Goal: Information Seeking & Learning: Learn about a topic

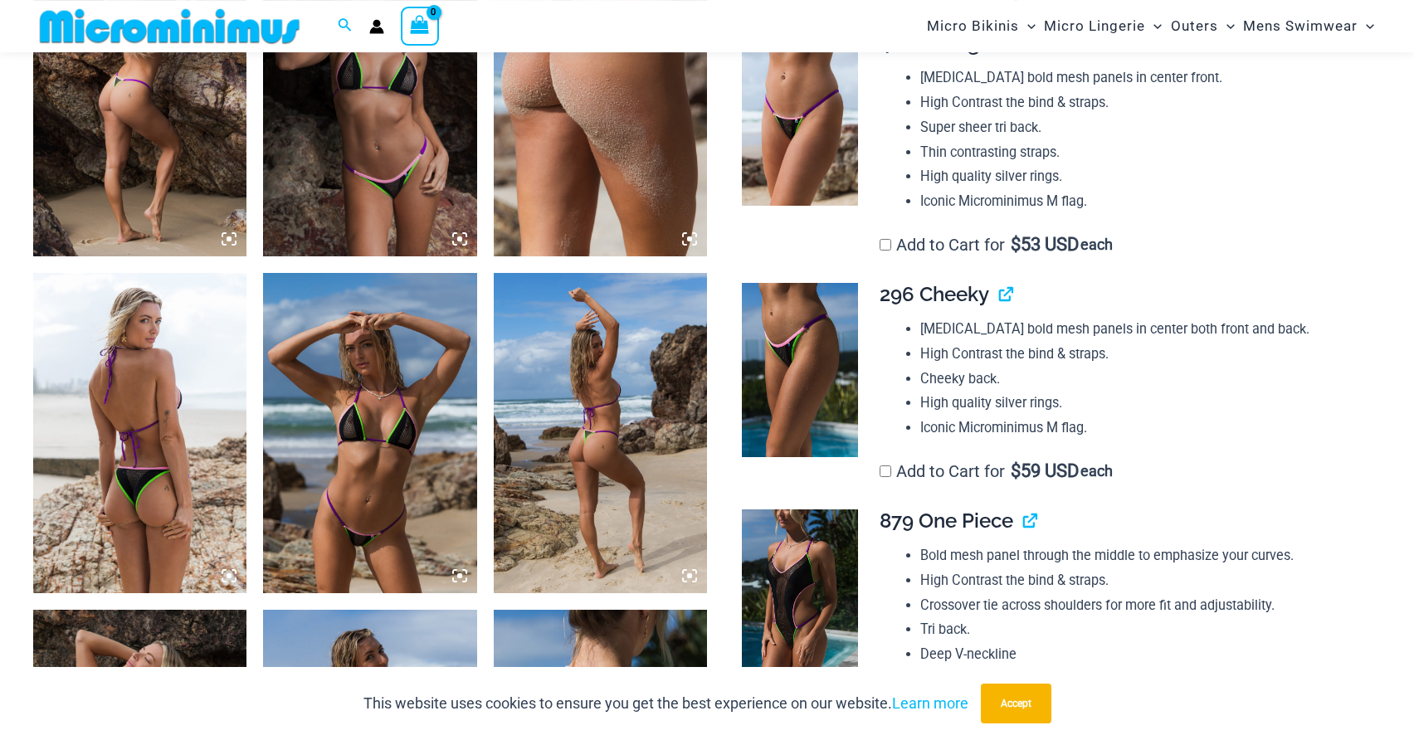
scroll to position [1255, 0]
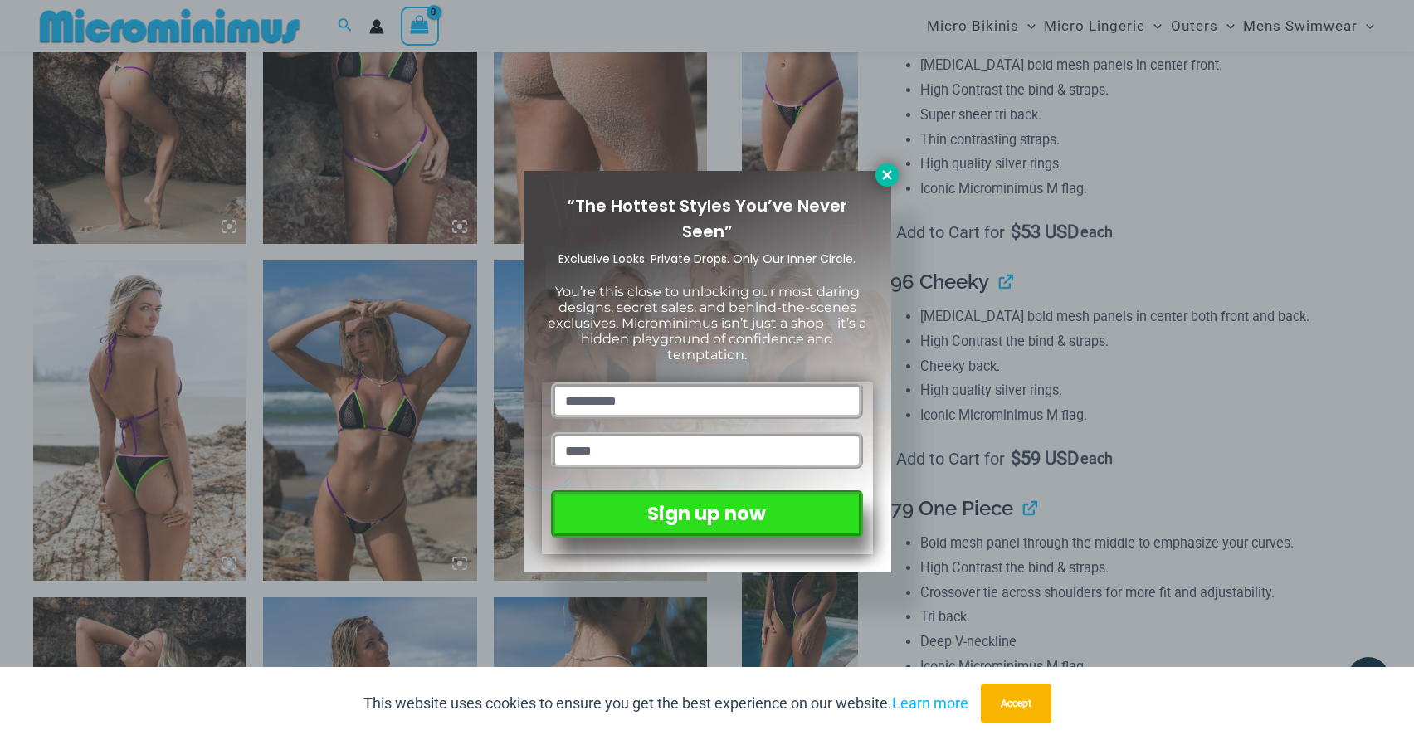
click at [890, 169] on icon at bounding box center [887, 175] width 15 height 15
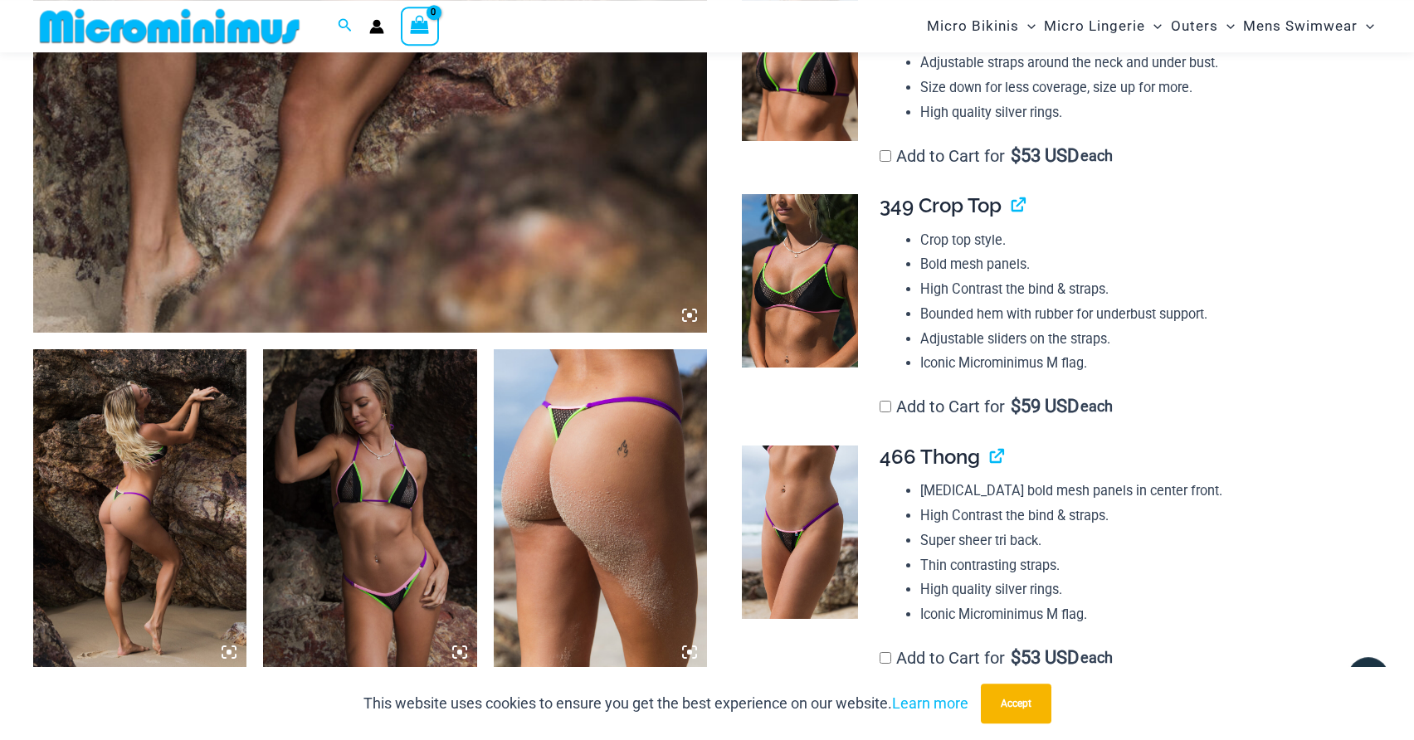
scroll to position [831, 0]
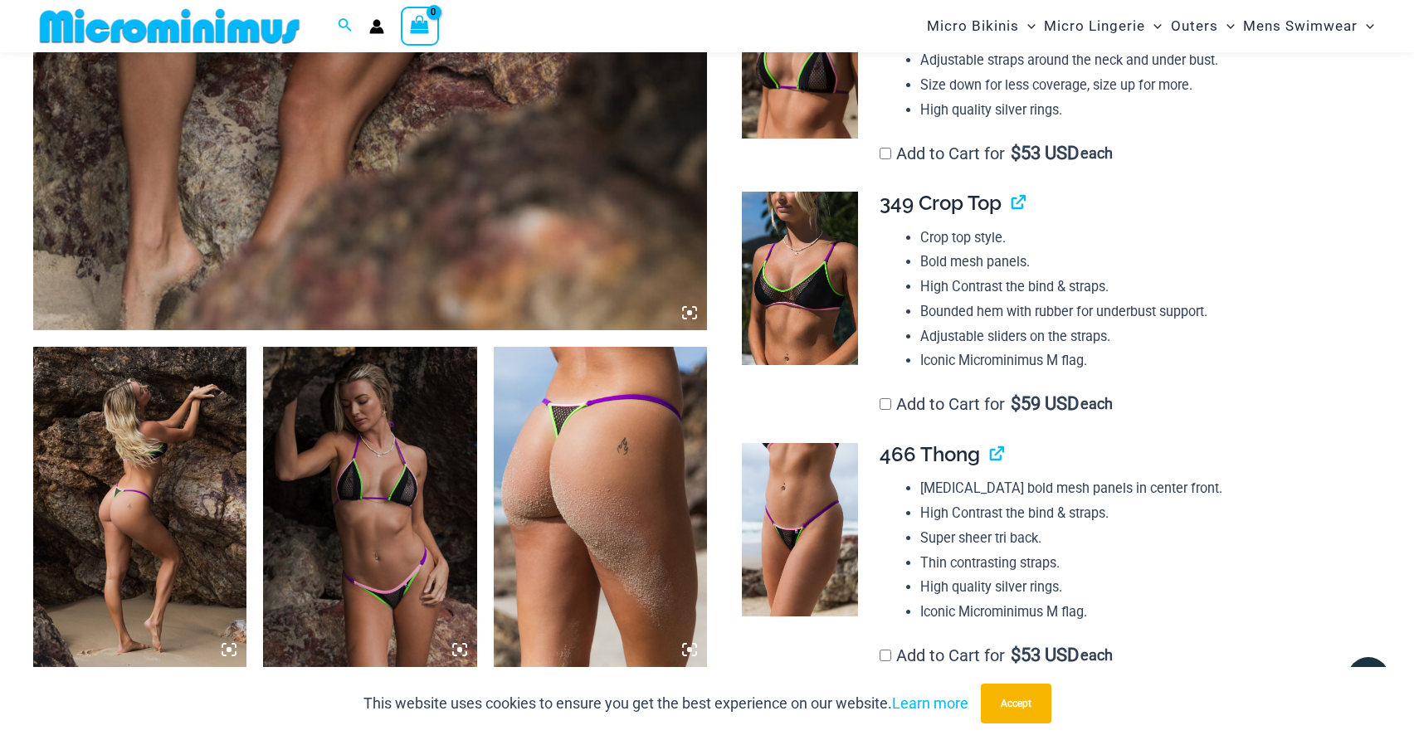
click at [110, 464] on img at bounding box center [139, 507] width 213 height 320
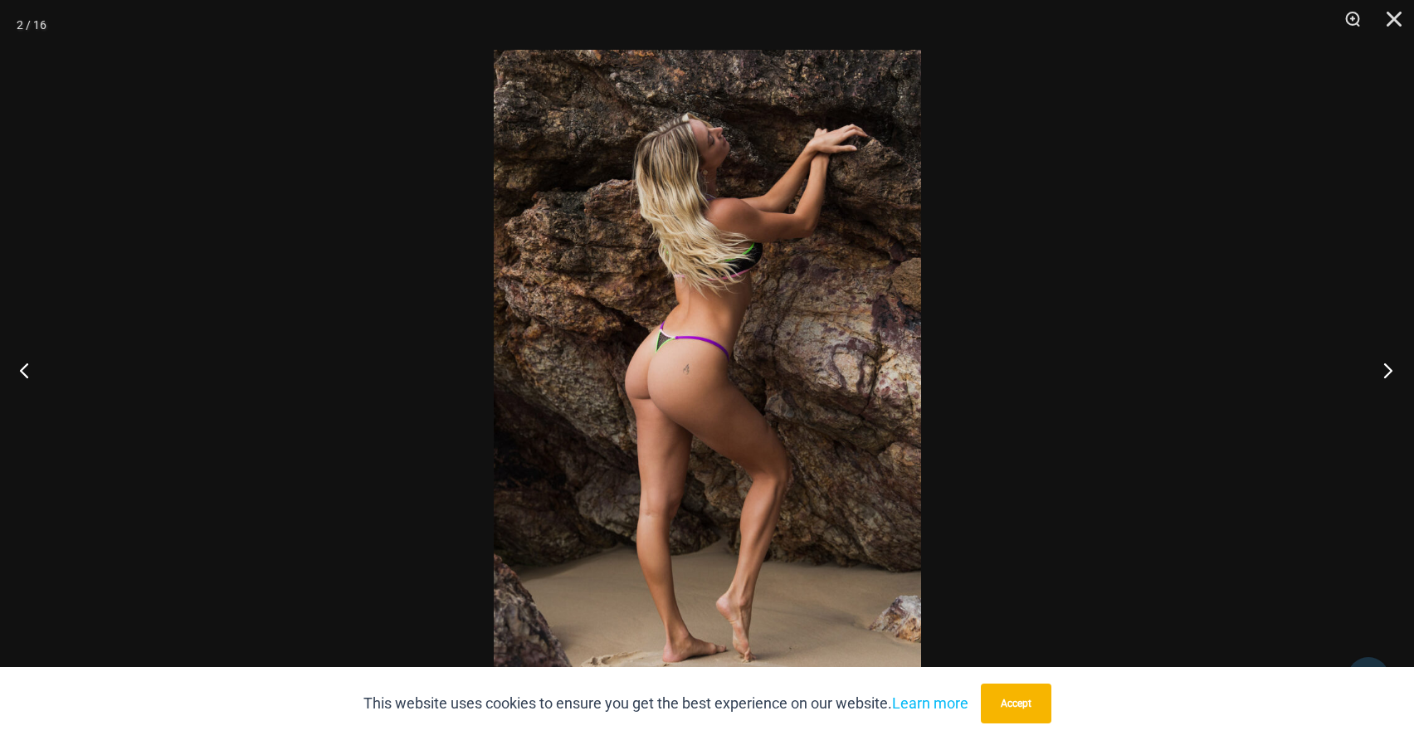
click at [1381, 369] on button "Next" at bounding box center [1383, 370] width 62 height 83
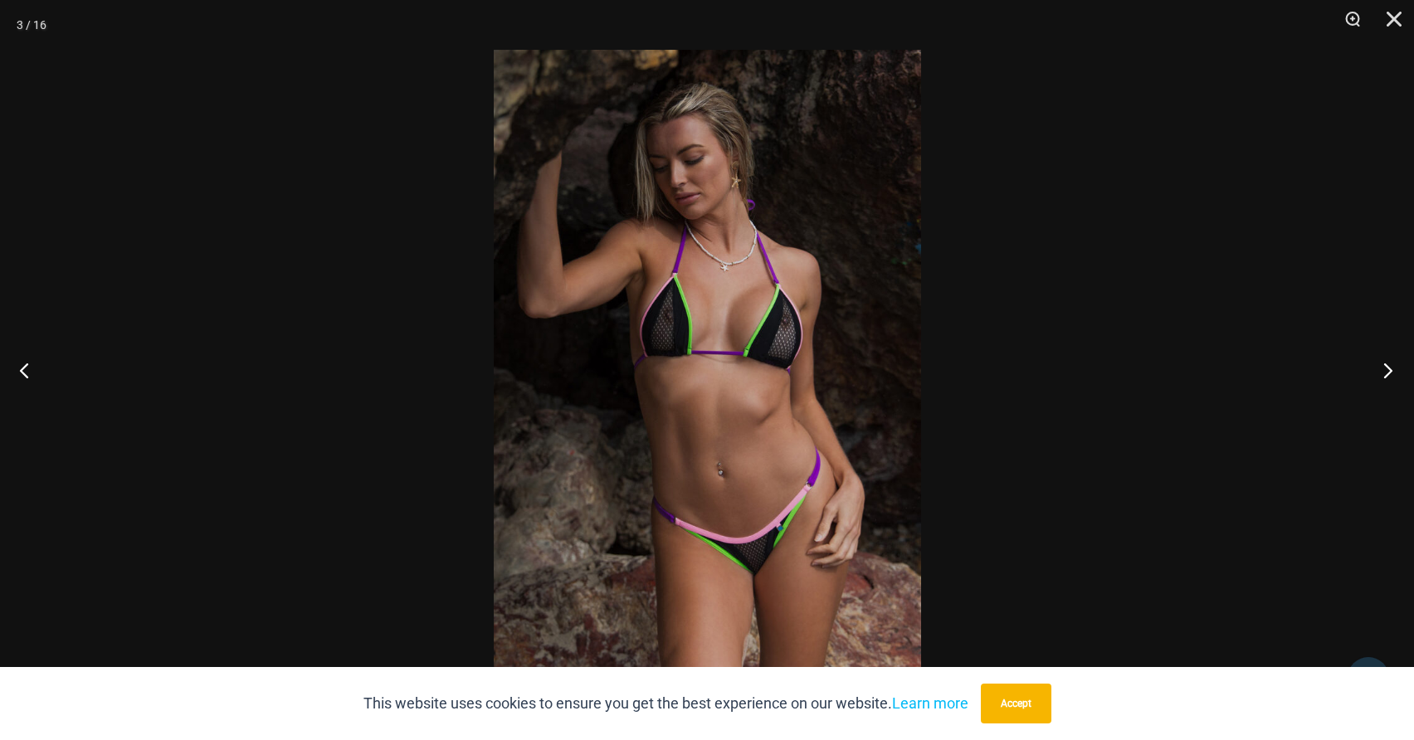
click at [1381, 369] on button "Next" at bounding box center [1383, 370] width 62 height 83
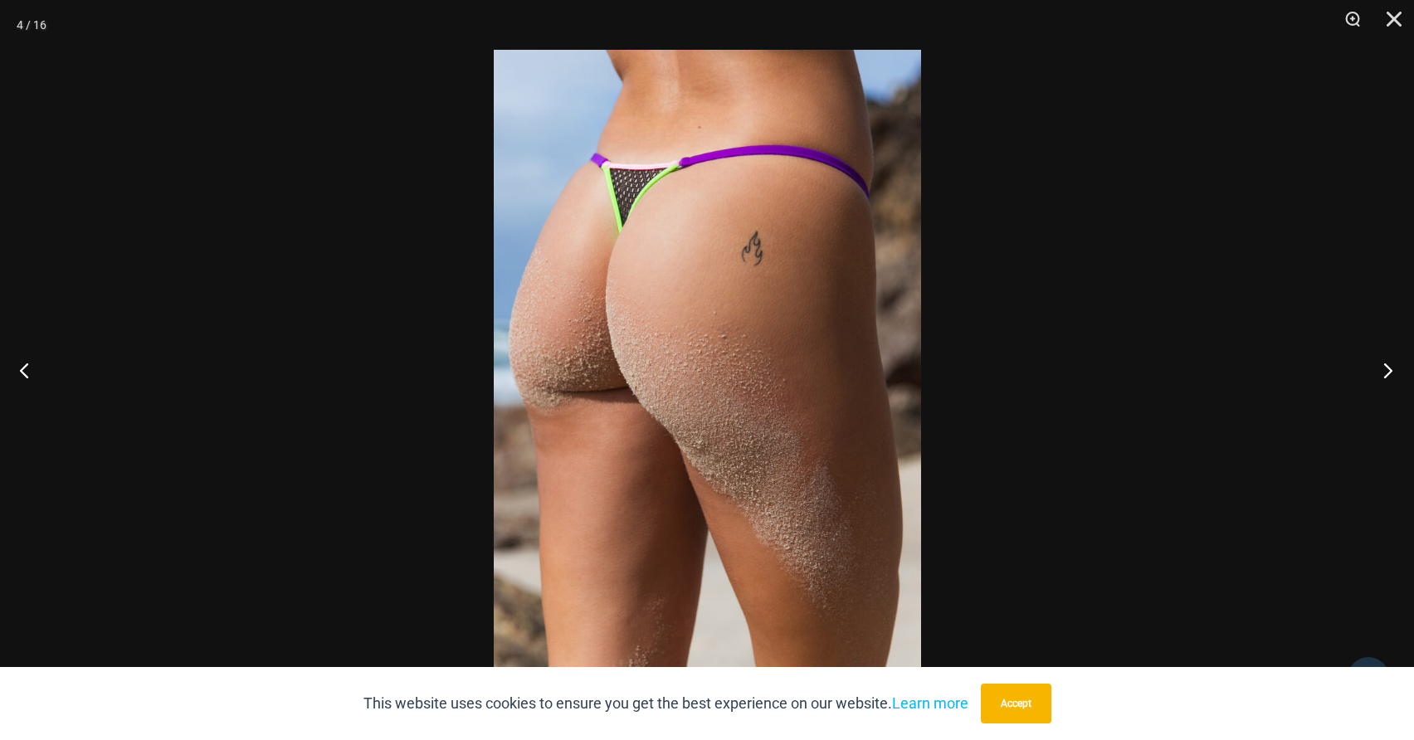
click at [1381, 369] on button "Next" at bounding box center [1383, 370] width 62 height 83
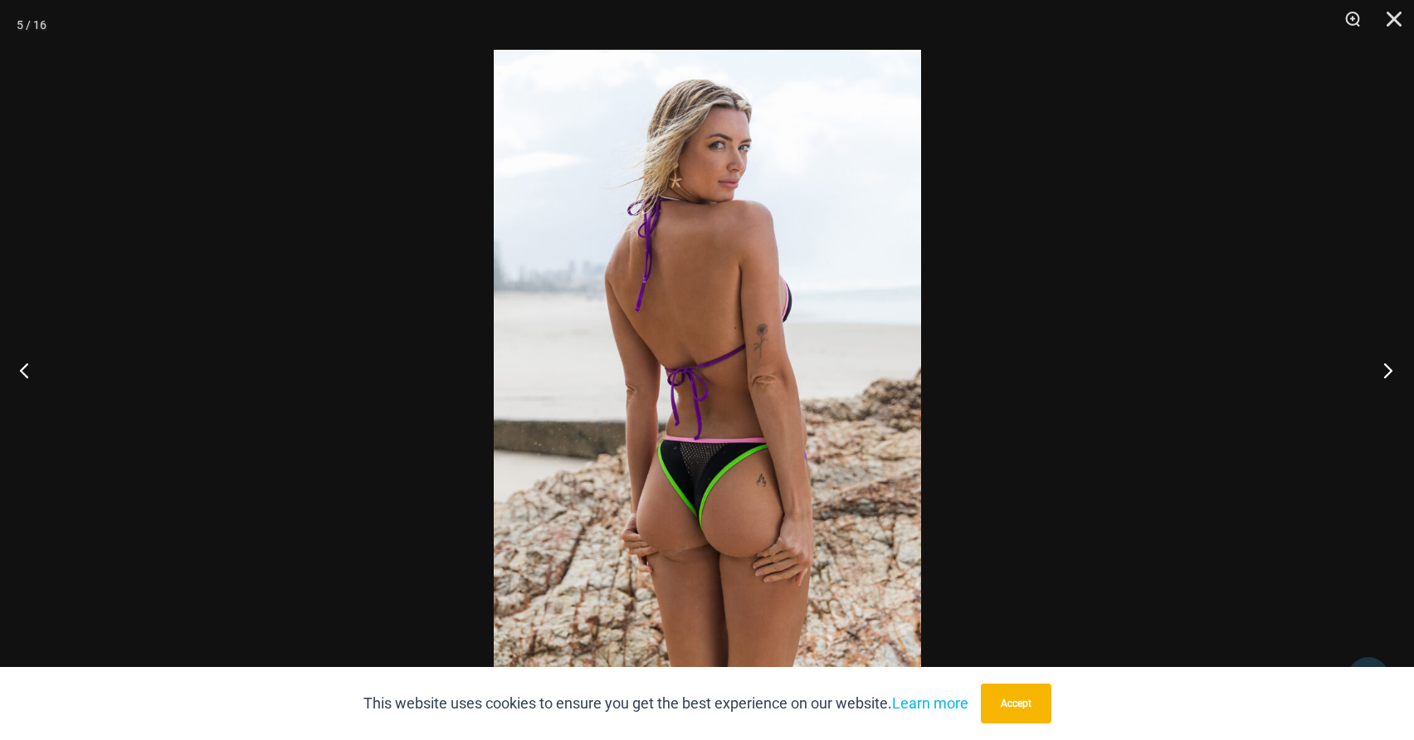
click at [1381, 369] on button "Next" at bounding box center [1383, 370] width 62 height 83
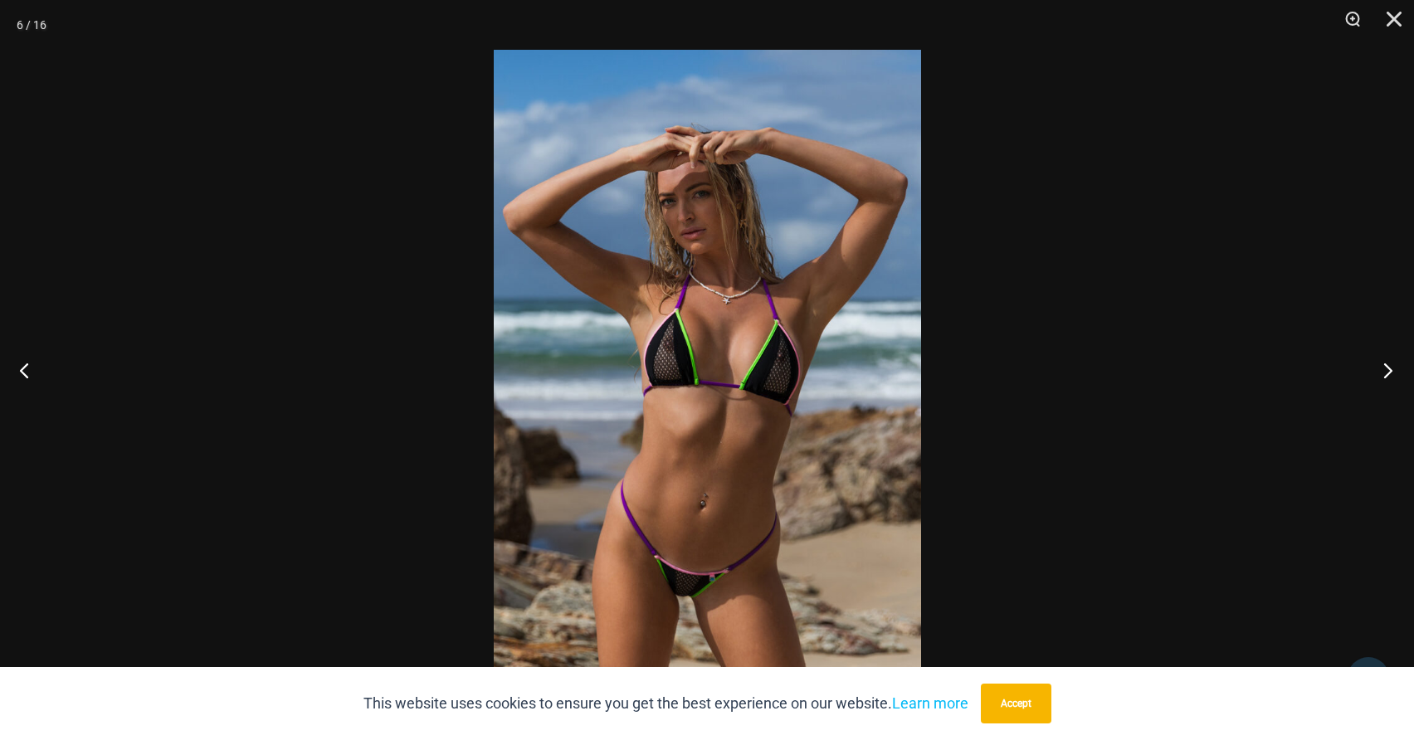
click at [1381, 369] on button "Next" at bounding box center [1383, 370] width 62 height 83
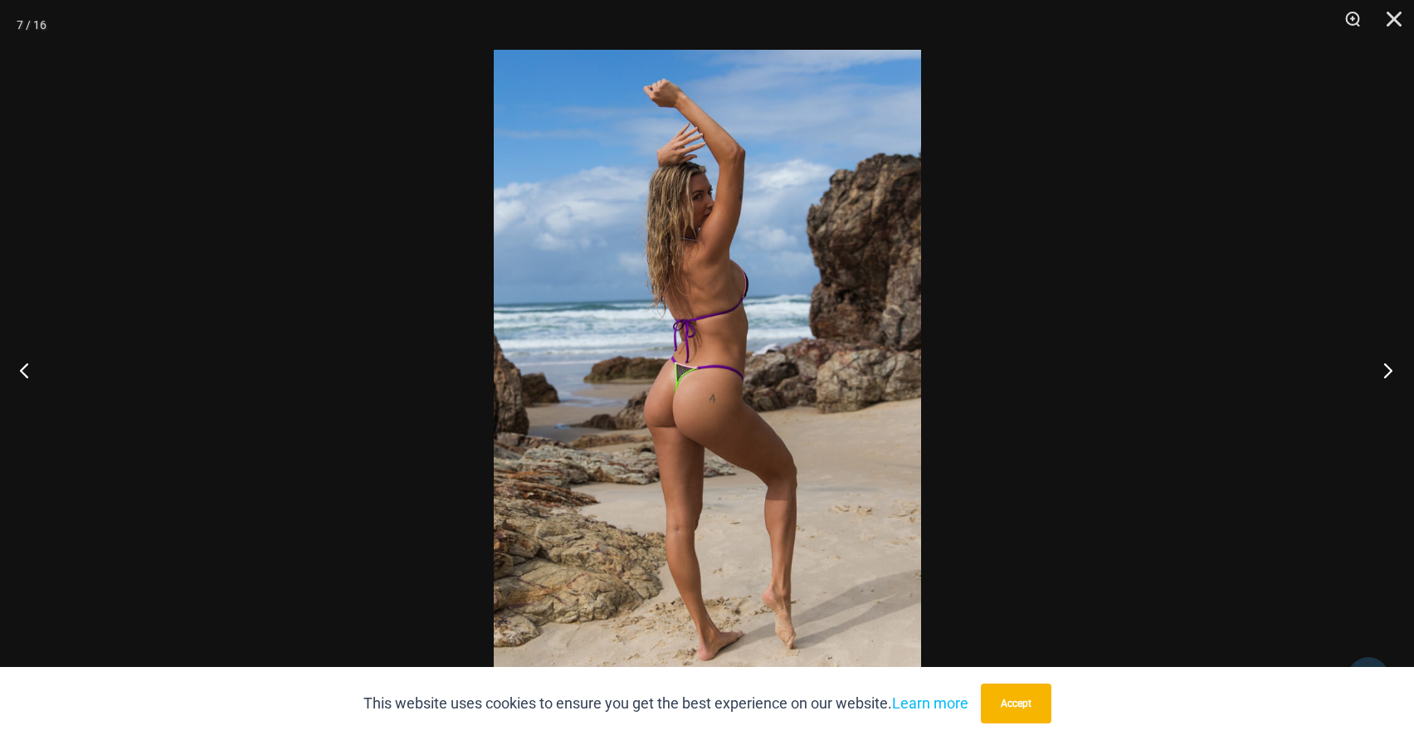
click at [1381, 369] on button "Next" at bounding box center [1383, 370] width 62 height 83
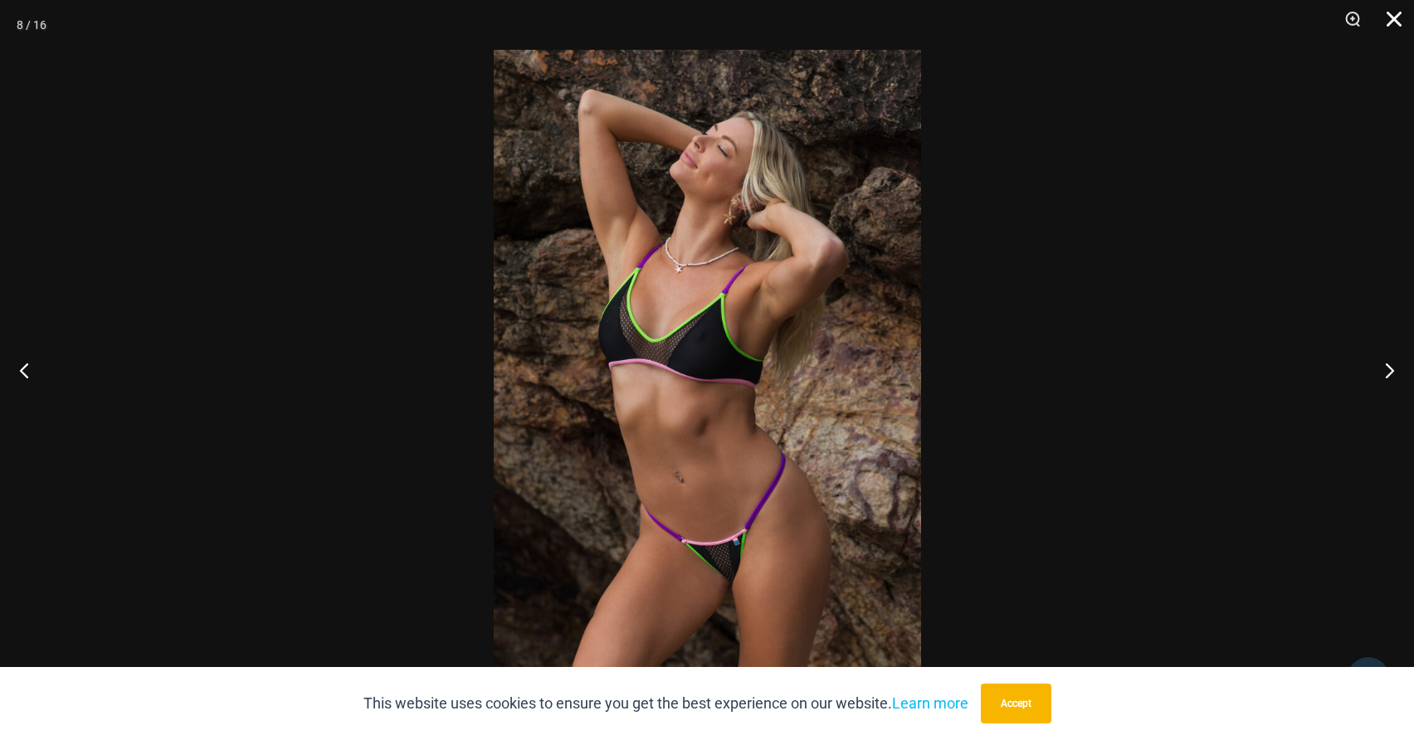
click at [1391, 24] on button "Close" at bounding box center [1388, 25] width 41 height 50
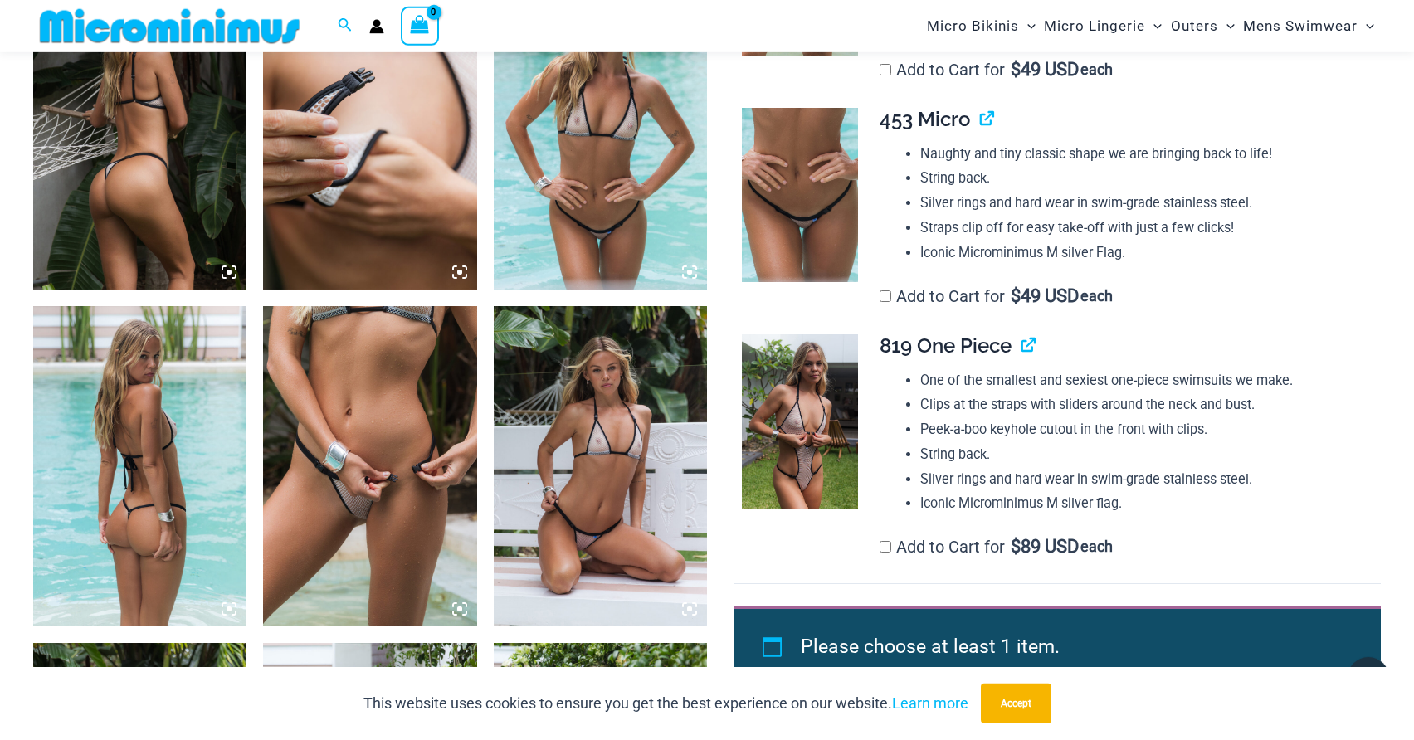
scroll to position [1170, 0]
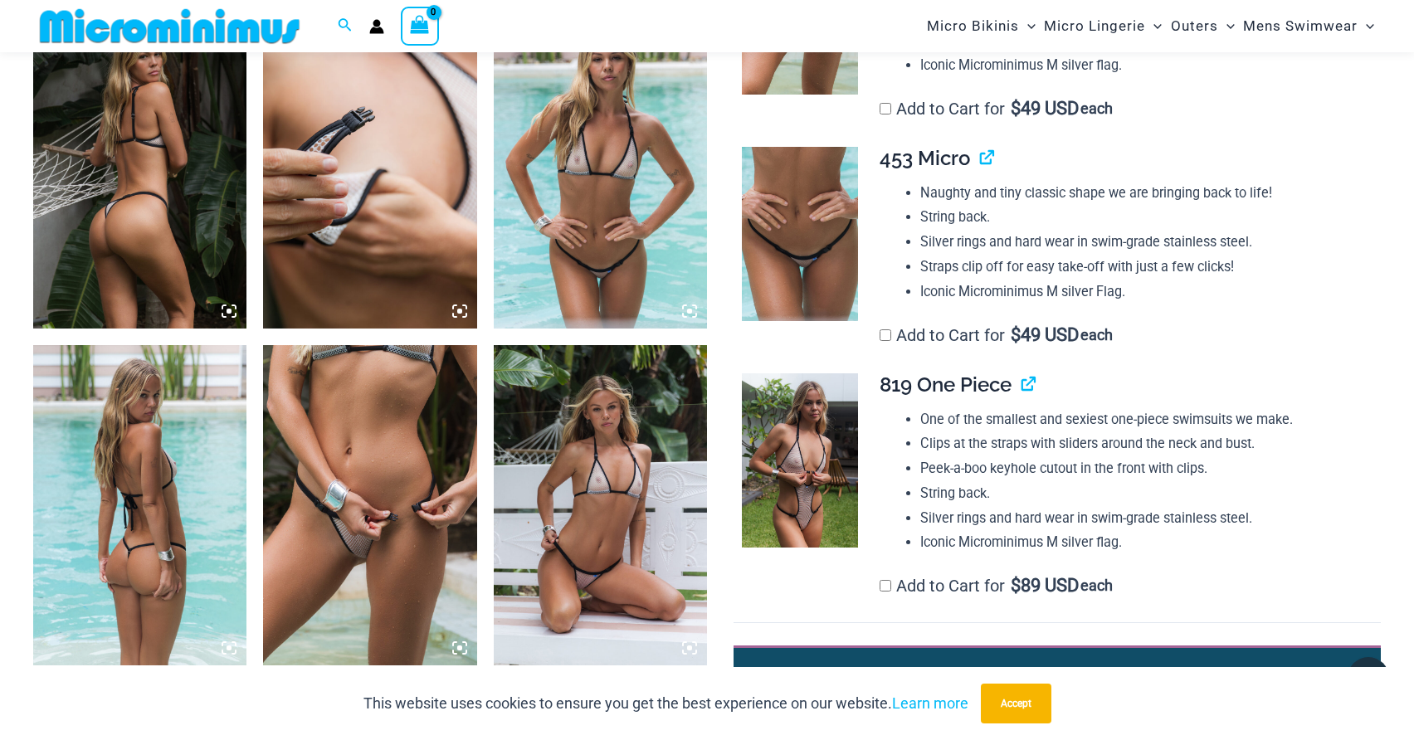
click at [144, 237] on img at bounding box center [139, 168] width 213 height 320
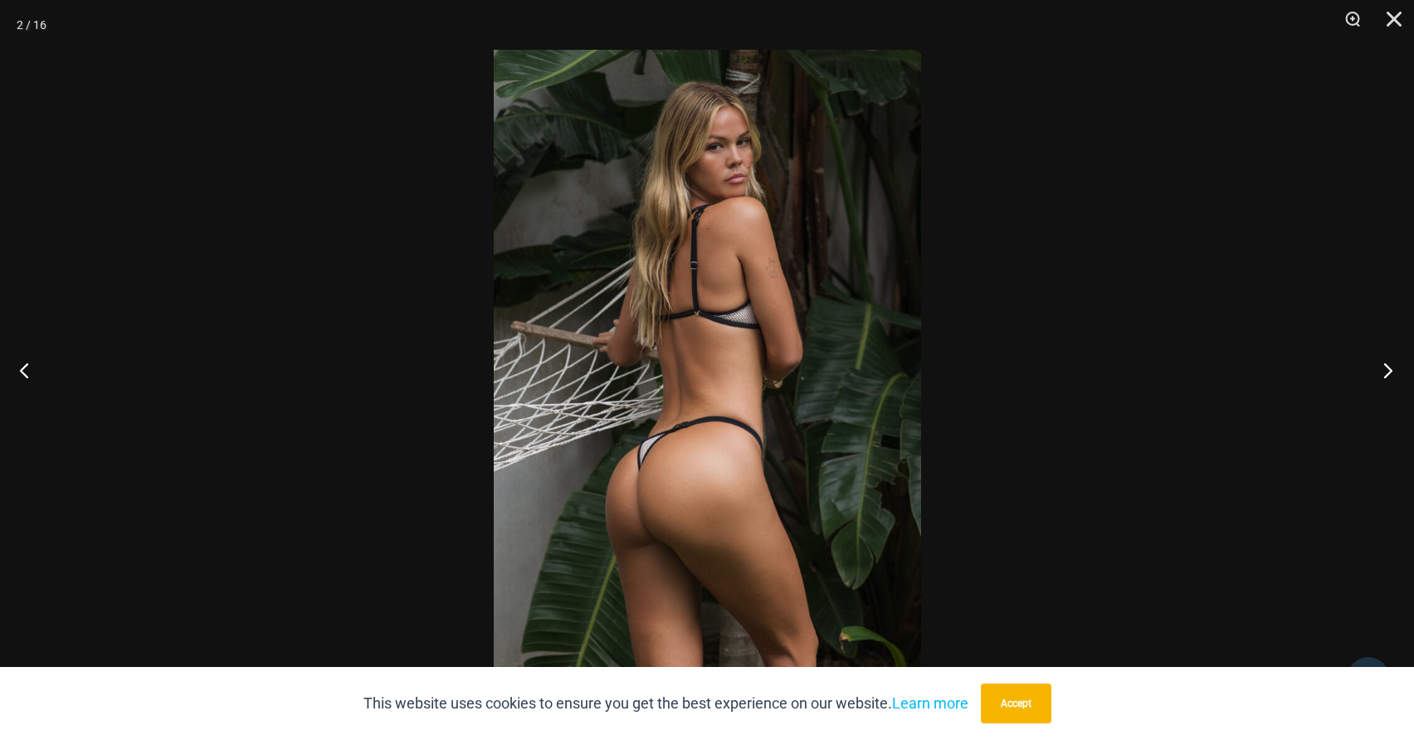
click at [1386, 368] on button "Next" at bounding box center [1383, 370] width 62 height 83
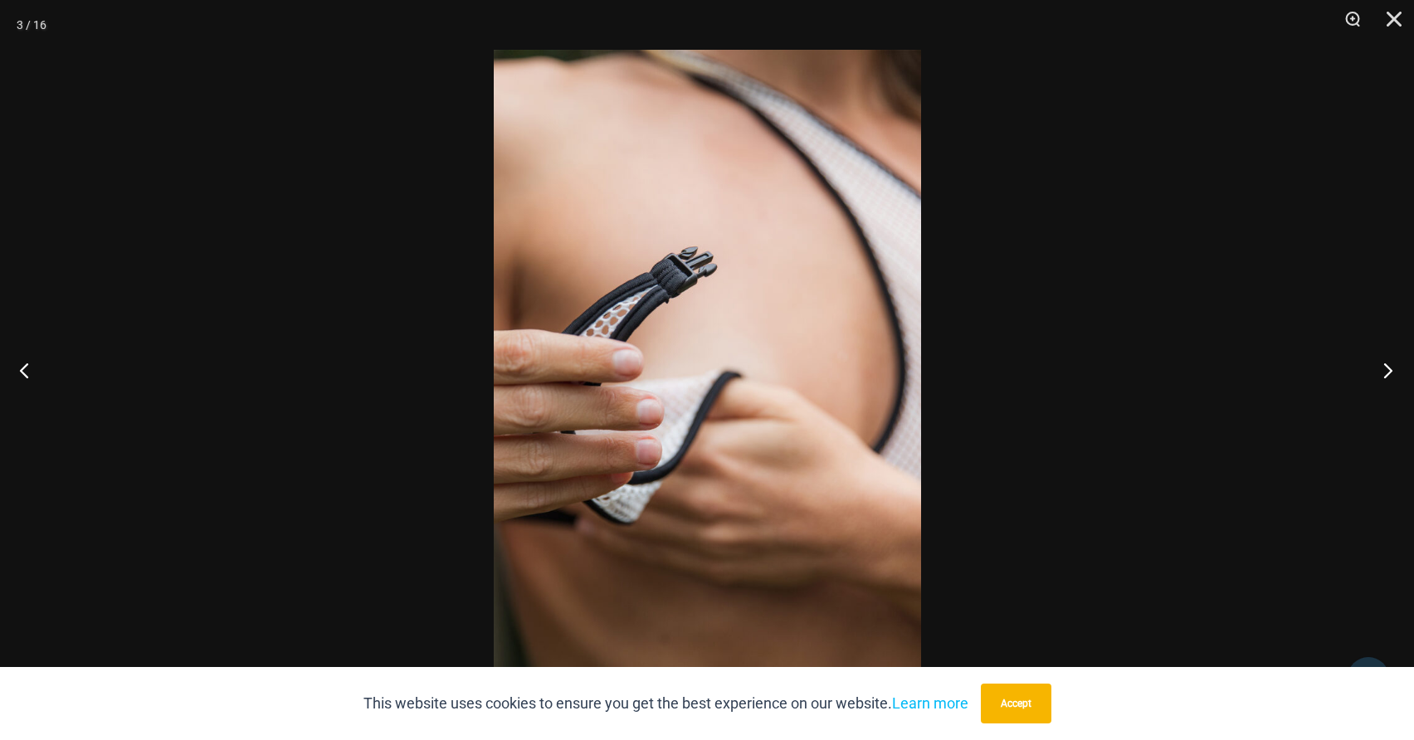
click at [1386, 368] on button "Next" at bounding box center [1383, 370] width 62 height 83
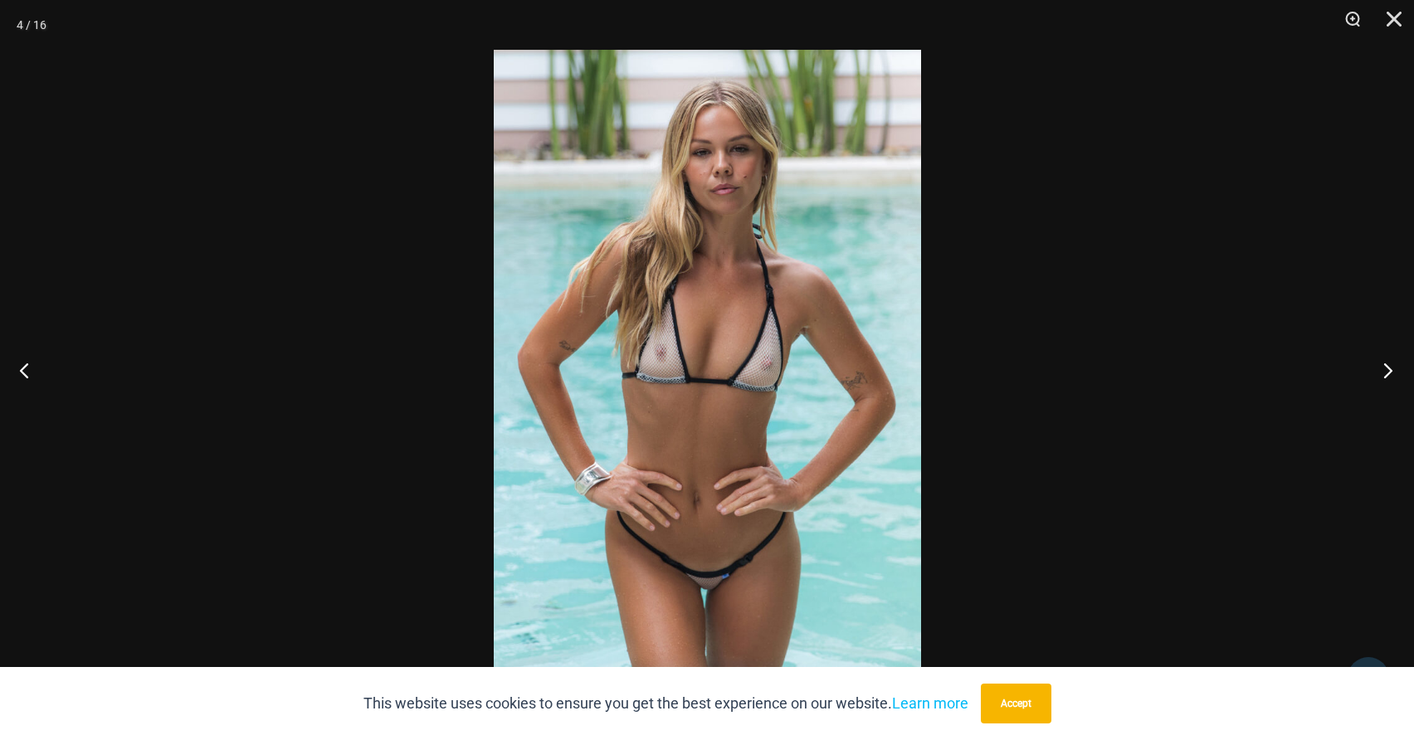
click at [1386, 368] on button "Next" at bounding box center [1383, 370] width 62 height 83
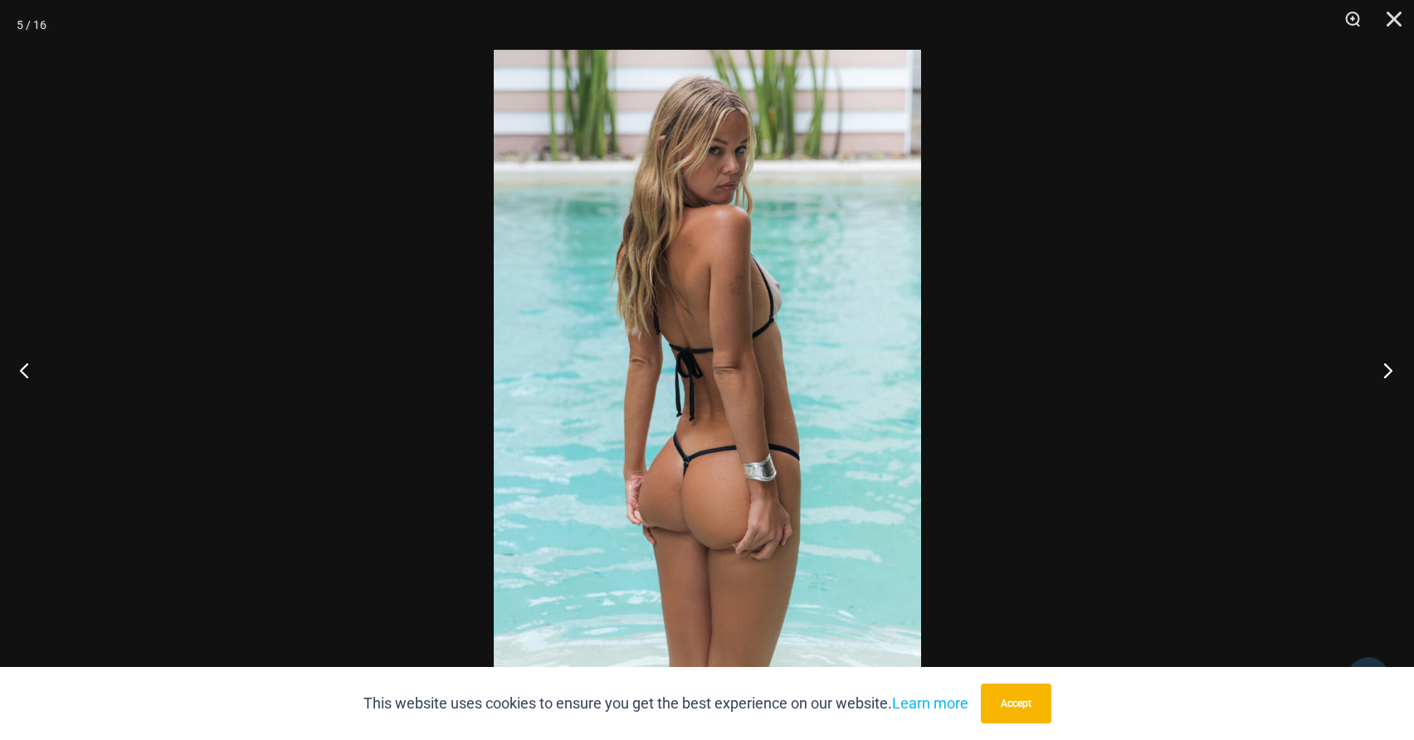
click at [1386, 368] on button "Next" at bounding box center [1383, 370] width 62 height 83
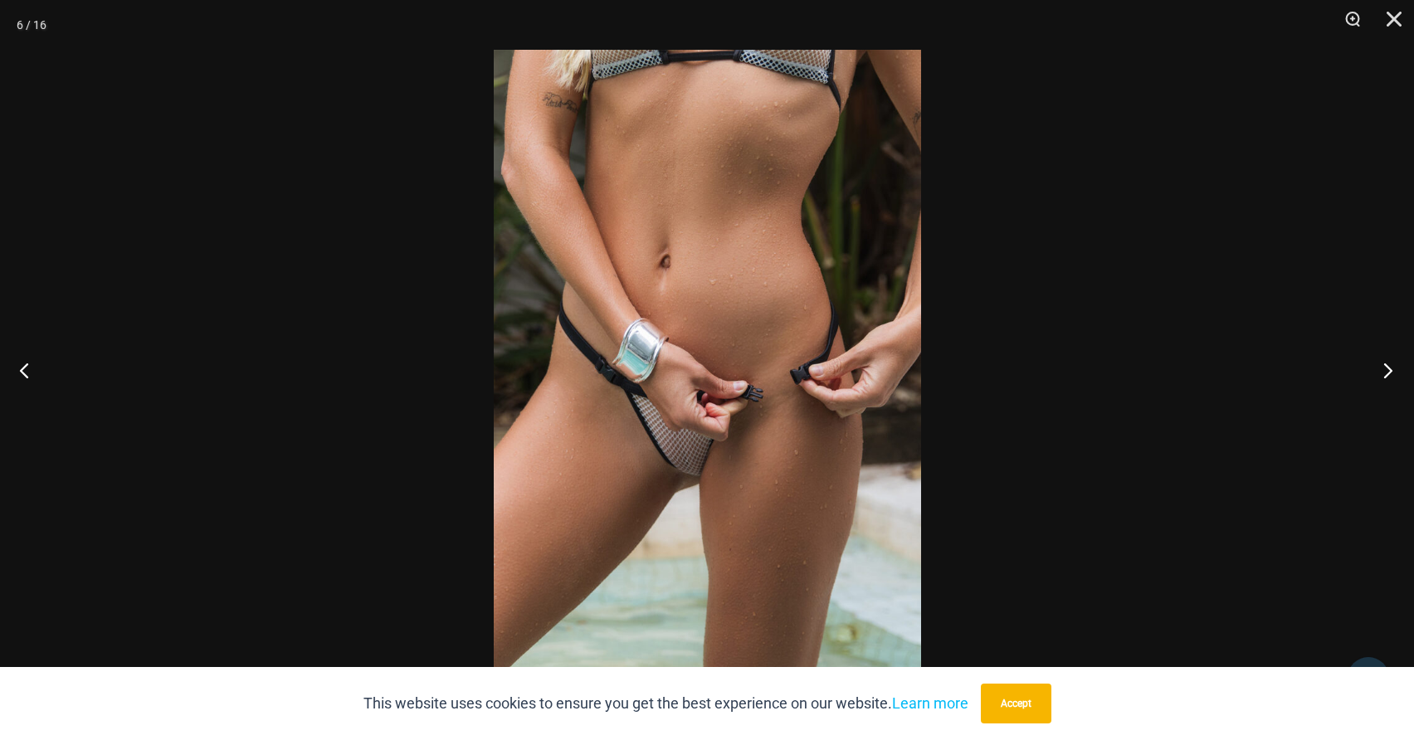
click at [1386, 368] on button "Next" at bounding box center [1383, 370] width 62 height 83
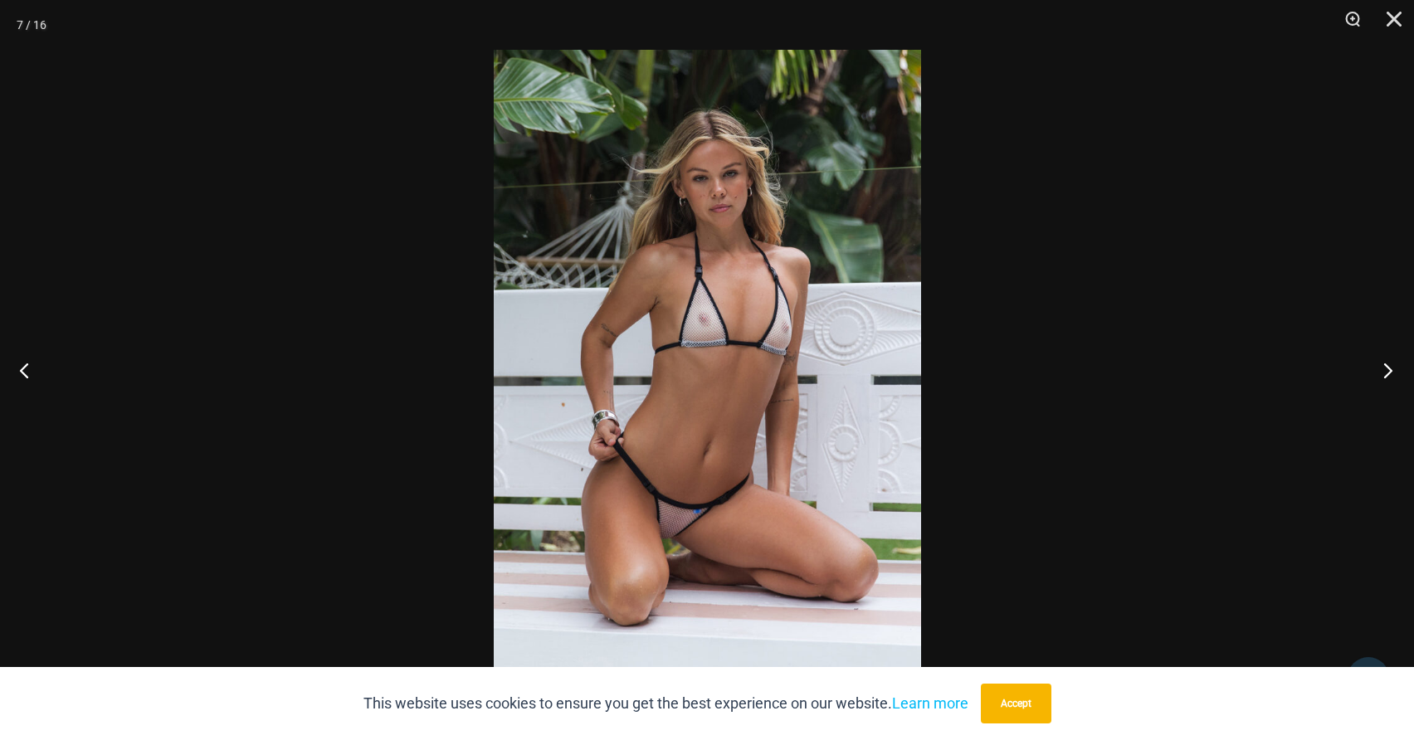
click at [1386, 368] on button "Next" at bounding box center [1383, 370] width 62 height 83
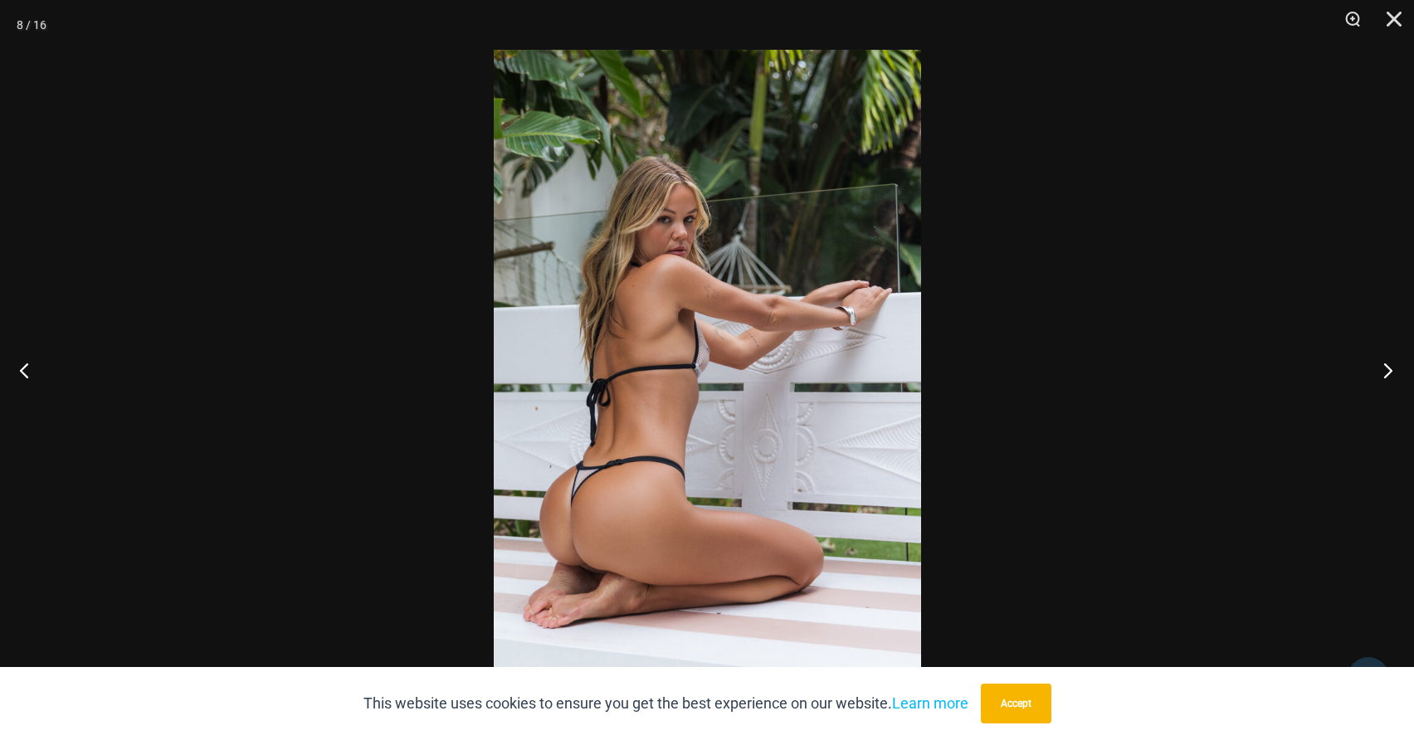
click at [1386, 368] on button "Next" at bounding box center [1383, 370] width 62 height 83
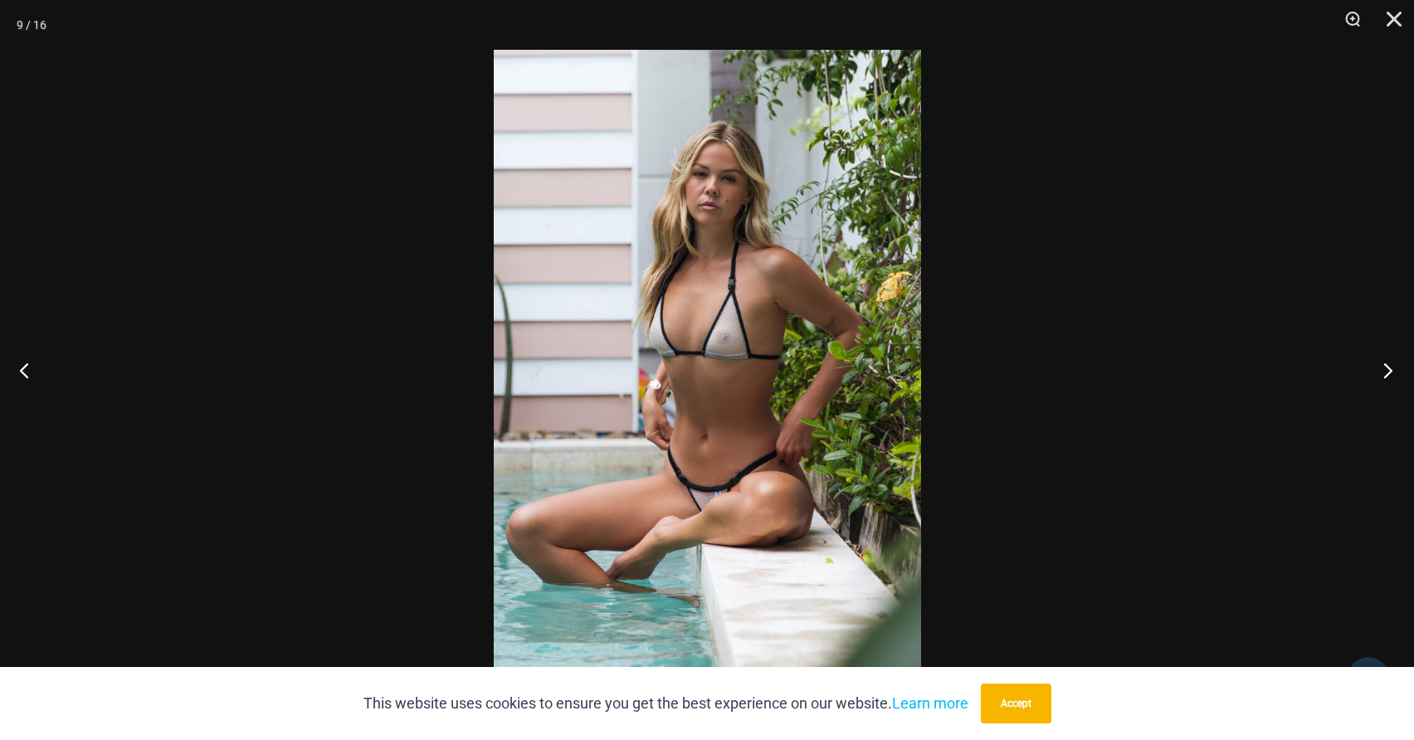
click at [1386, 368] on button "Next" at bounding box center [1383, 370] width 62 height 83
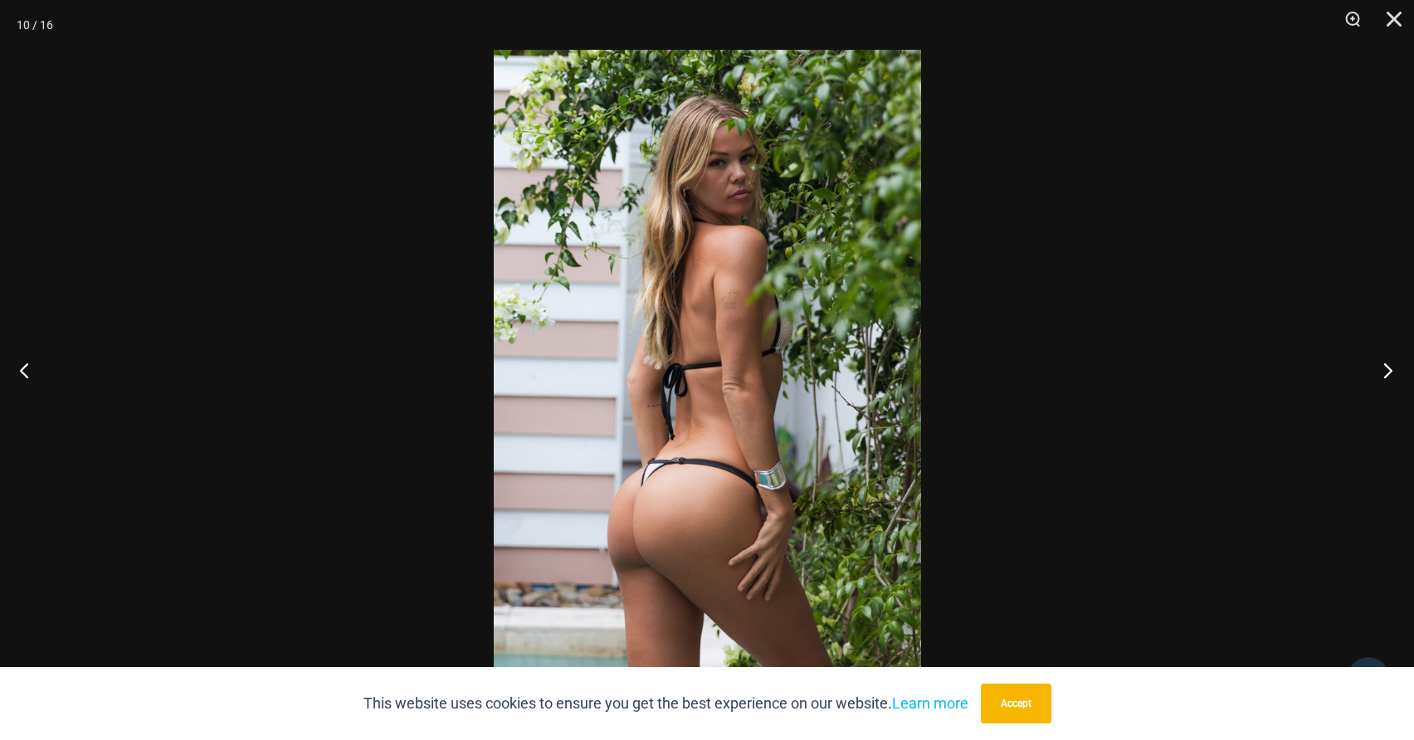
click at [1386, 368] on button "Next" at bounding box center [1383, 370] width 62 height 83
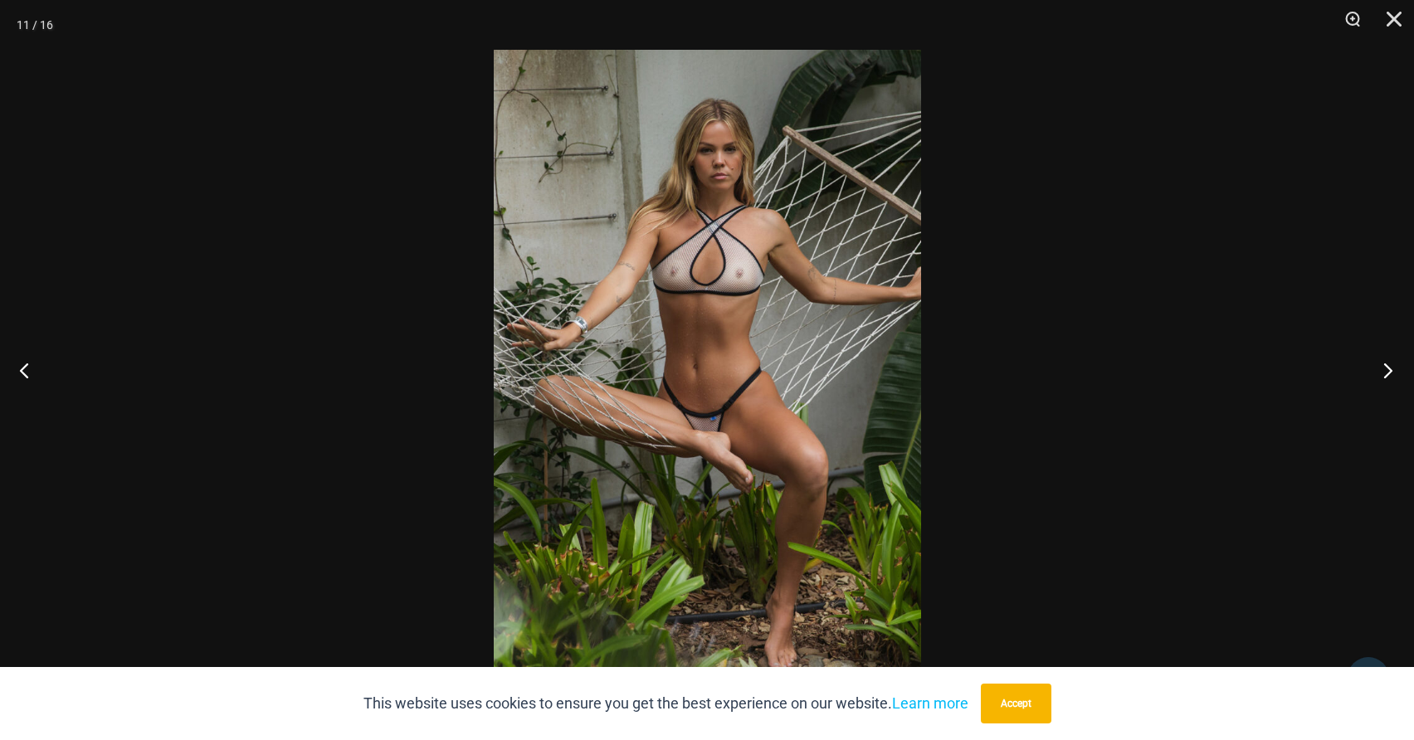
click at [1386, 368] on button "Next" at bounding box center [1383, 370] width 62 height 83
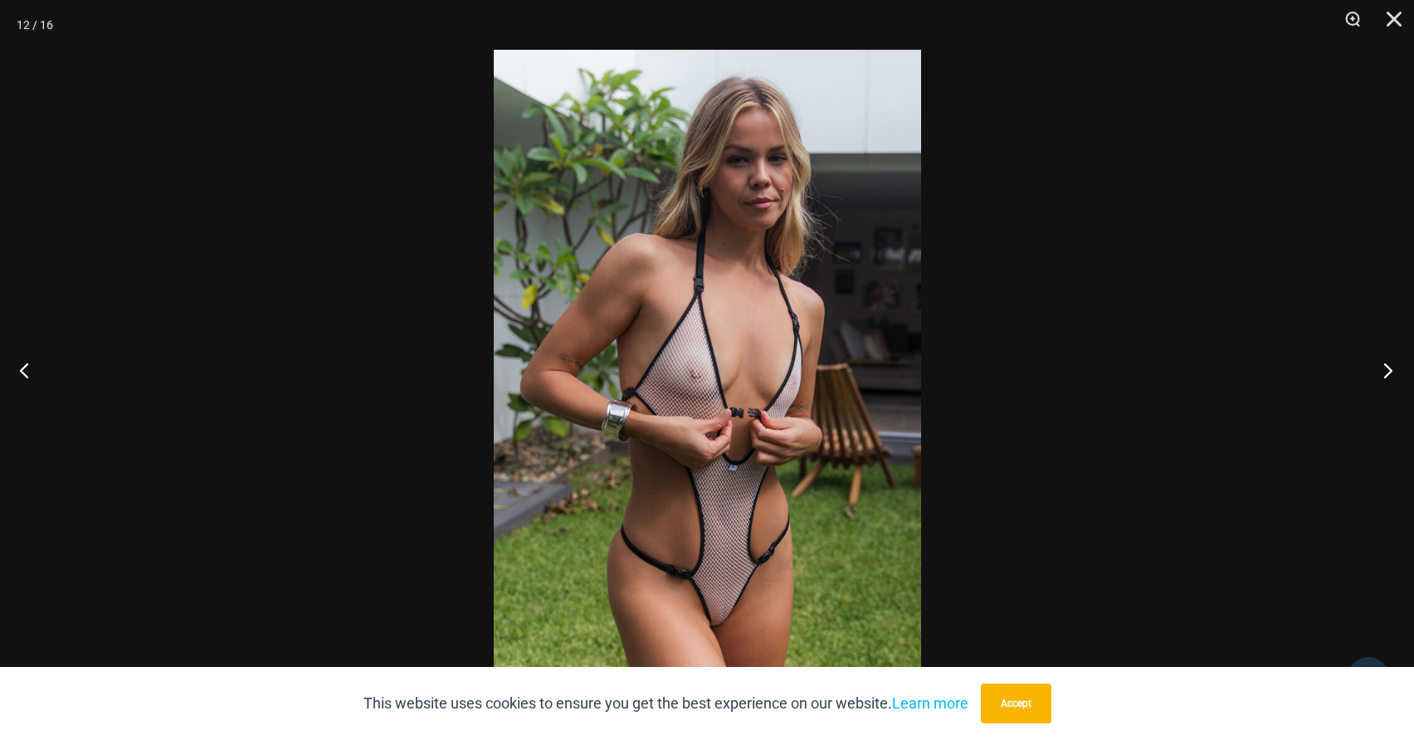
click at [1386, 368] on button "Next" at bounding box center [1383, 370] width 62 height 83
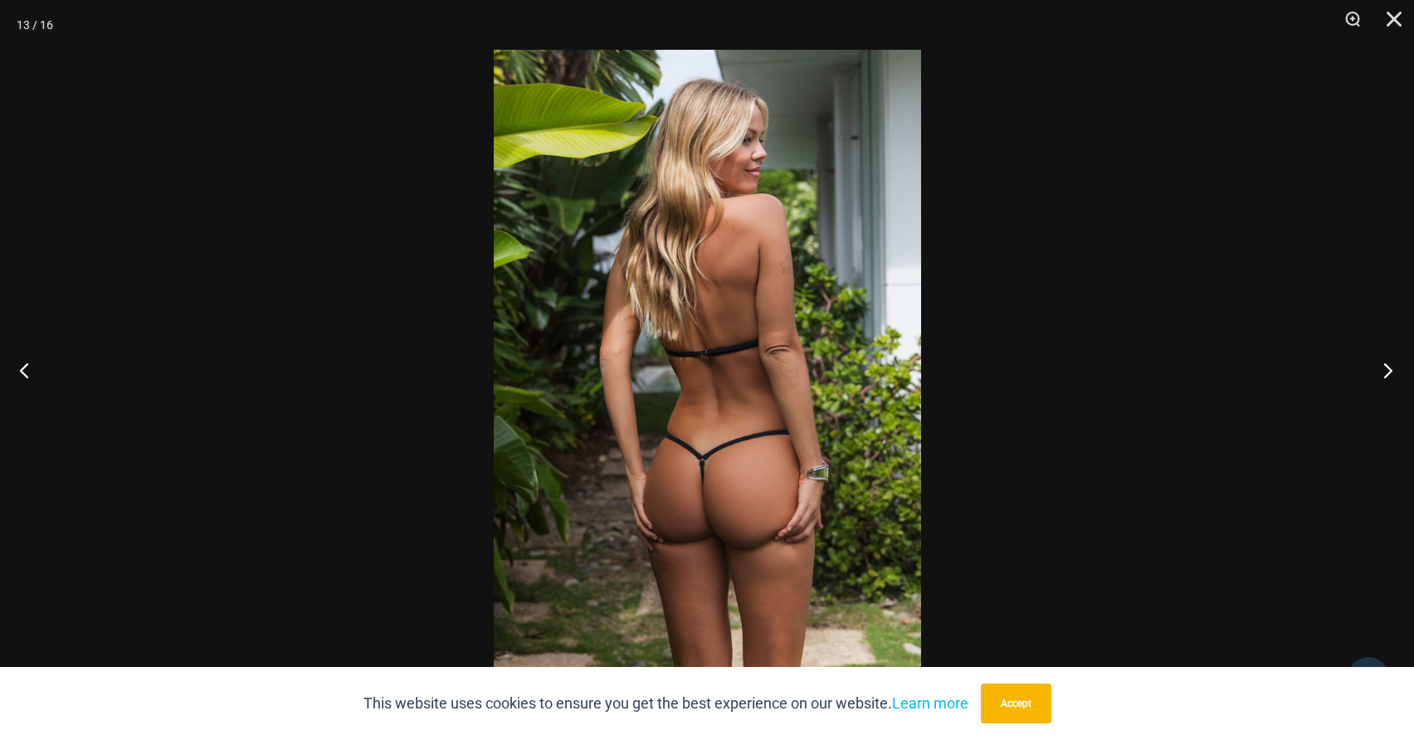
click at [1386, 368] on button "Next" at bounding box center [1383, 370] width 62 height 83
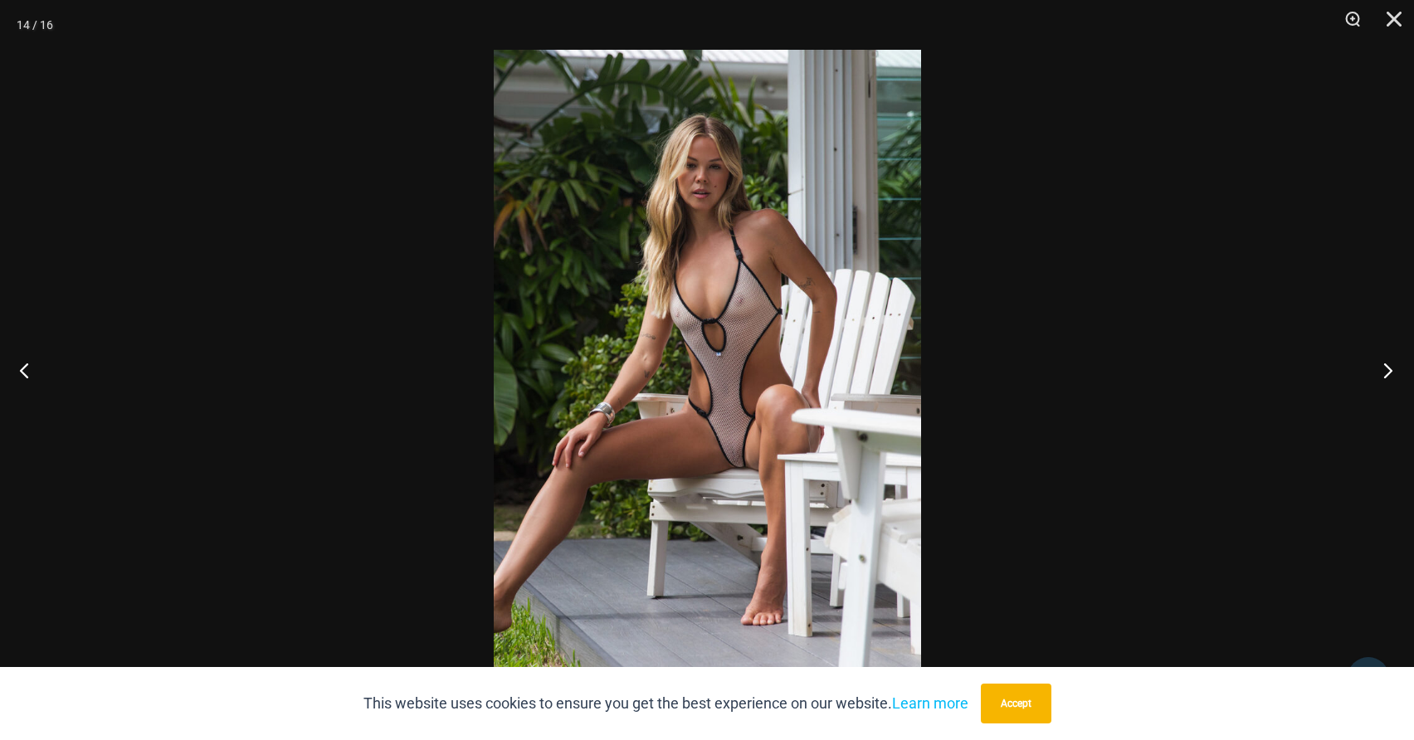
click at [1386, 368] on button "Next" at bounding box center [1383, 370] width 62 height 83
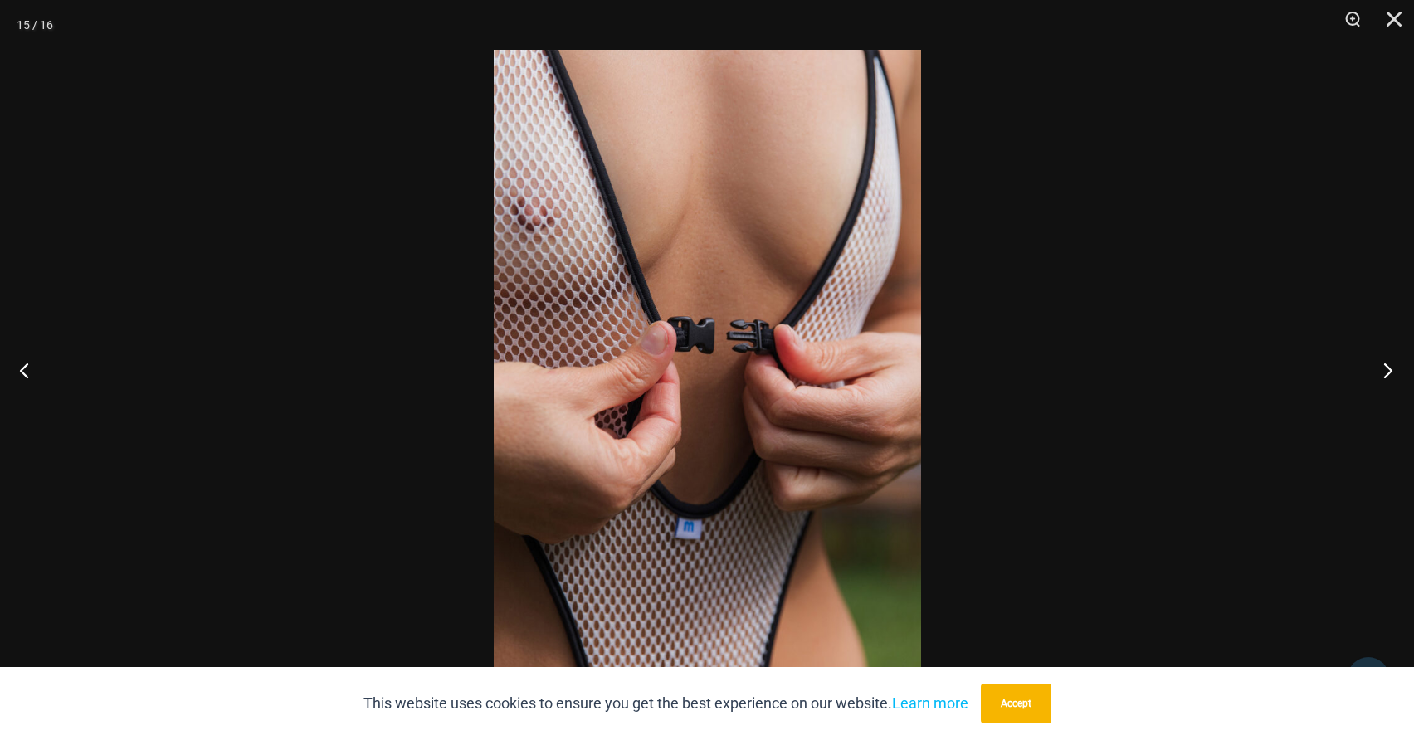
click at [1386, 368] on button "Next" at bounding box center [1383, 370] width 62 height 83
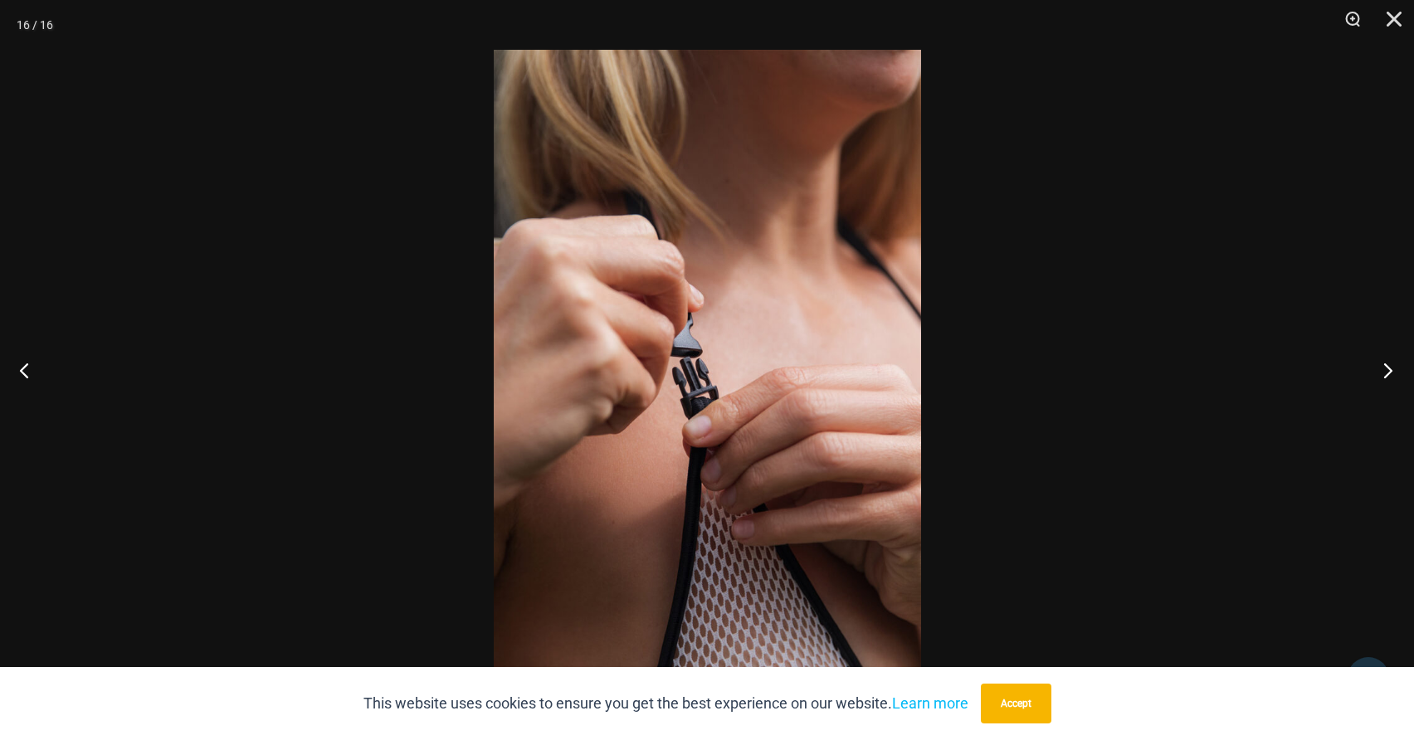
click at [1386, 368] on button "Next" at bounding box center [1383, 370] width 62 height 83
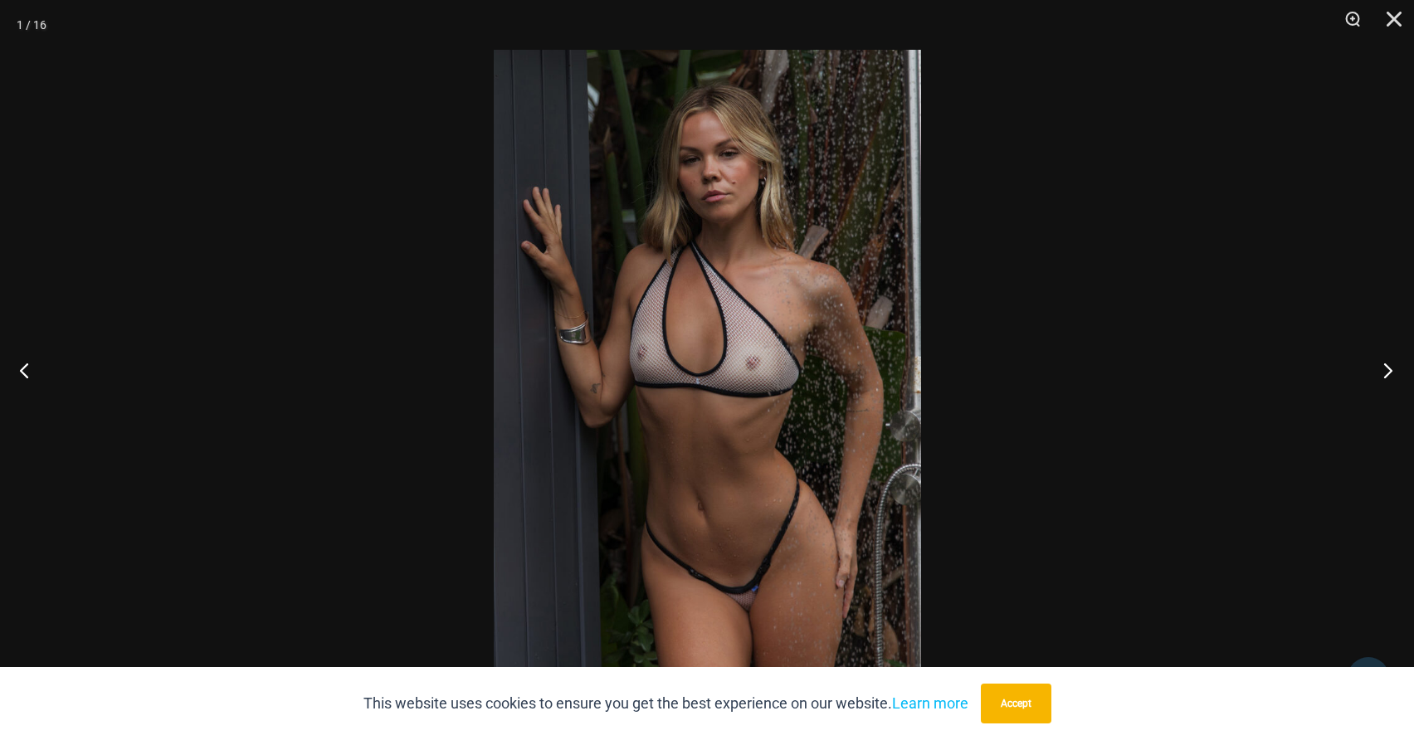
click at [1386, 368] on button "Next" at bounding box center [1383, 370] width 62 height 83
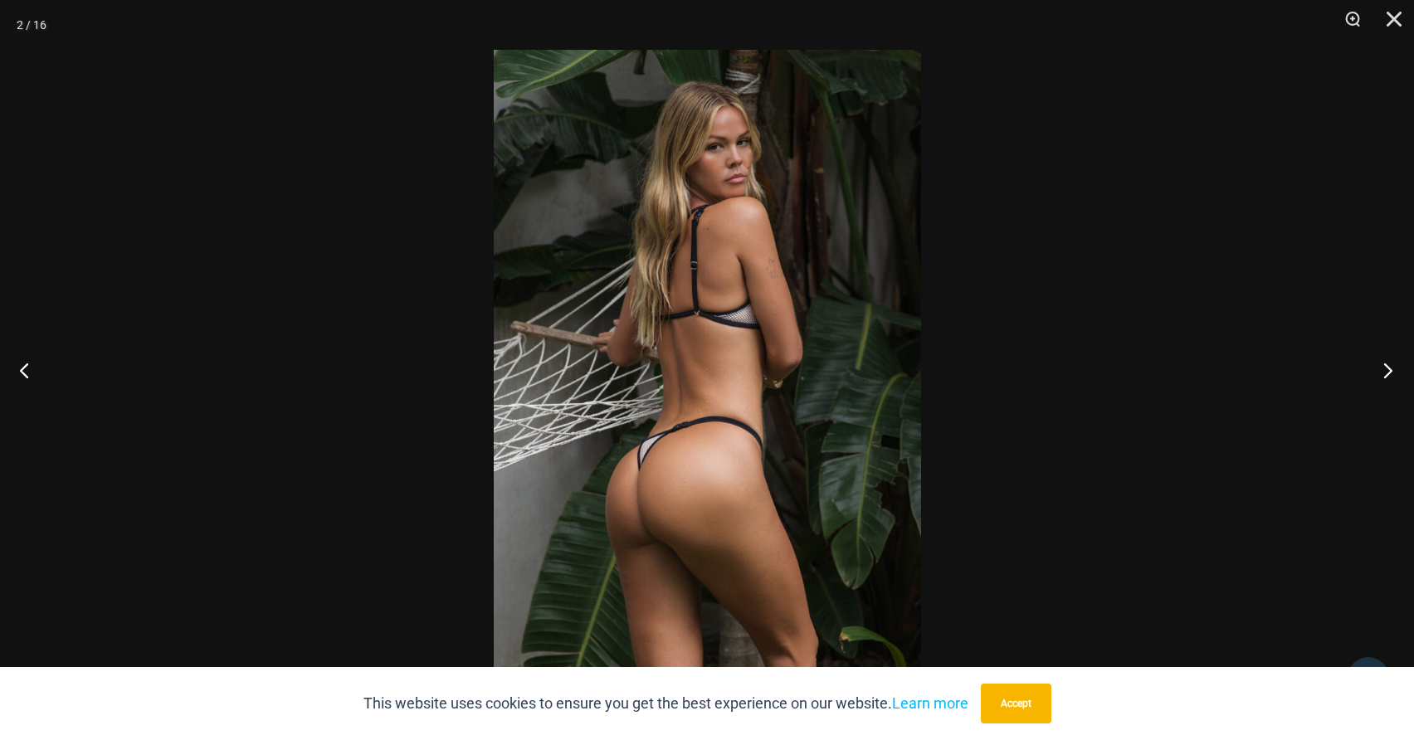
click at [1386, 368] on button "Next" at bounding box center [1383, 370] width 62 height 83
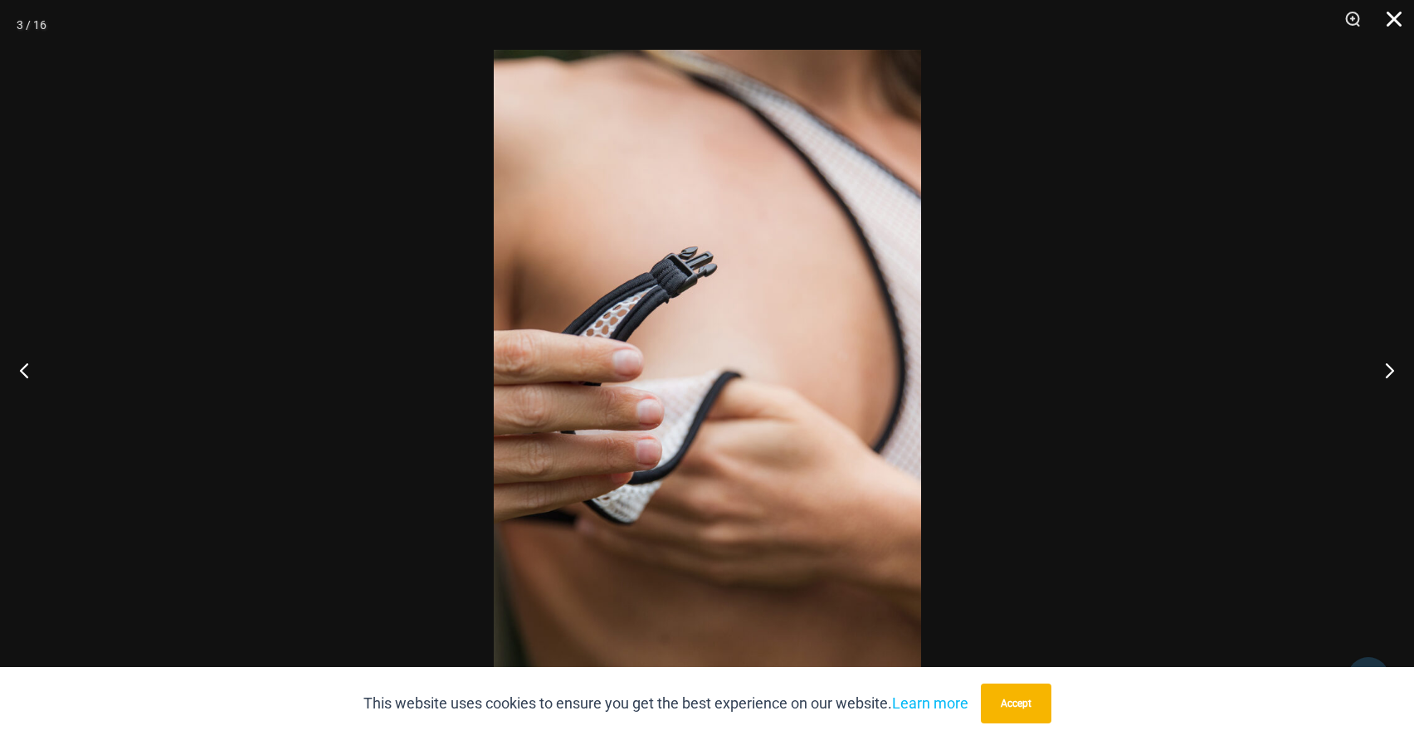
click at [1391, 16] on button "Close" at bounding box center [1388, 25] width 41 height 50
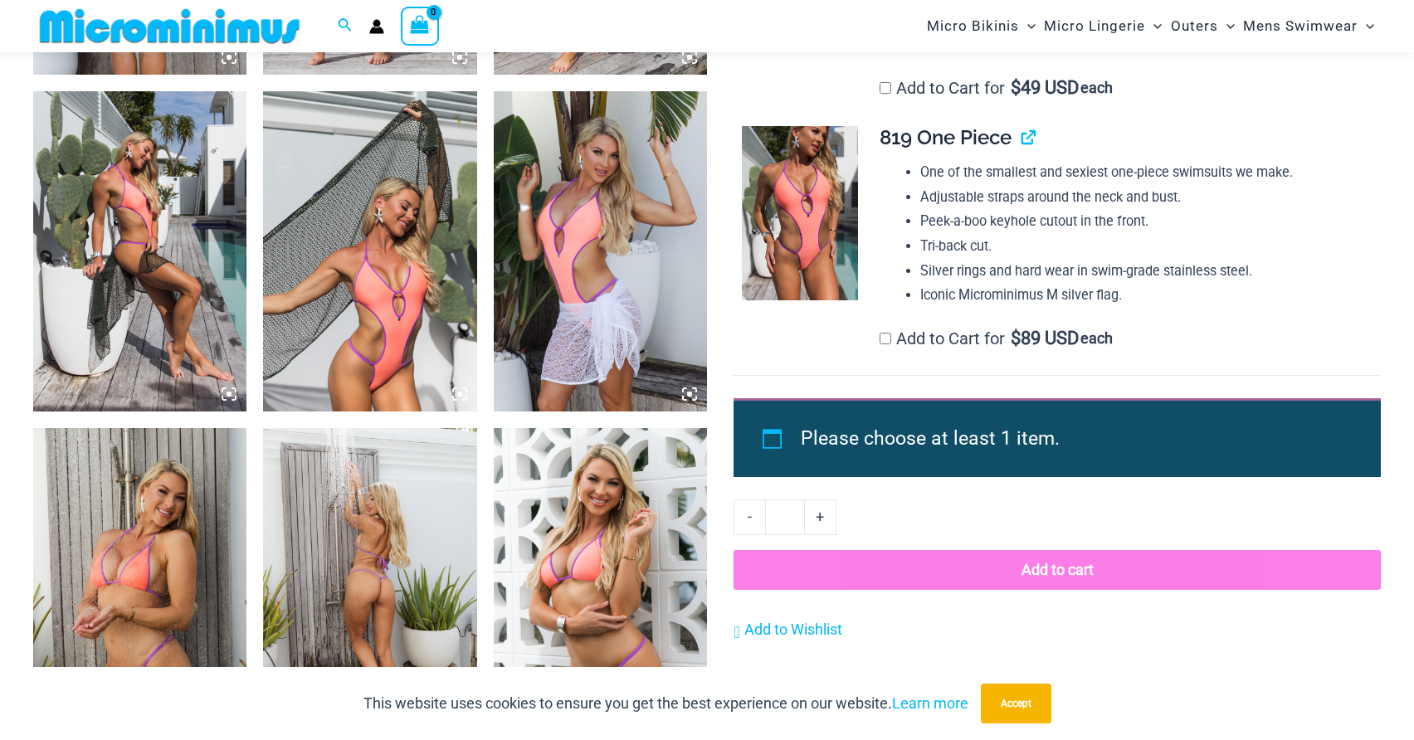
scroll to position [1678, 0]
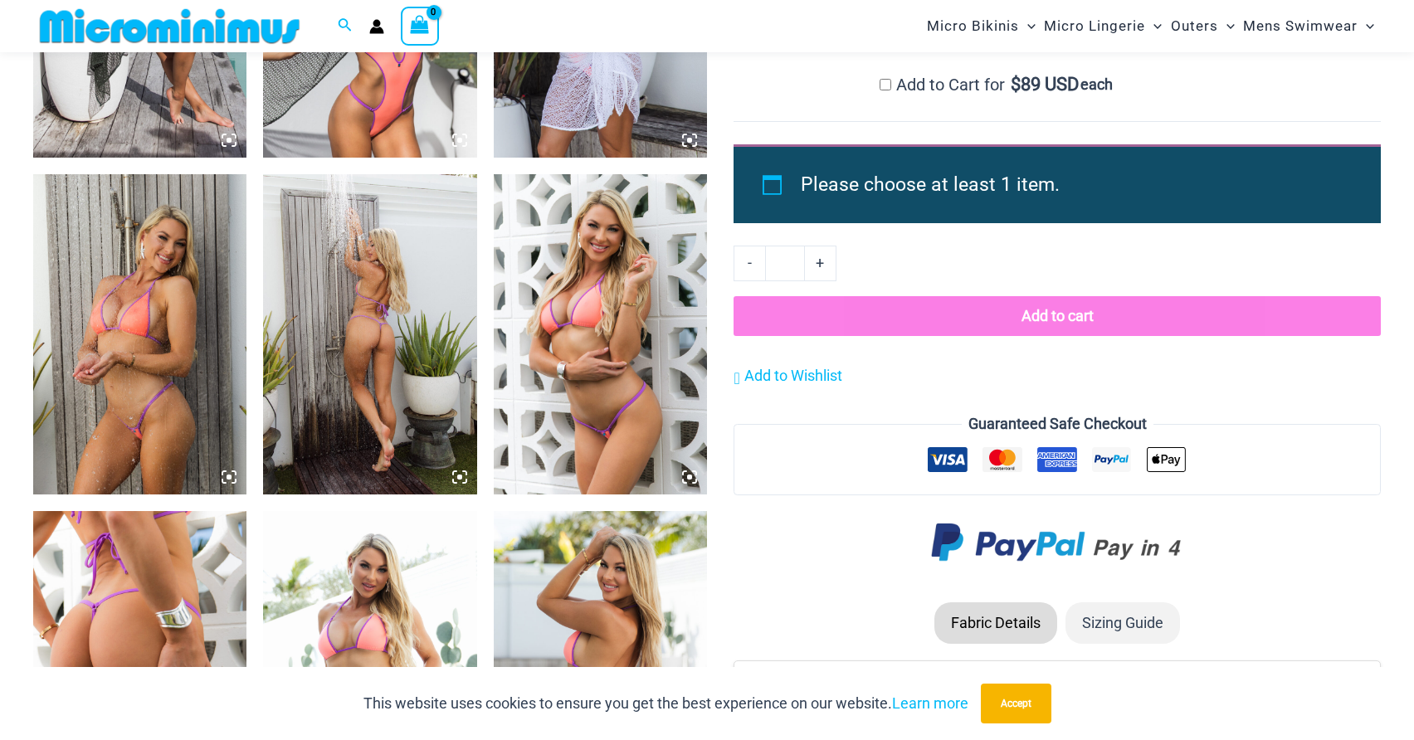
click at [154, 383] on img at bounding box center [139, 334] width 213 height 320
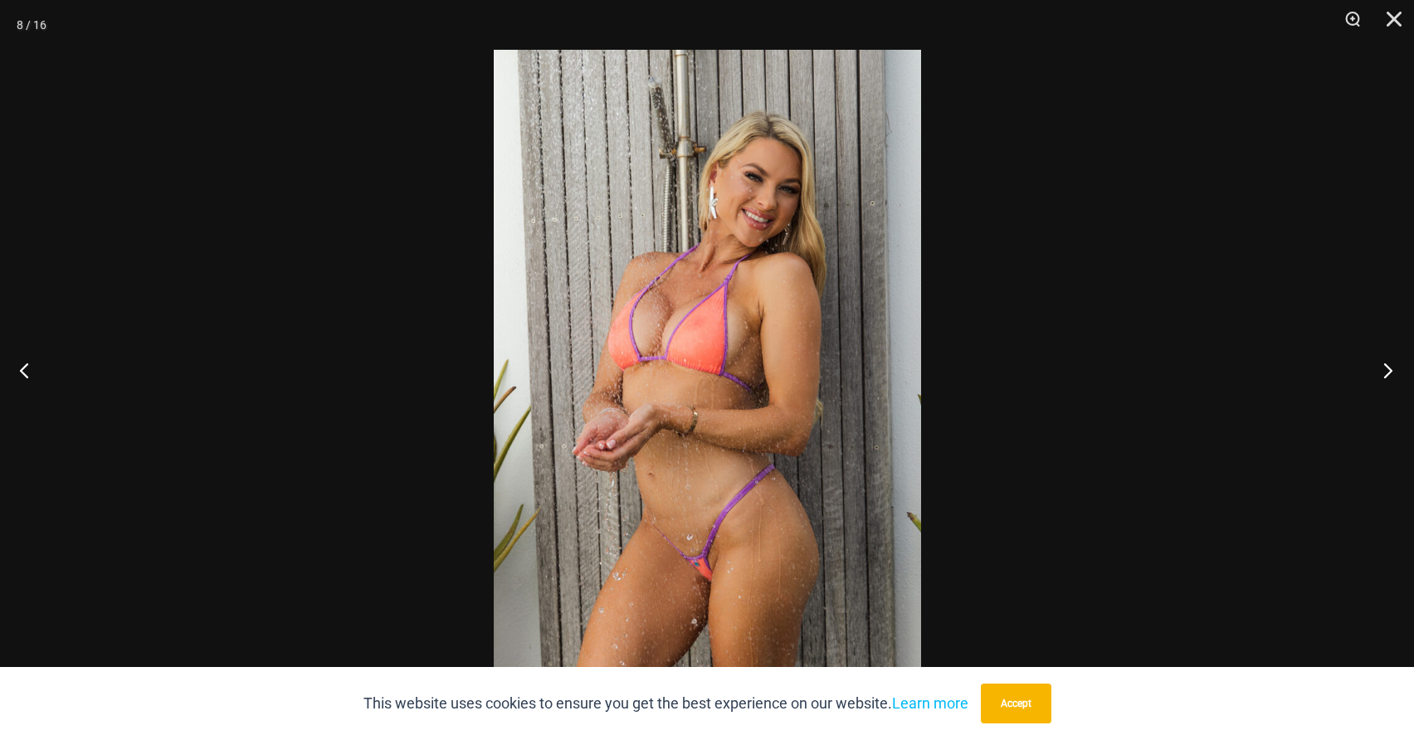
click at [1385, 373] on button "Next" at bounding box center [1383, 370] width 62 height 83
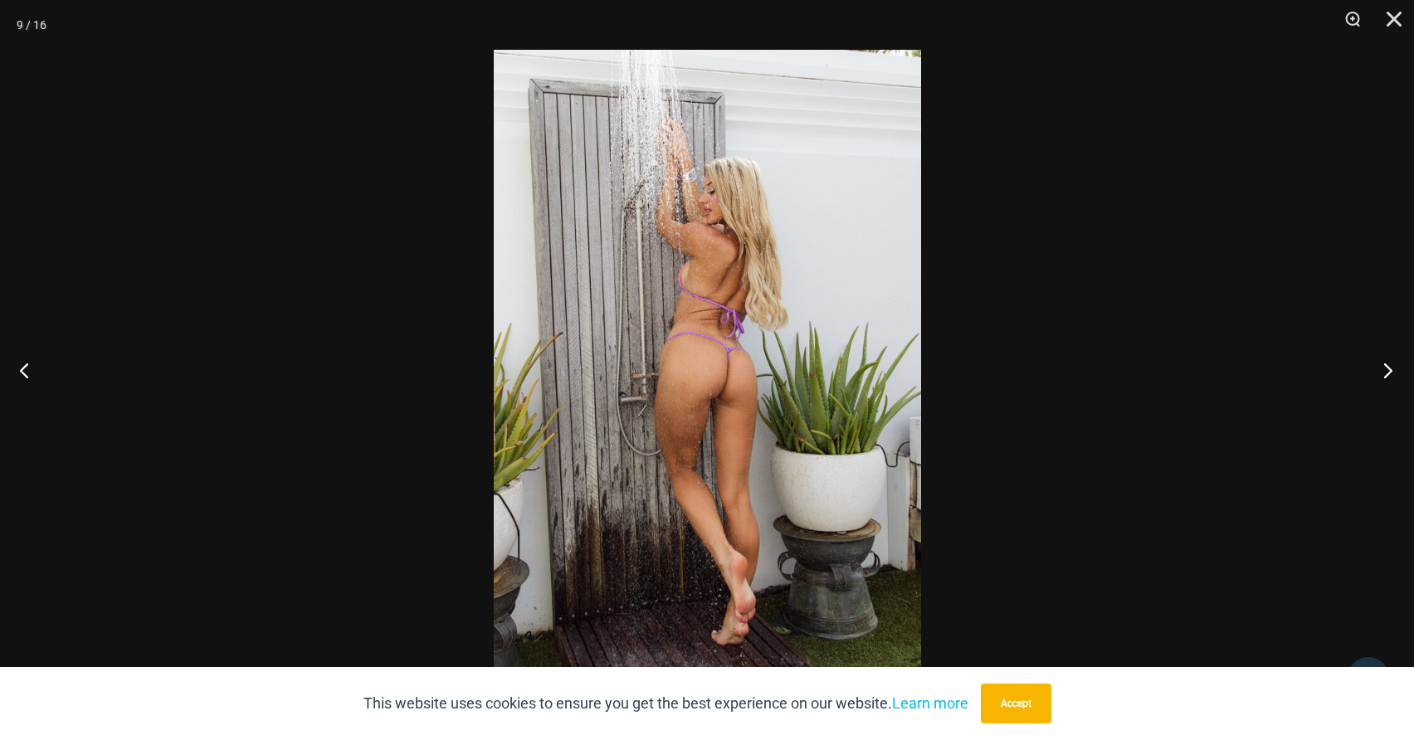
click at [1385, 373] on button "Next" at bounding box center [1383, 370] width 62 height 83
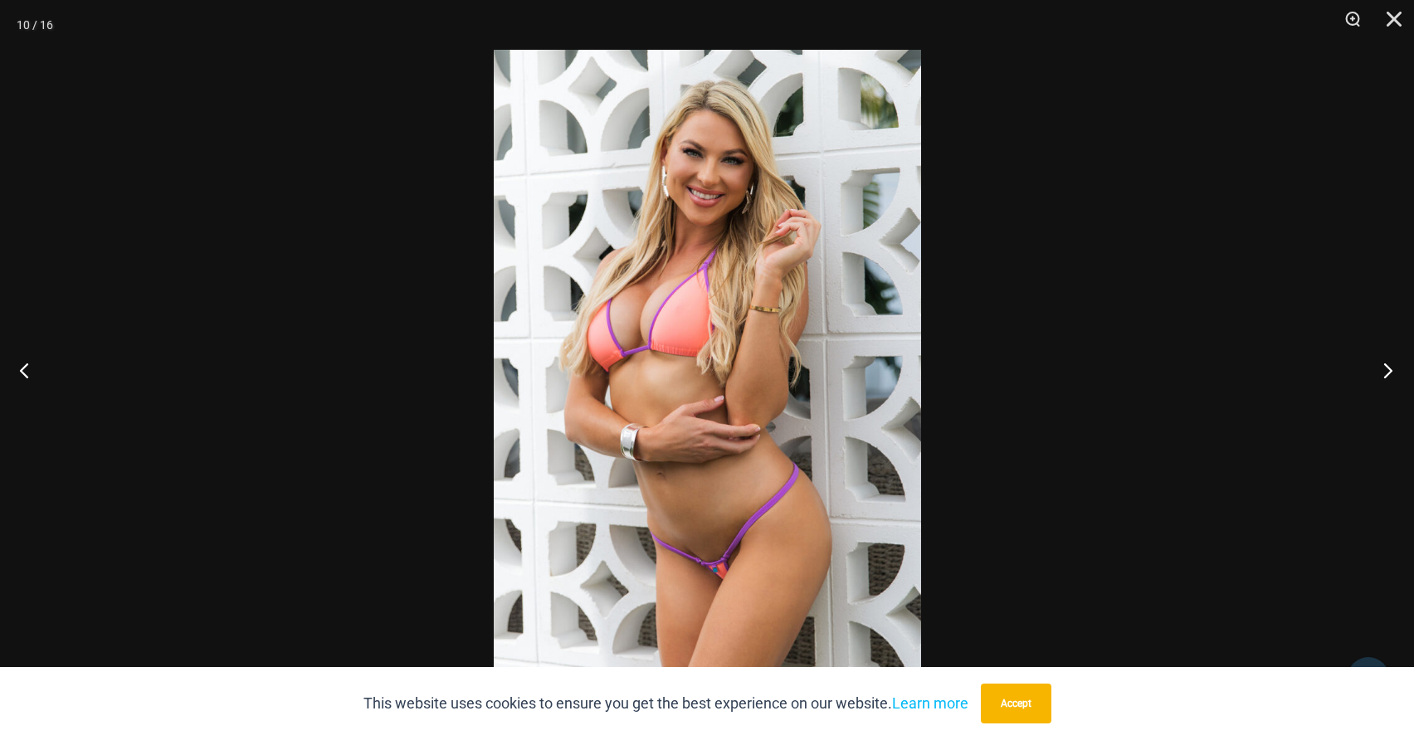
click at [1385, 373] on button "Next" at bounding box center [1383, 370] width 62 height 83
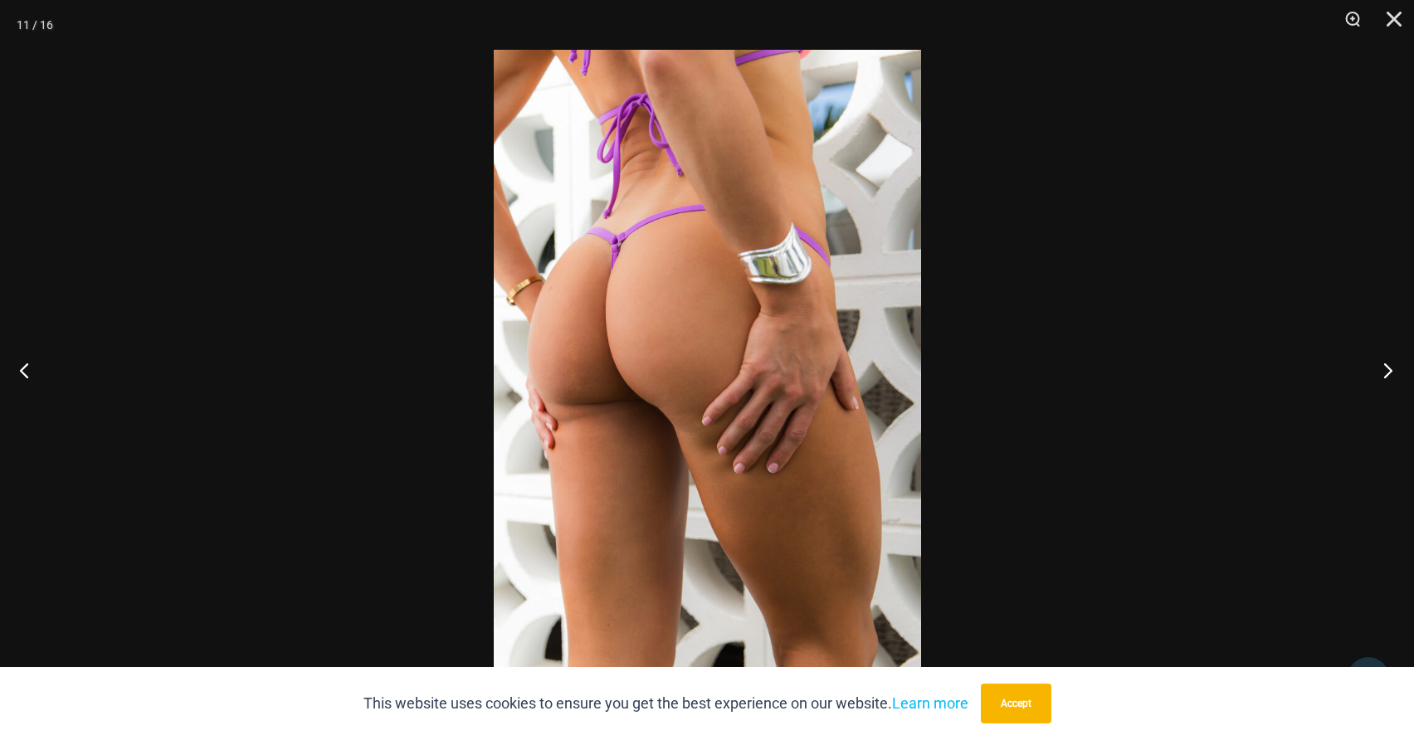
click at [1385, 373] on button "Next" at bounding box center [1383, 370] width 62 height 83
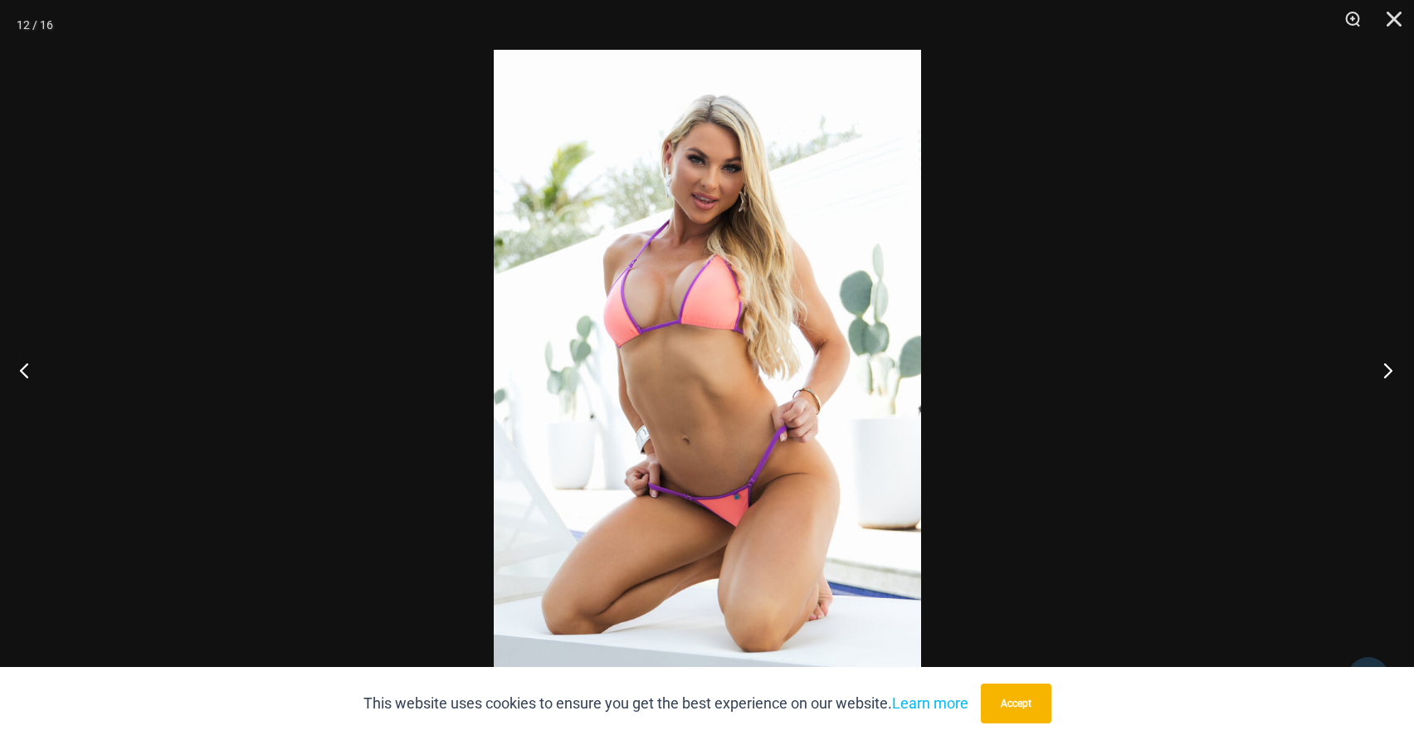
click at [1385, 373] on button "Next" at bounding box center [1383, 370] width 62 height 83
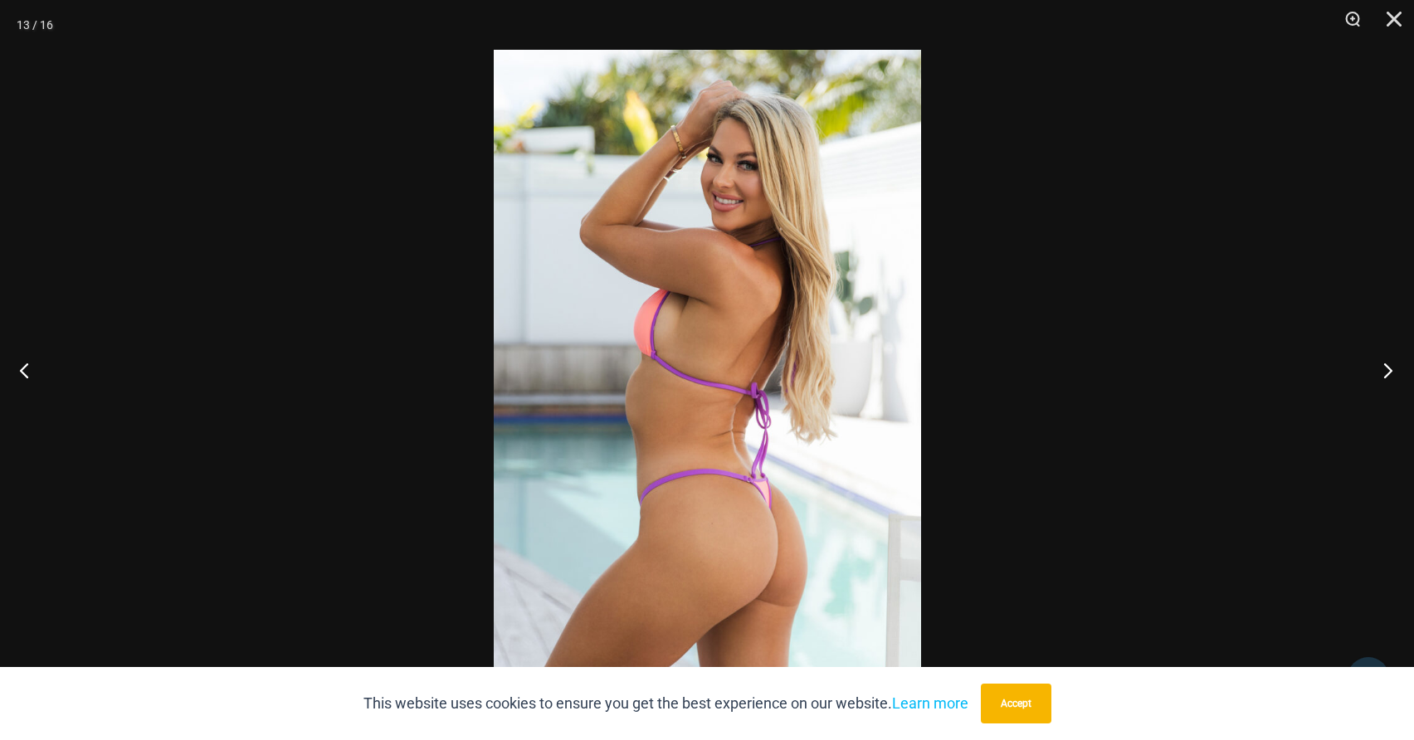
click at [1385, 373] on button "Next" at bounding box center [1383, 370] width 62 height 83
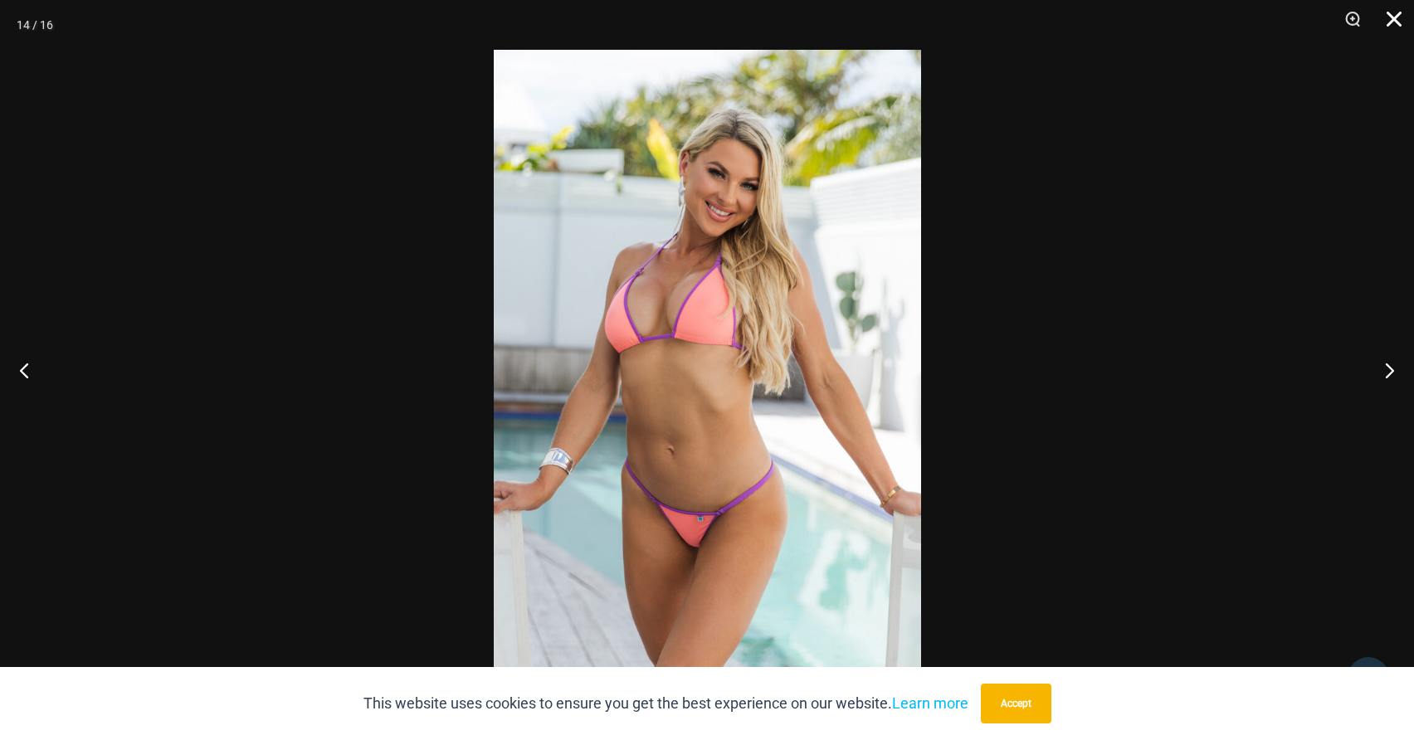
click at [1388, 16] on button "Close" at bounding box center [1388, 25] width 41 height 50
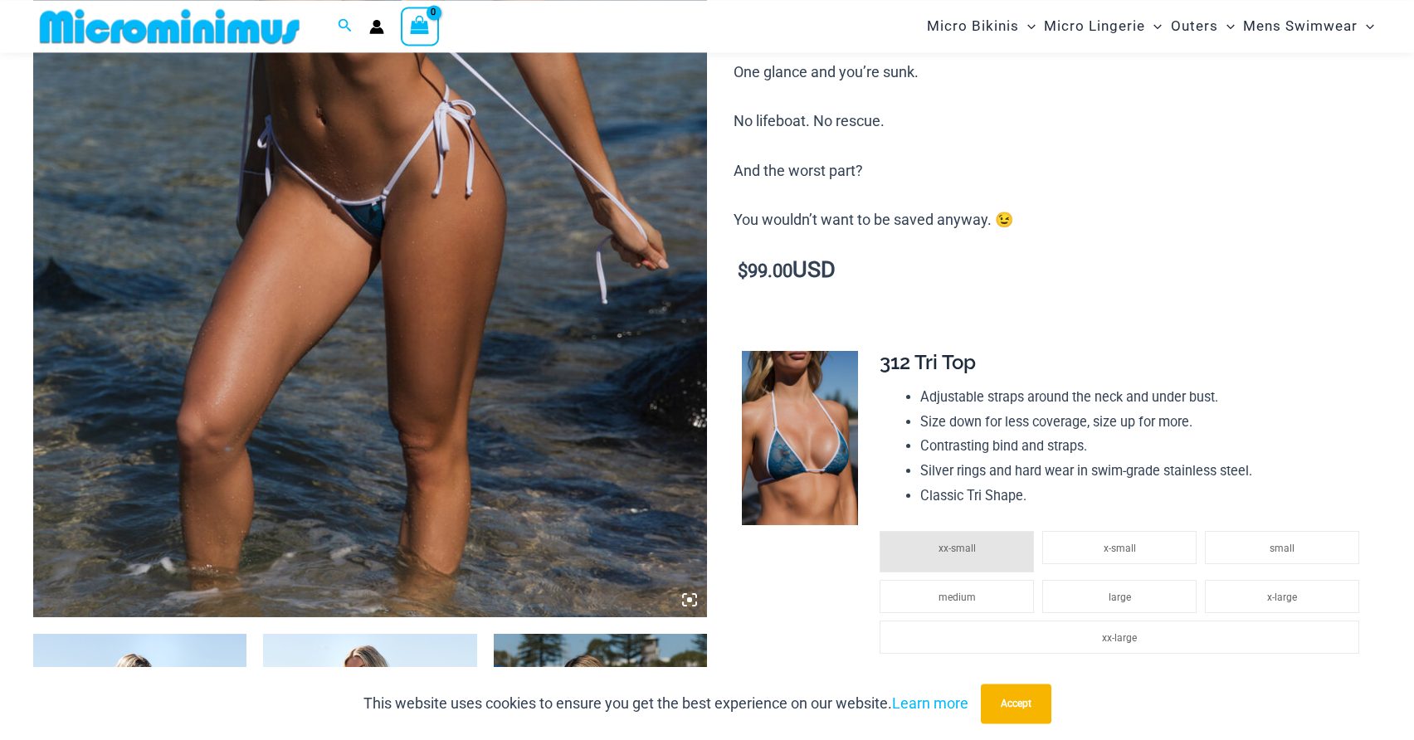
scroll to position [1001, 0]
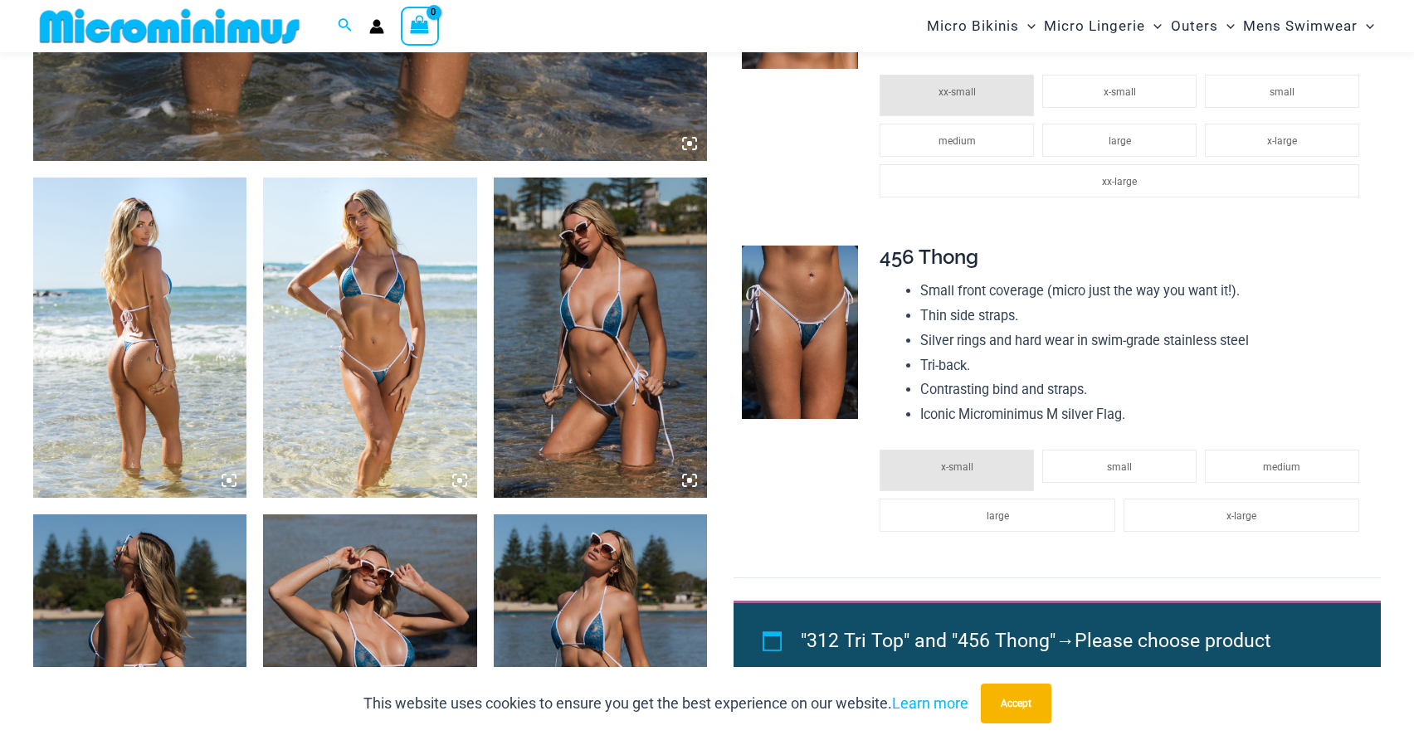
click at [156, 360] on img at bounding box center [139, 338] width 213 height 320
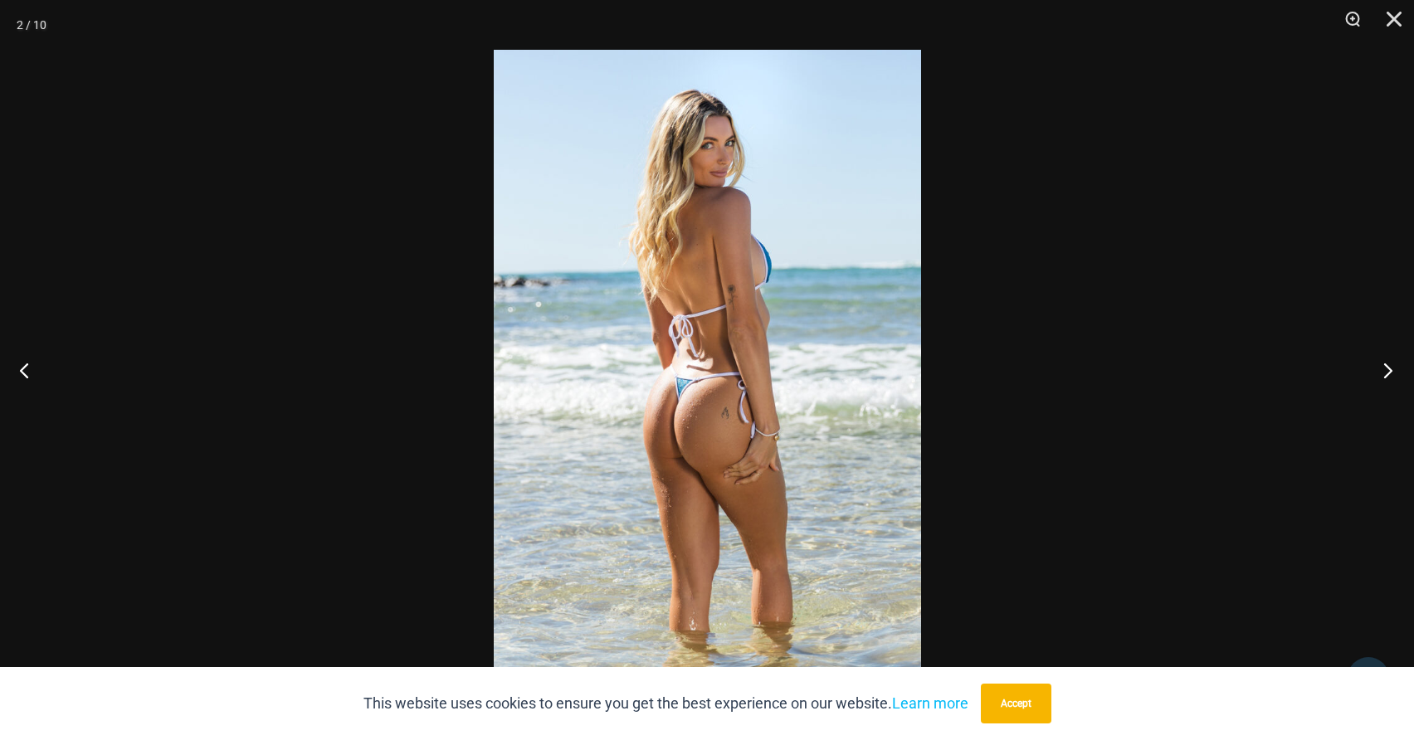
click at [1385, 372] on button "Next" at bounding box center [1383, 370] width 62 height 83
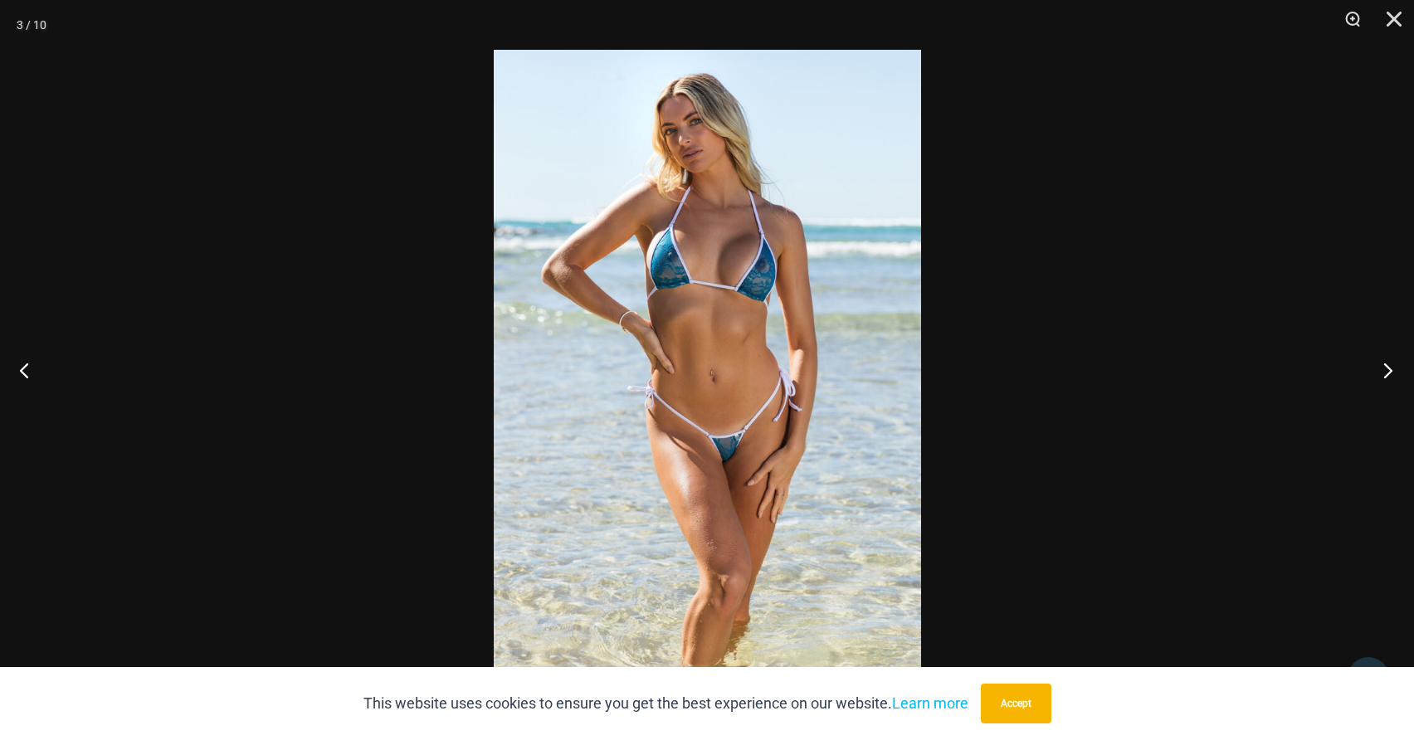
click at [1385, 372] on button "Next" at bounding box center [1383, 370] width 62 height 83
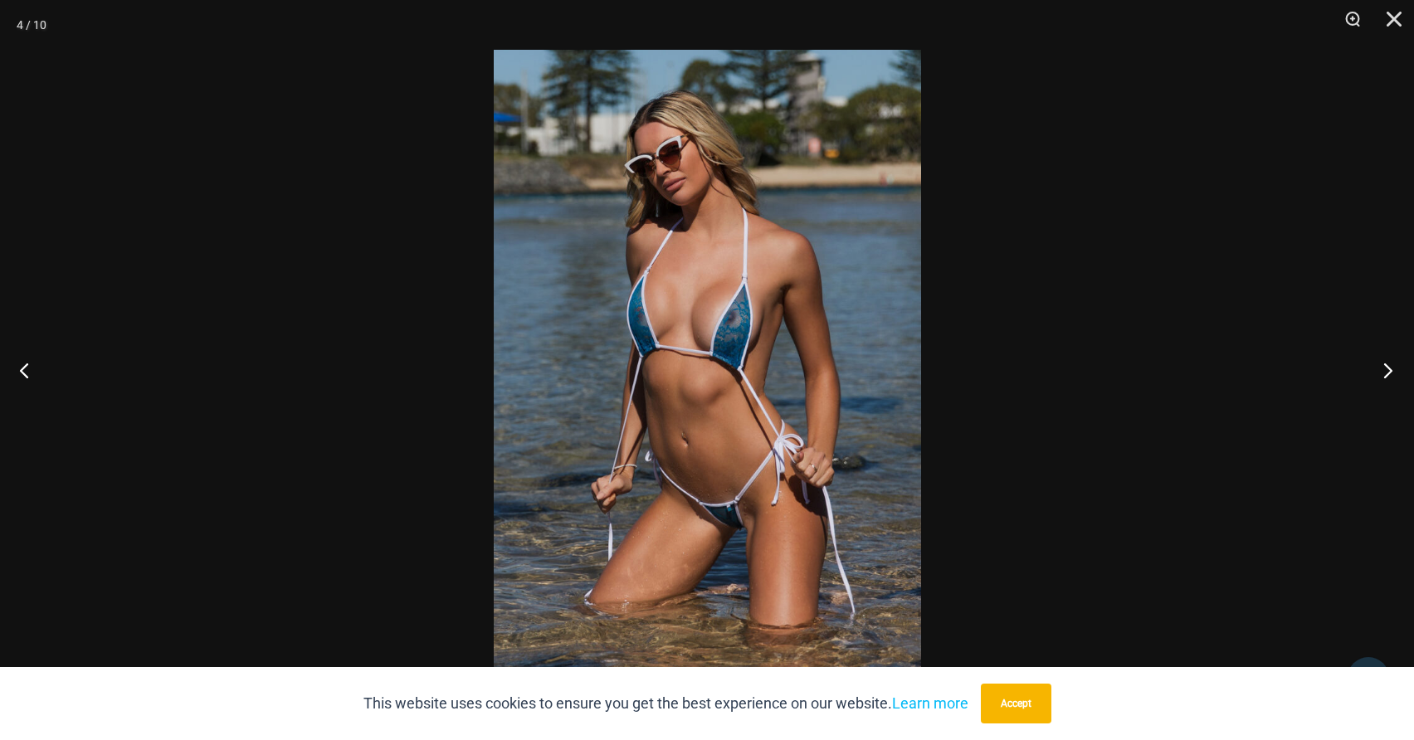
click at [1385, 372] on button "Next" at bounding box center [1383, 370] width 62 height 83
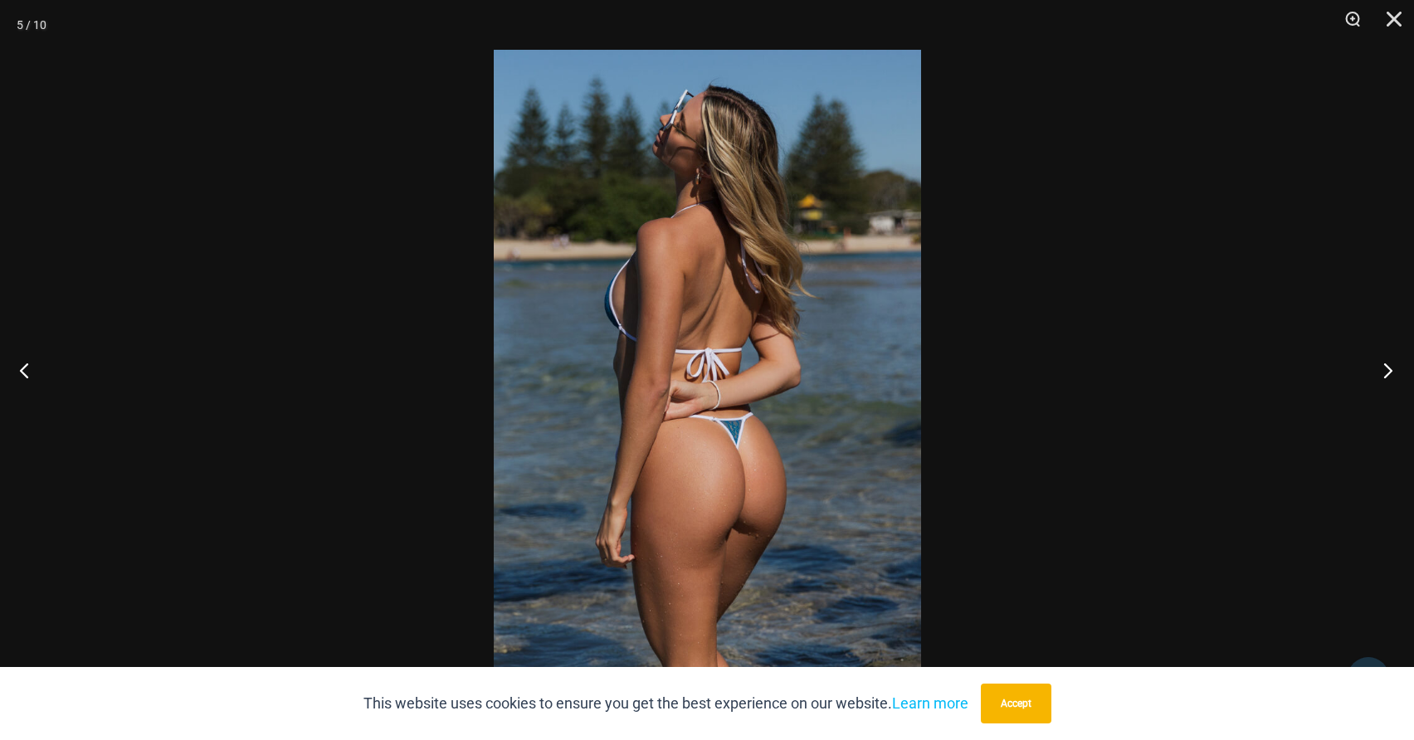
click at [1385, 372] on button "Next" at bounding box center [1383, 370] width 62 height 83
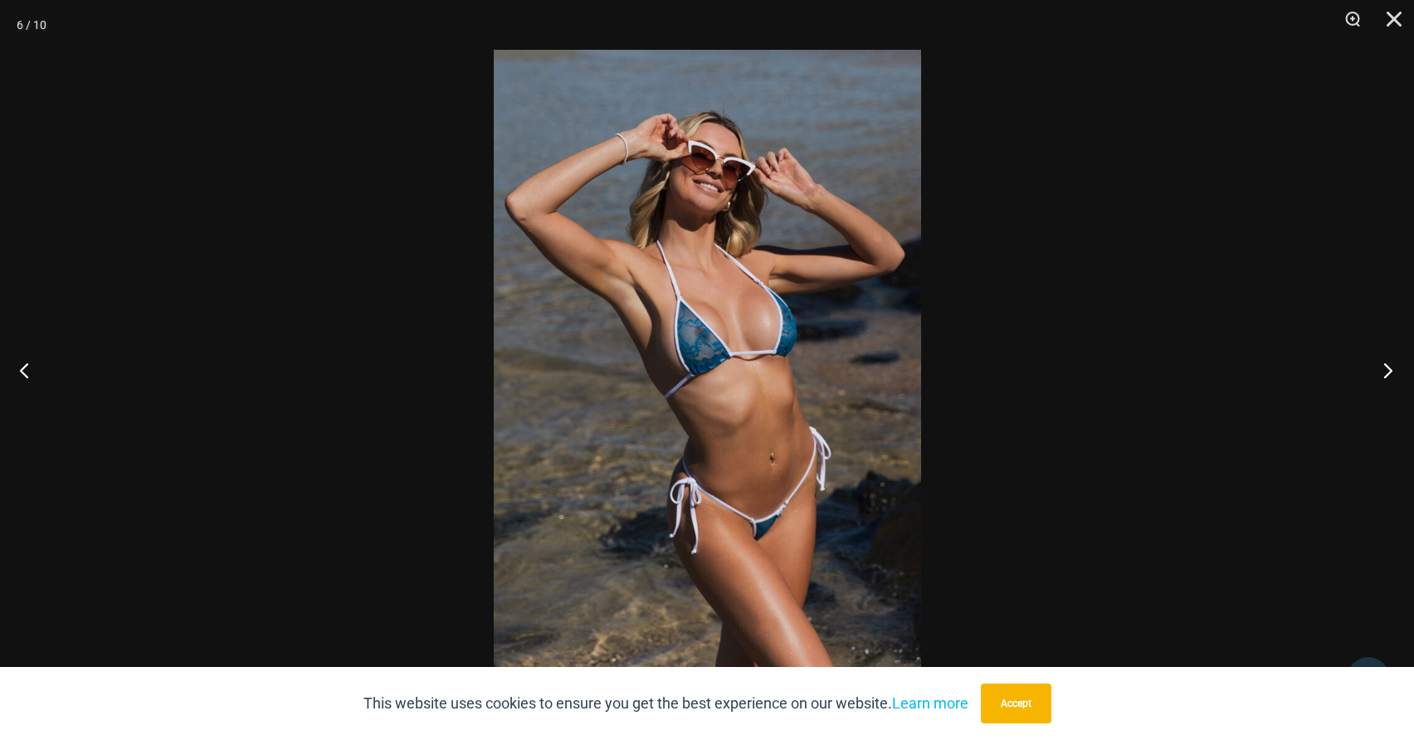
click at [1385, 372] on button "Next" at bounding box center [1383, 370] width 62 height 83
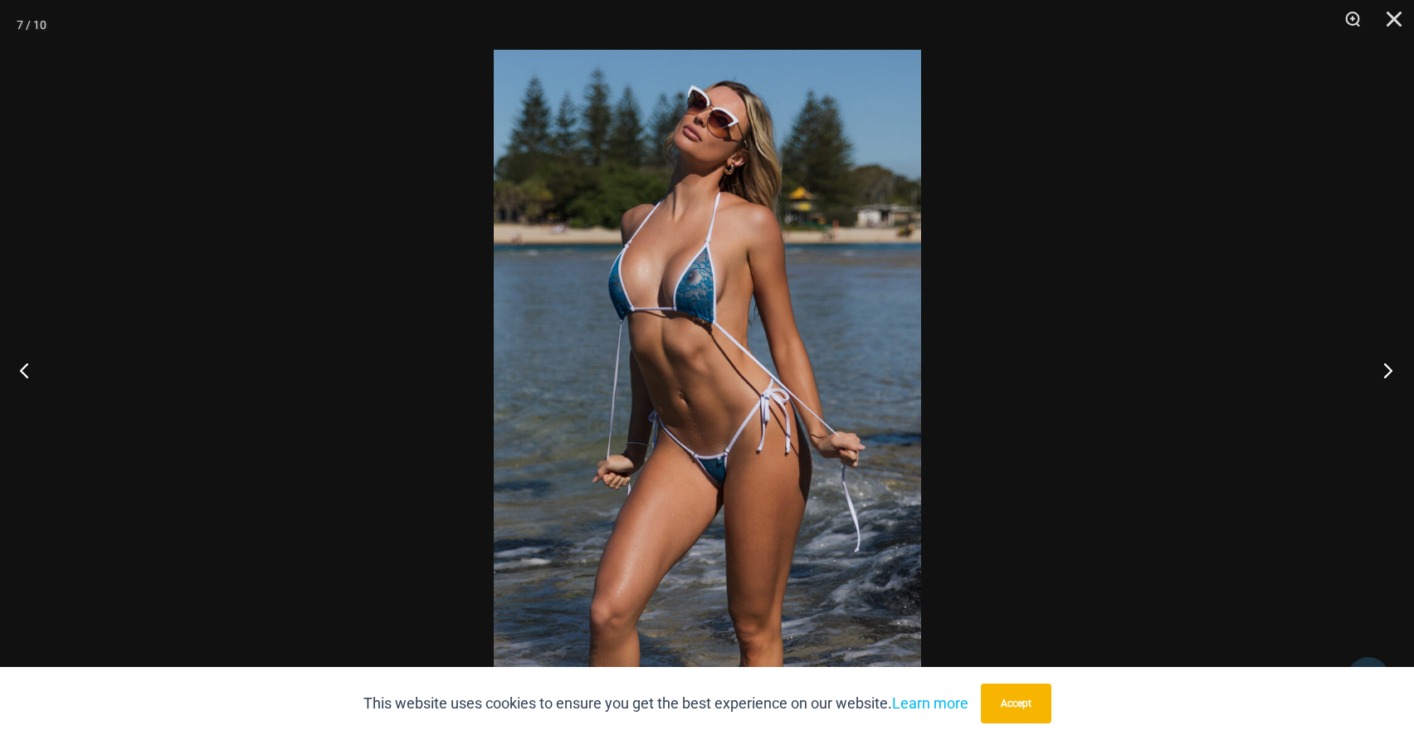
click at [1385, 372] on button "Next" at bounding box center [1383, 370] width 62 height 83
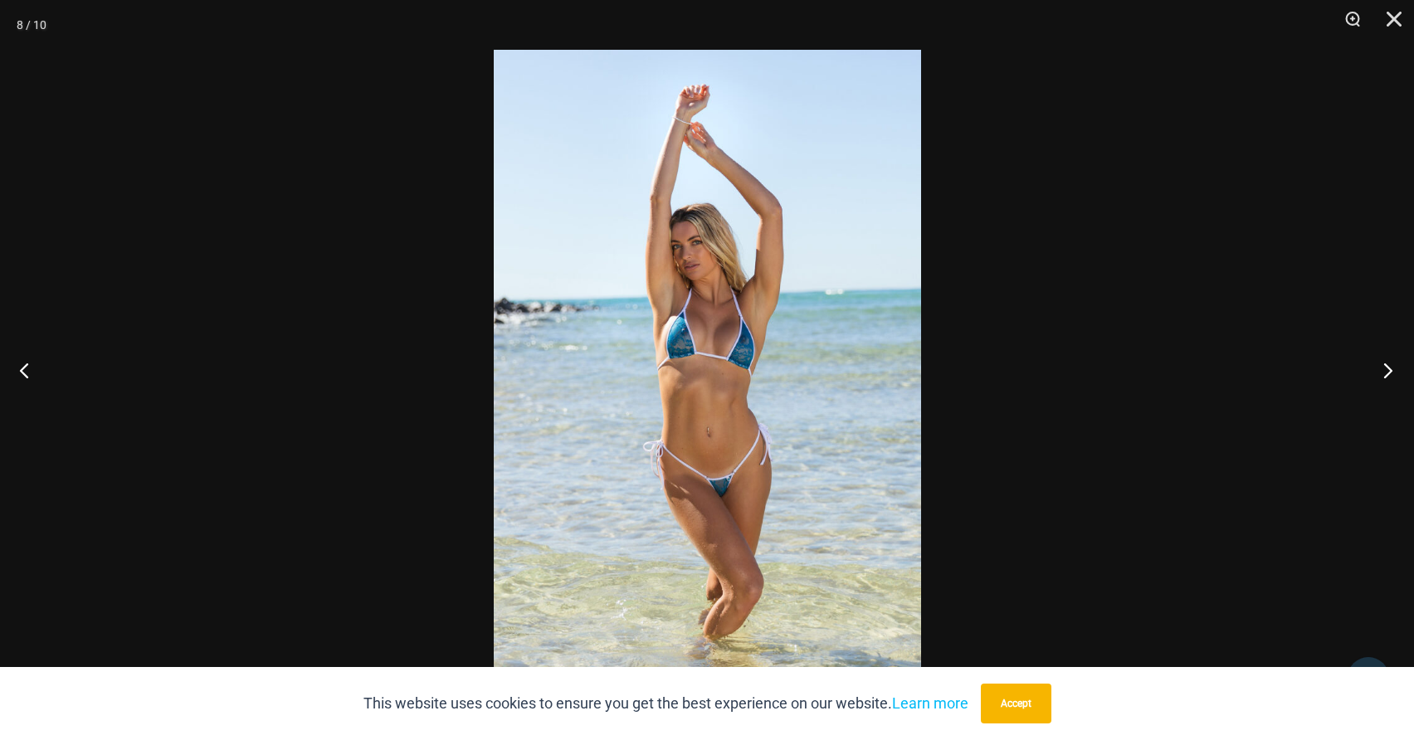
click at [1385, 372] on button "Next" at bounding box center [1383, 370] width 62 height 83
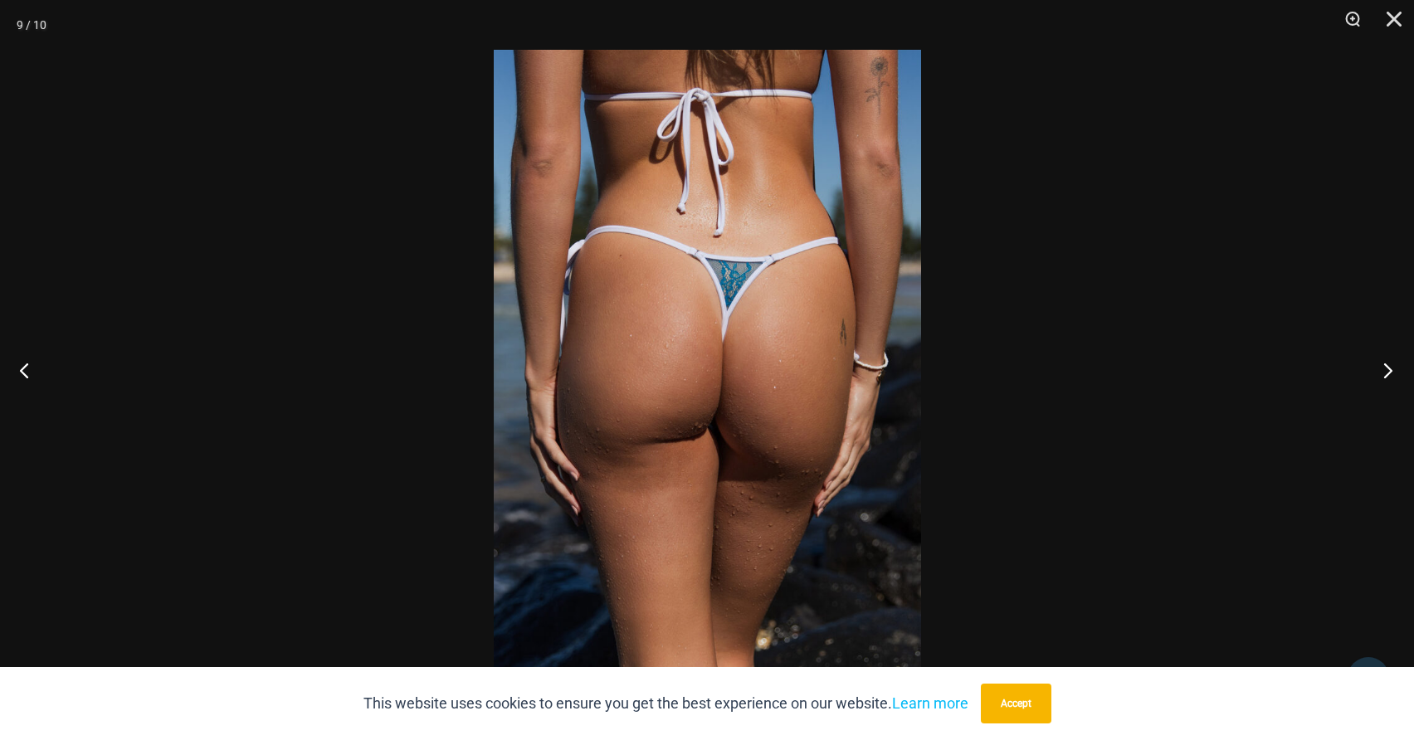
click at [1385, 372] on button "Next" at bounding box center [1383, 370] width 62 height 83
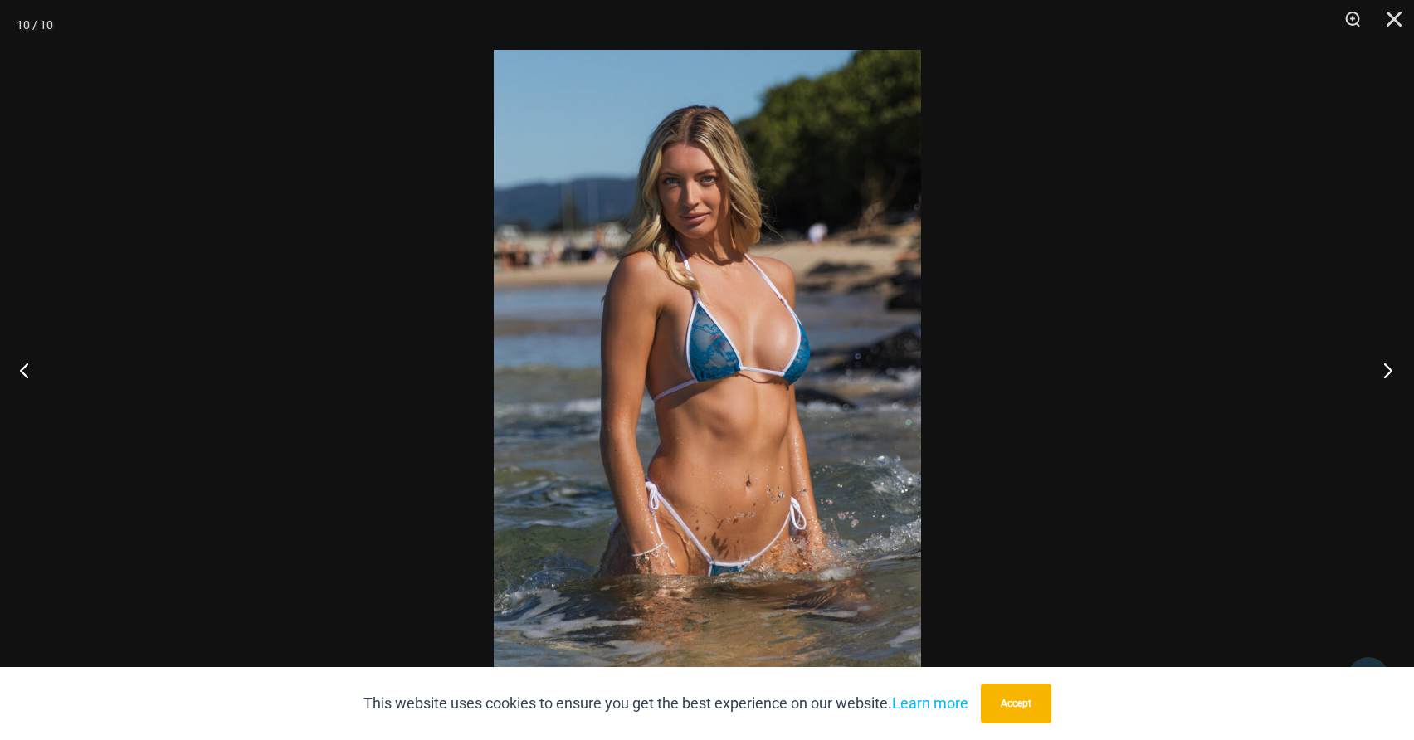
click at [1385, 372] on button "Next" at bounding box center [1383, 370] width 62 height 83
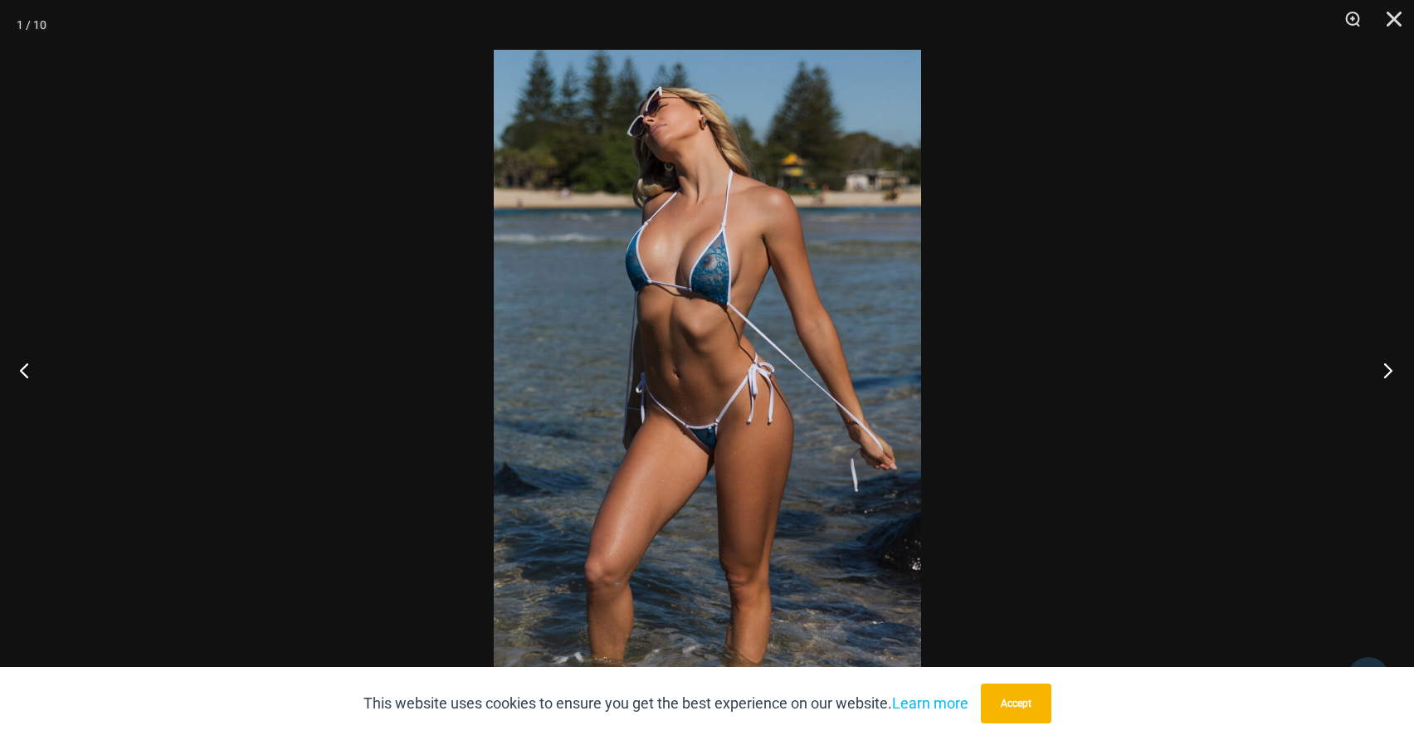
click at [1385, 372] on button "Next" at bounding box center [1383, 370] width 62 height 83
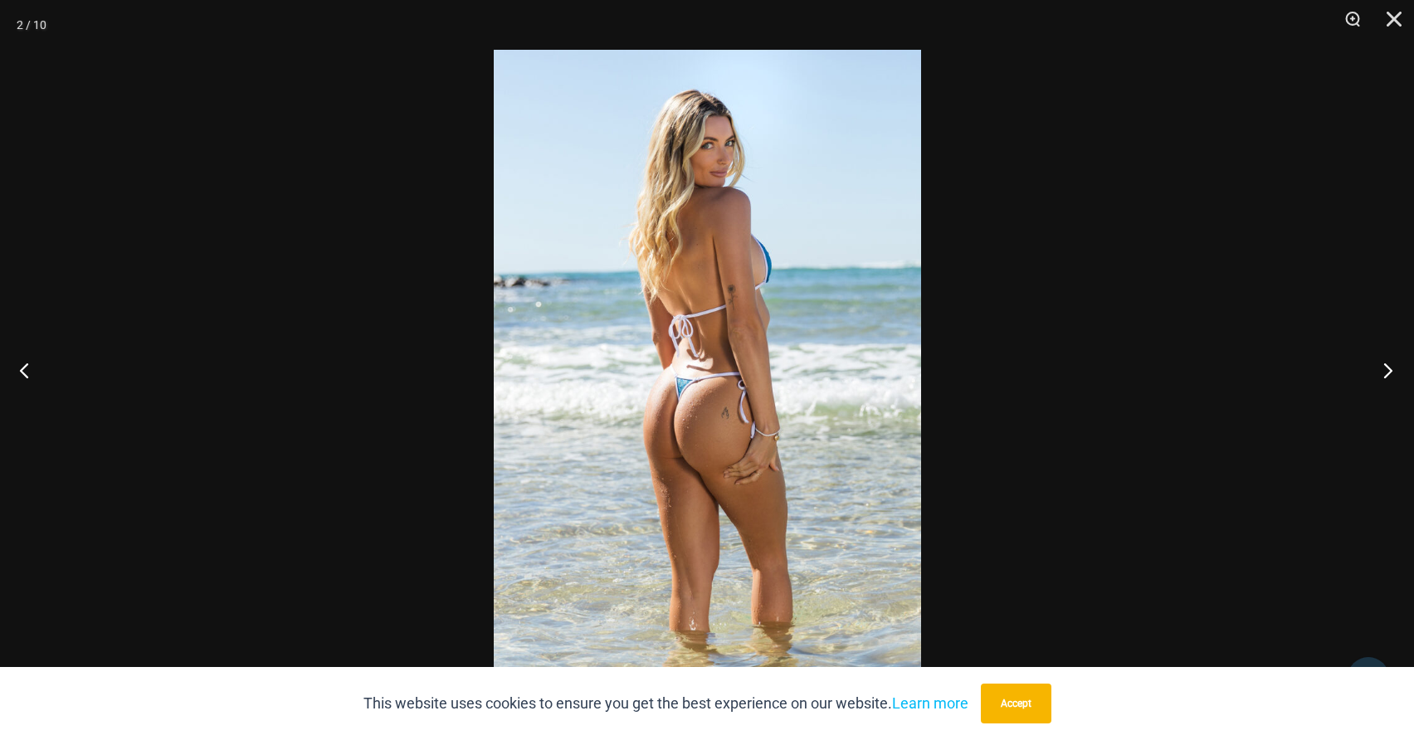
click at [1385, 372] on button "Next" at bounding box center [1383, 370] width 62 height 83
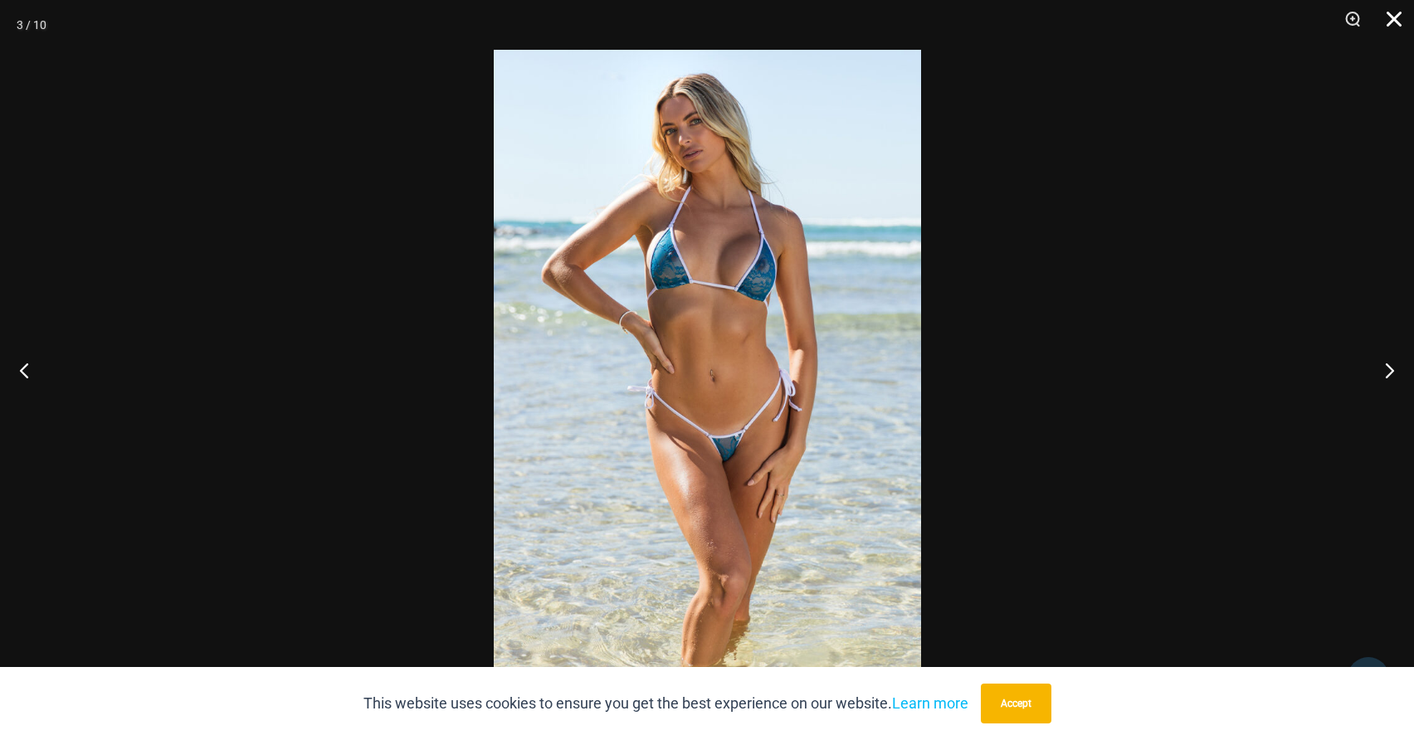
click at [1391, 17] on button "Close" at bounding box center [1388, 25] width 41 height 50
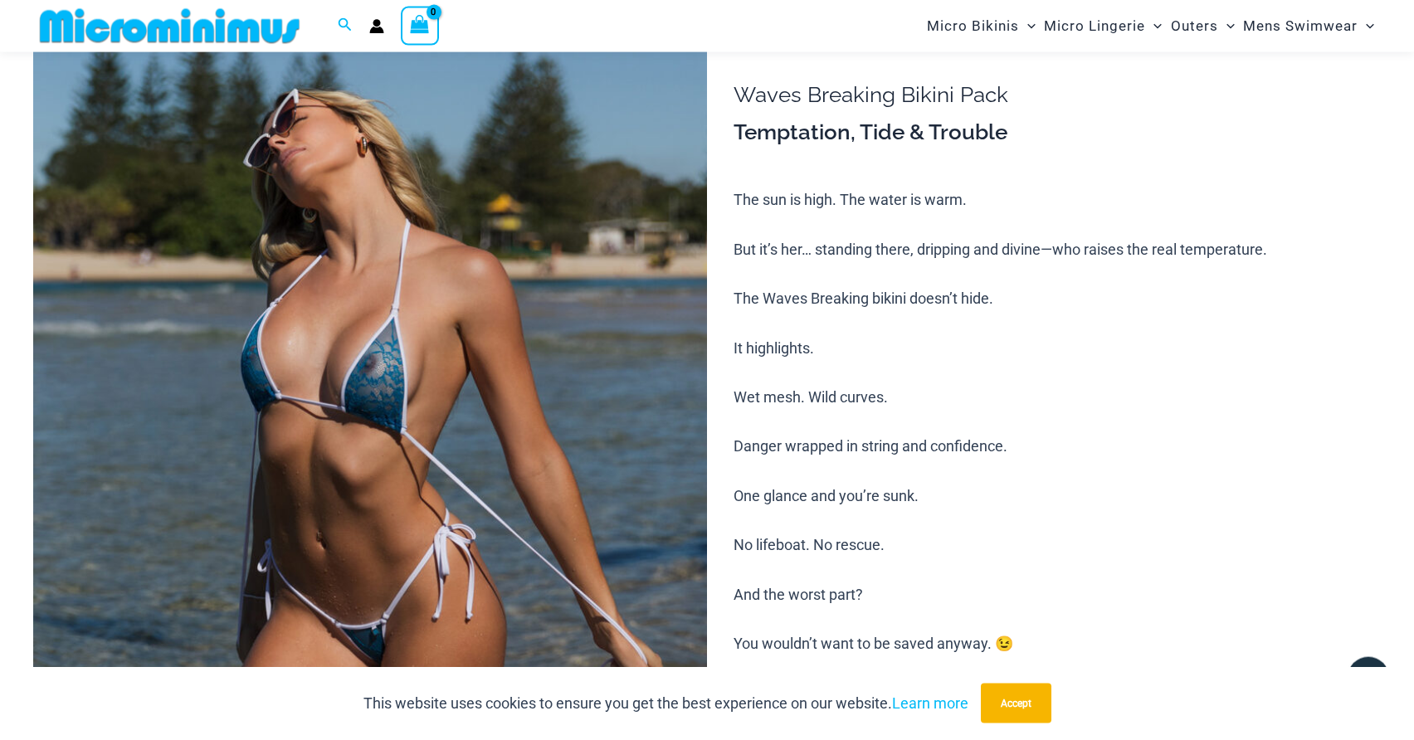
scroll to position [0, 0]
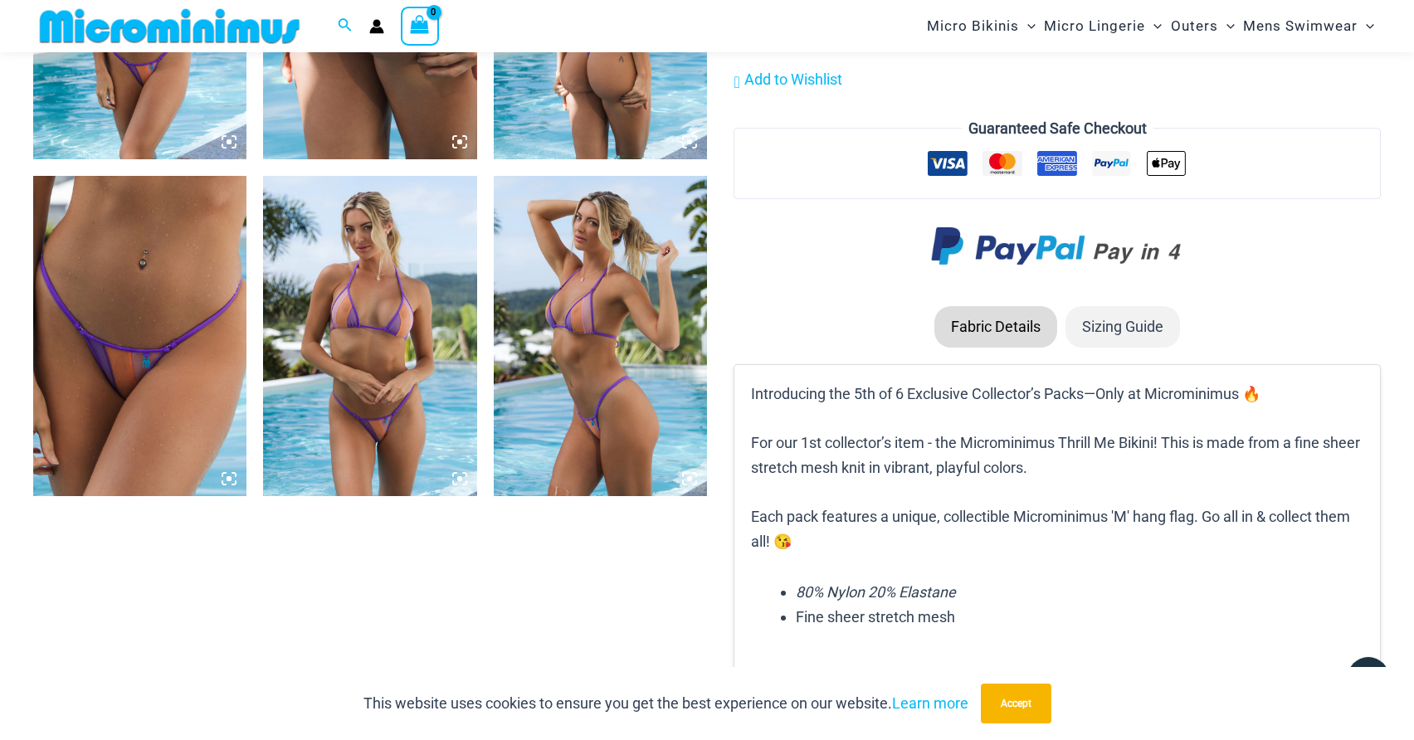
scroll to position [1678, 0]
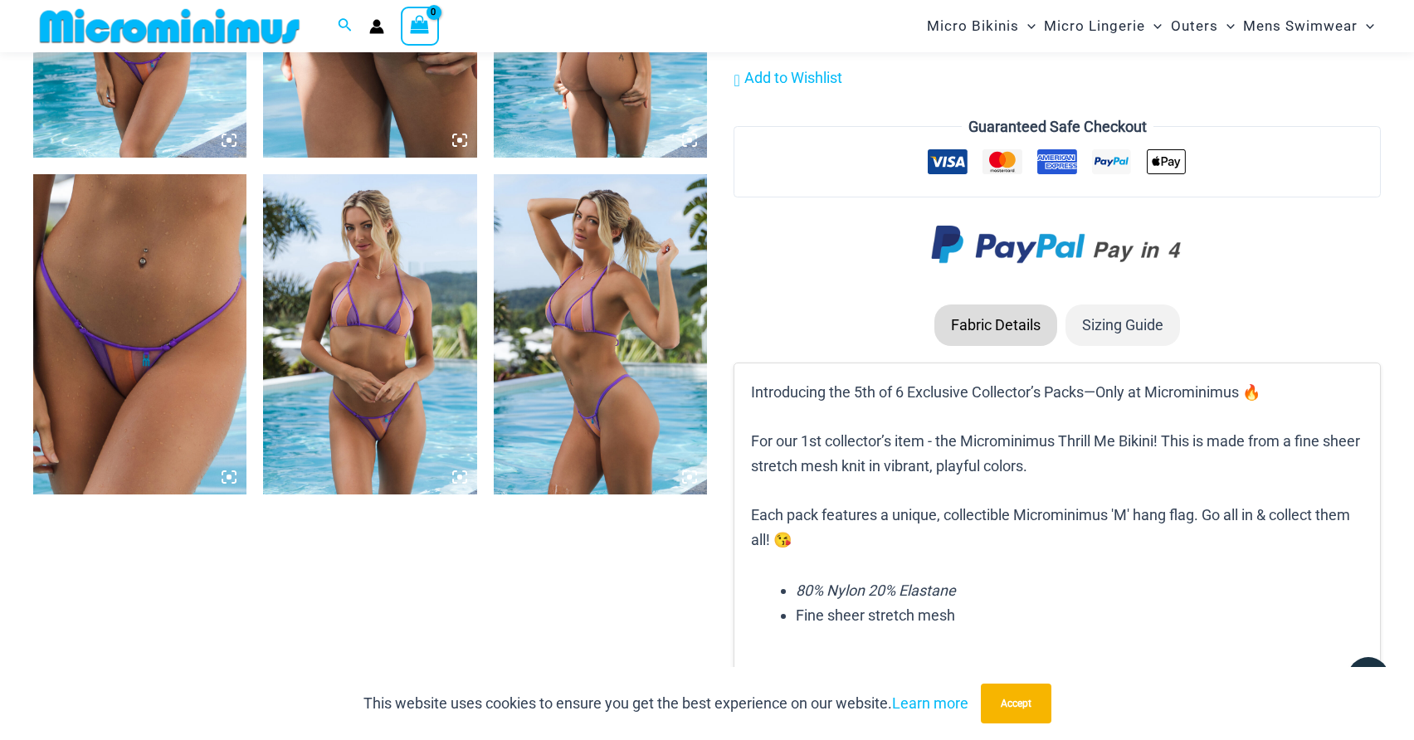
click at [108, 377] on img at bounding box center [139, 334] width 213 height 320
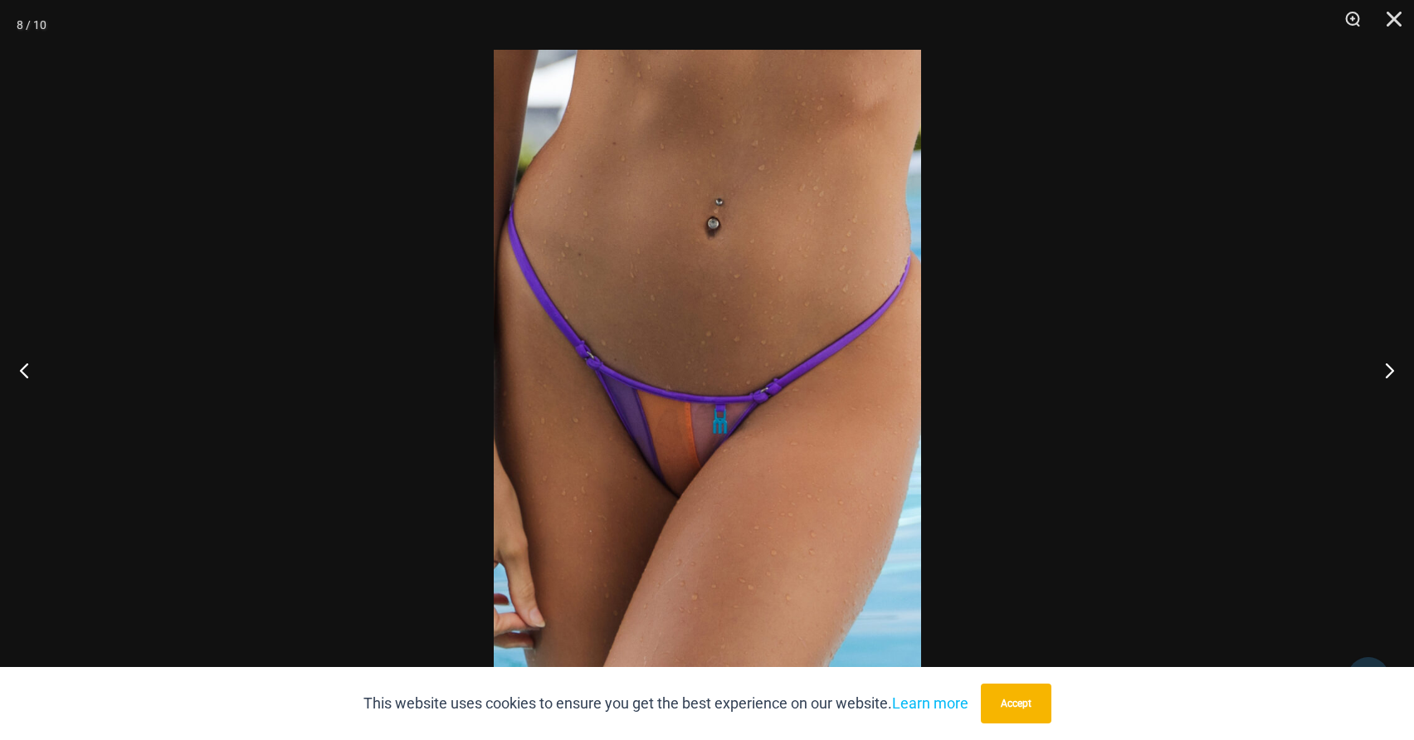
click at [712, 423] on img at bounding box center [707, 370] width 427 height 641
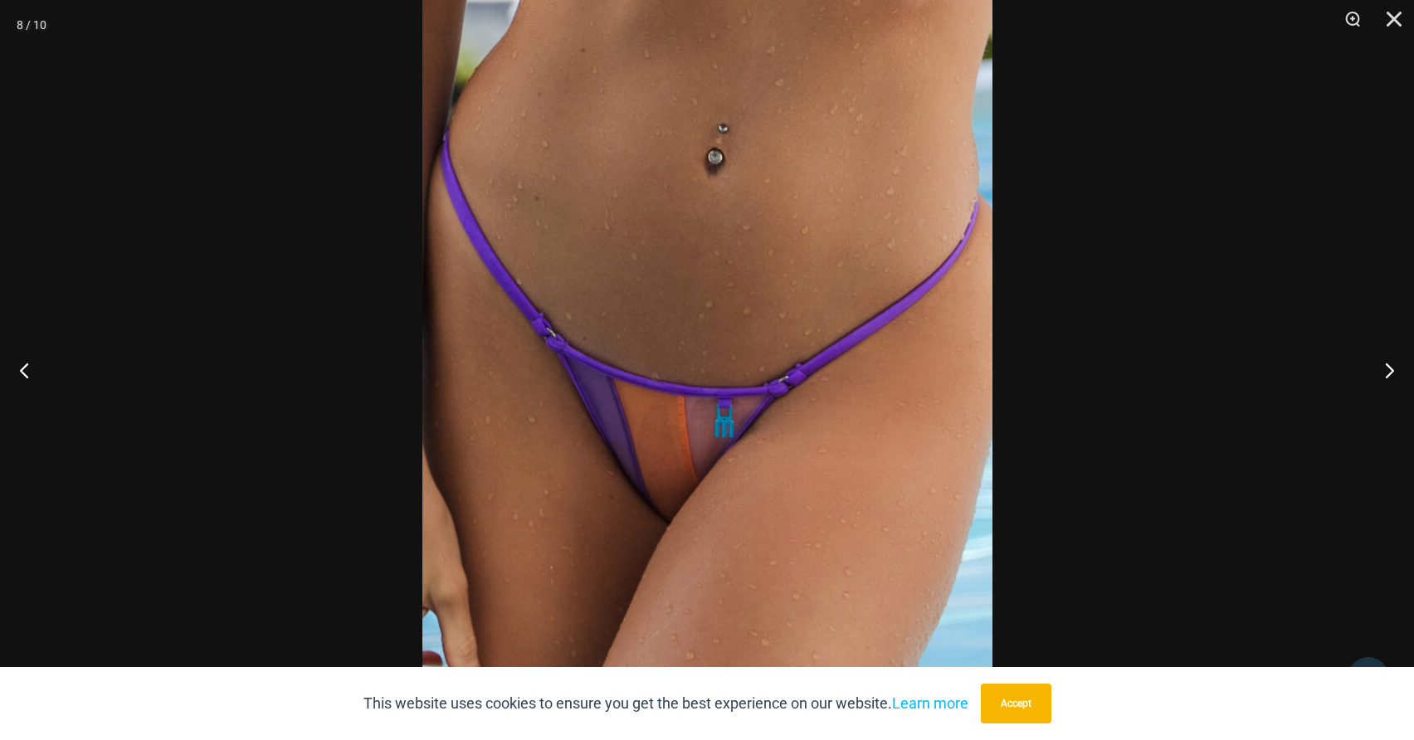
click at [712, 423] on img at bounding box center [707, 352] width 570 height 855
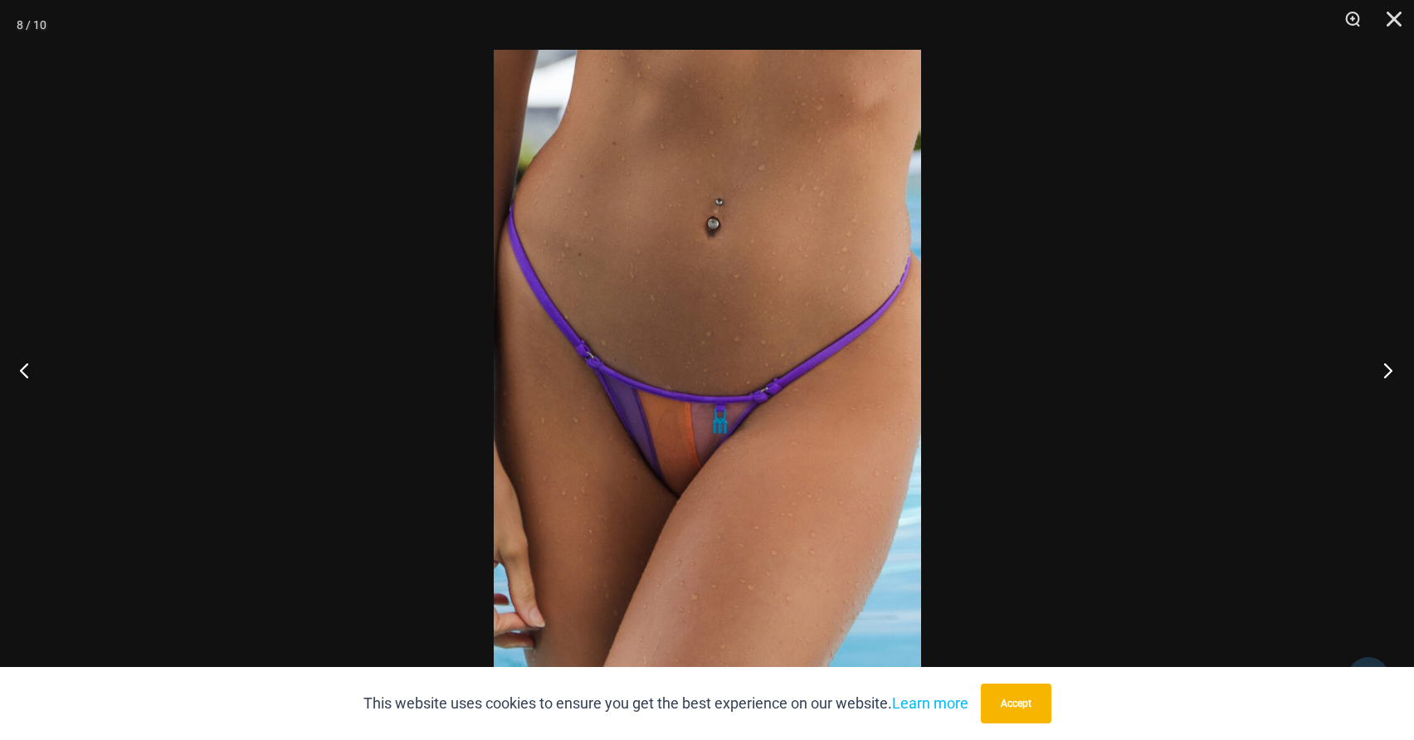
click at [1383, 368] on button "Next" at bounding box center [1383, 370] width 62 height 83
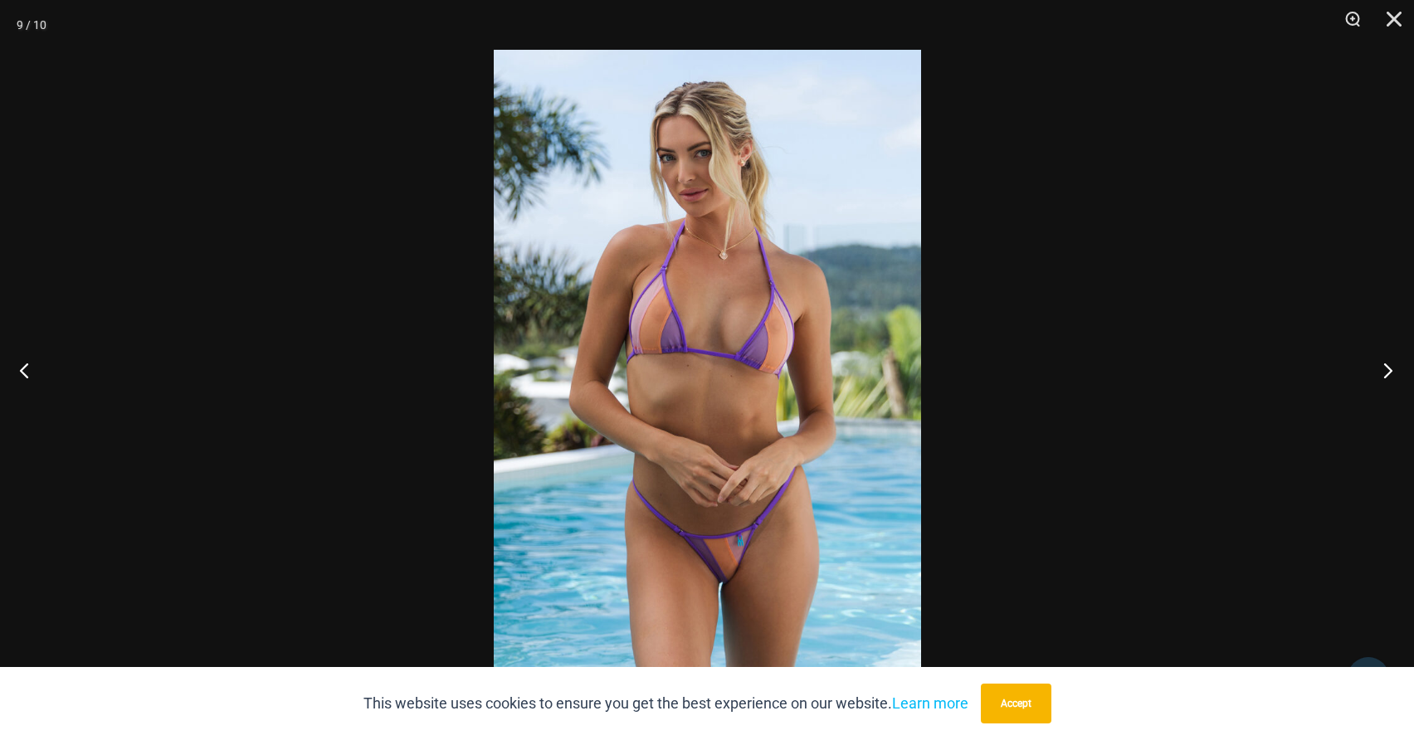
click at [1383, 368] on button "Next" at bounding box center [1383, 370] width 62 height 83
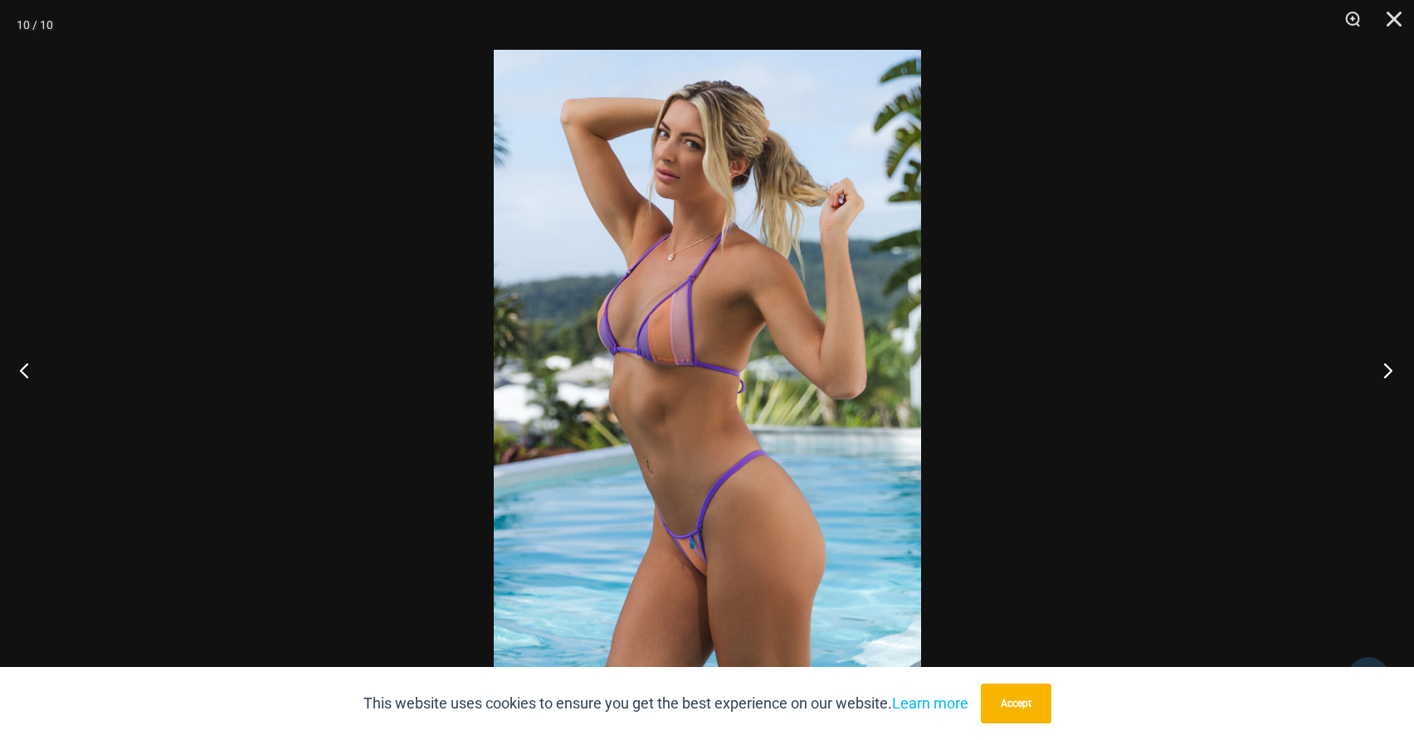
click at [1383, 368] on button "Next" at bounding box center [1383, 370] width 62 height 83
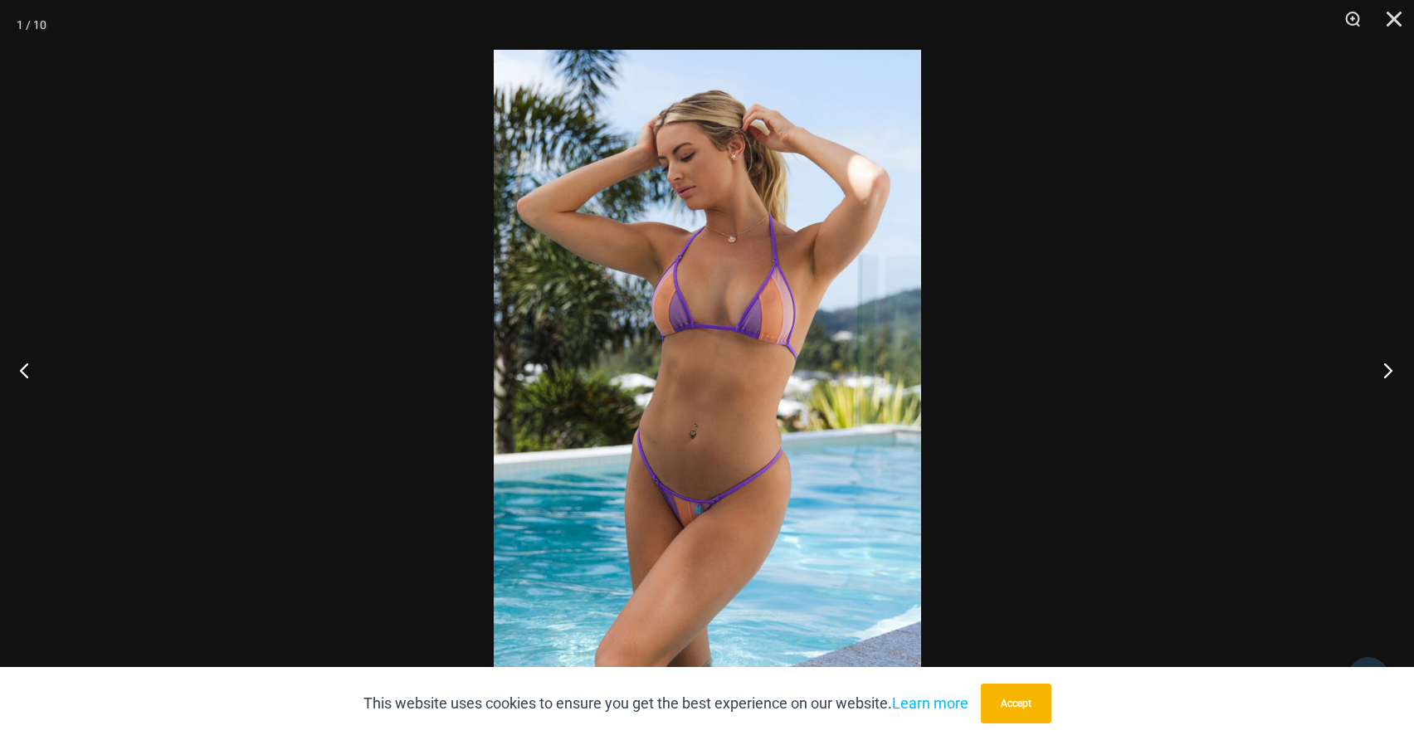
click at [1383, 368] on button "Next" at bounding box center [1383, 370] width 62 height 83
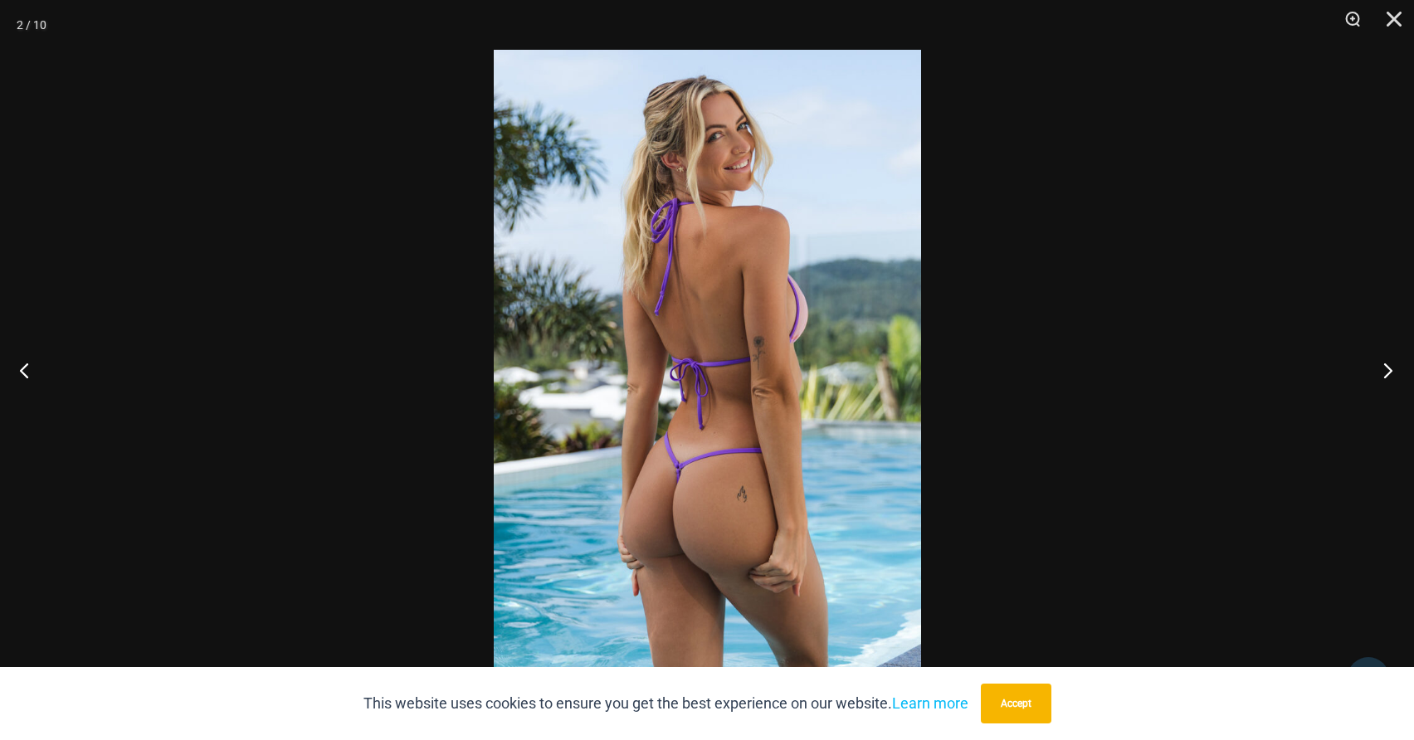
click at [1383, 368] on button "Next" at bounding box center [1383, 370] width 62 height 83
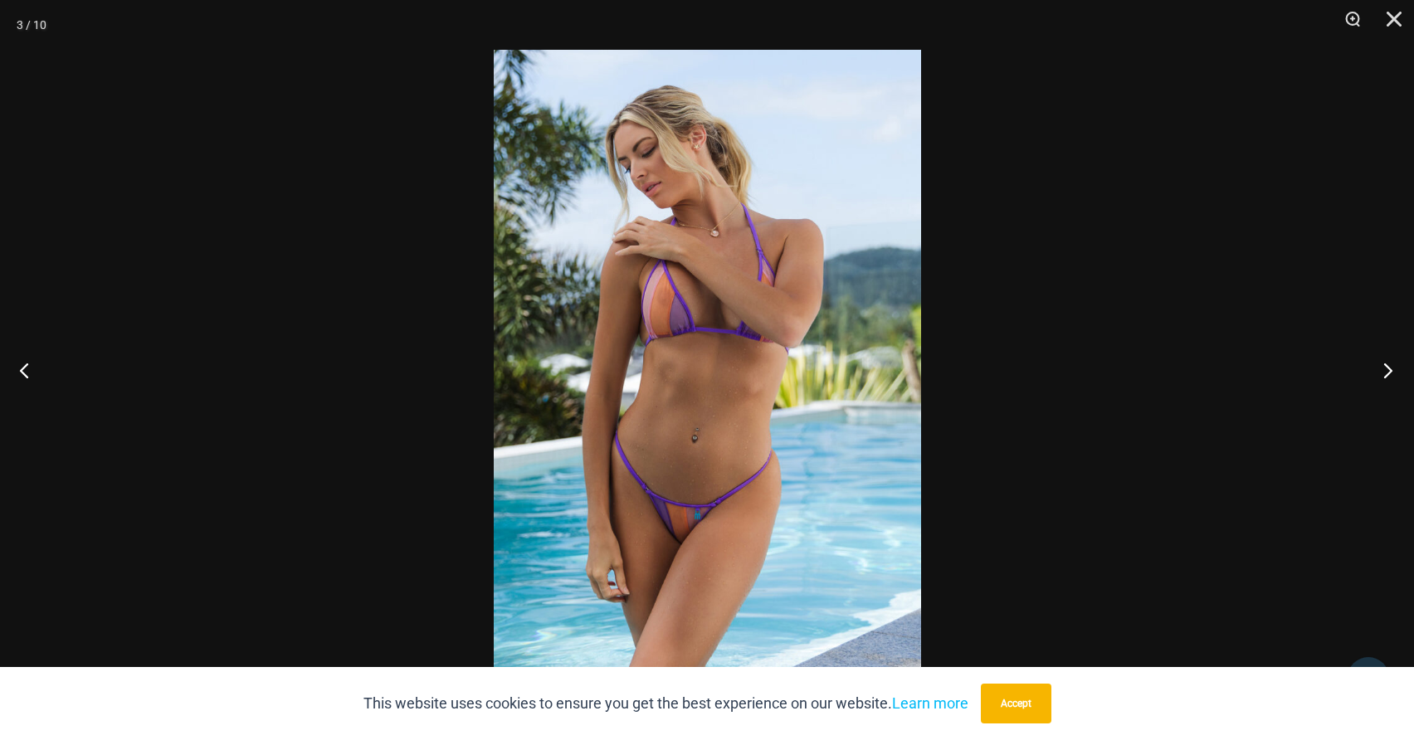
click at [1383, 368] on button "Next" at bounding box center [1383, 370] width 62 height 83
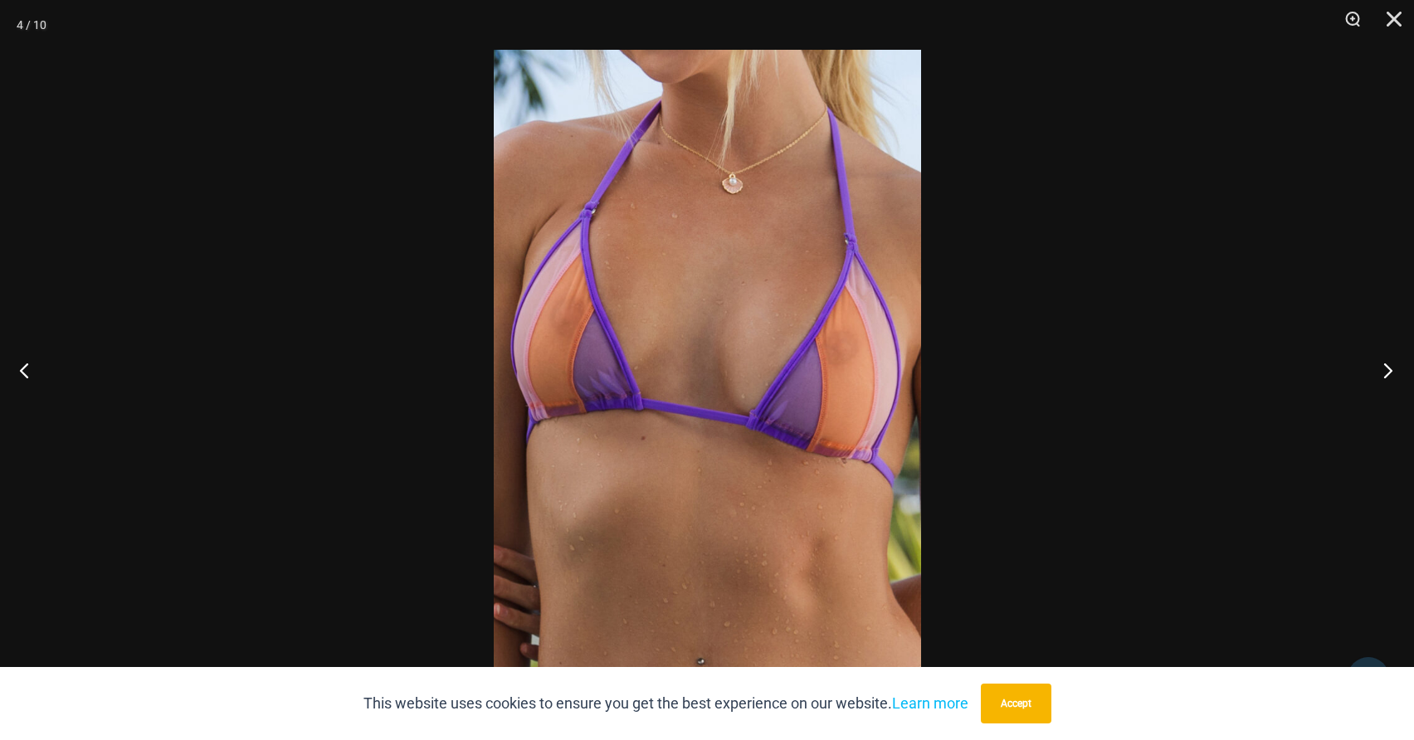
click at [1383, 368] on button "Next" at bounding box center [1383, 370] width 62 height 83
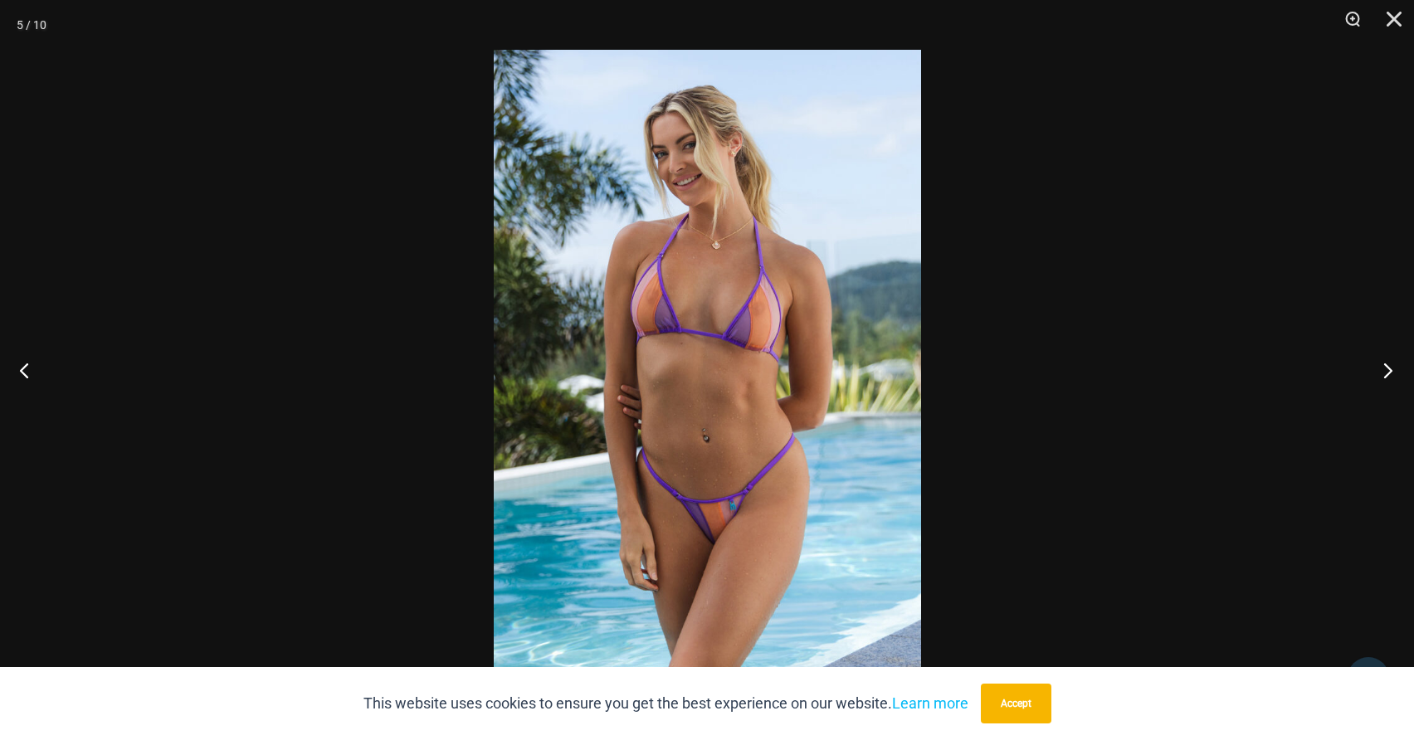
click at [1383, 368] on button "Next" at bounding box center [1383, 370] width 62 height 83
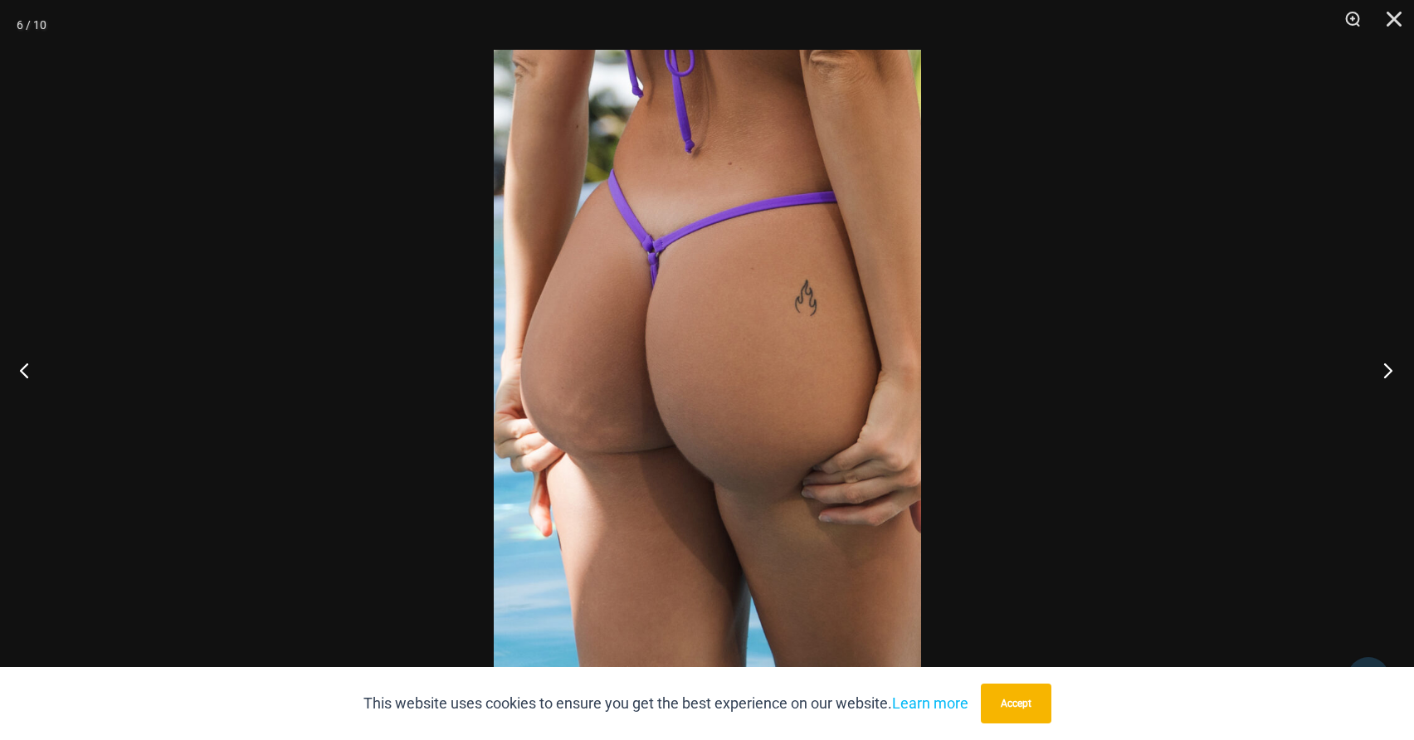
click at [1383, 368] on button "Next" at bounding box center [1383, 370] width 62 height 83
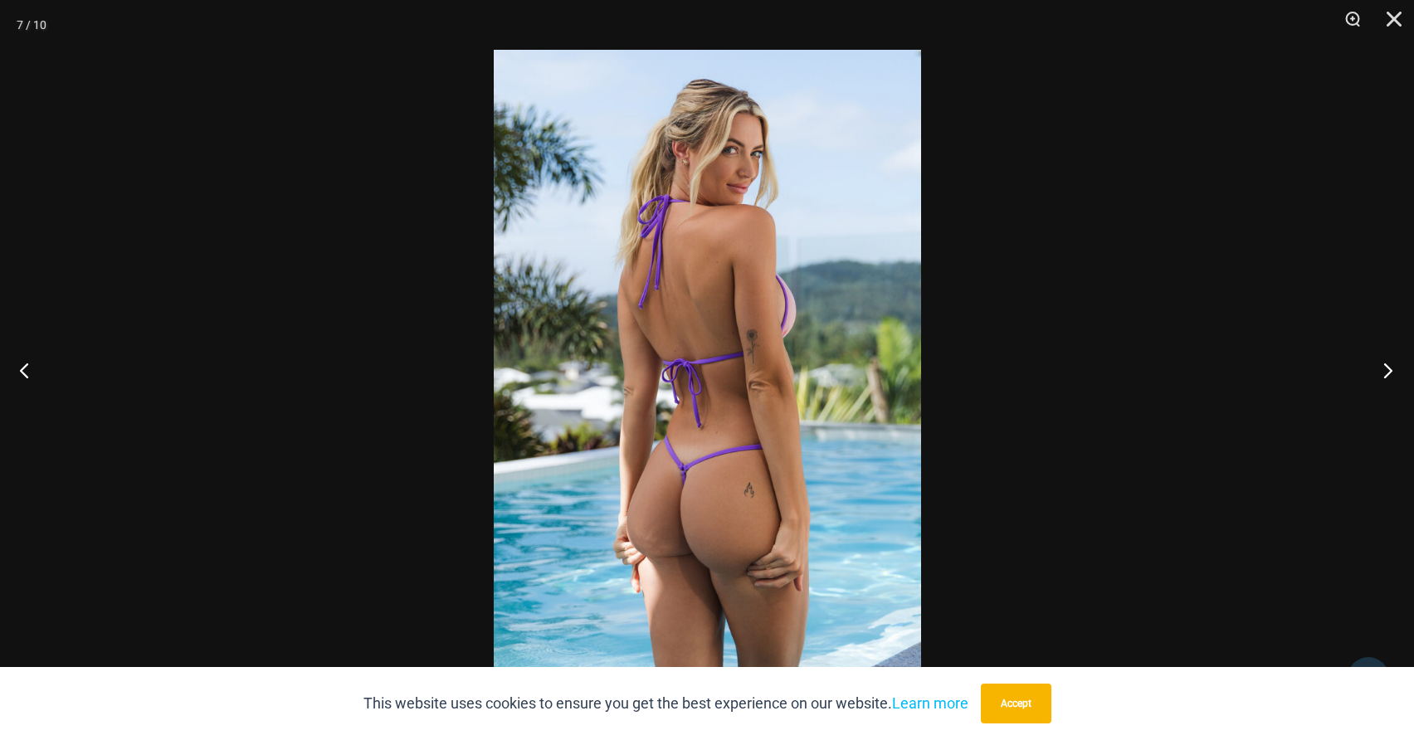
click at [1383, 368] on button "Next" at bounding box center [1383, 370] width 62 height 83
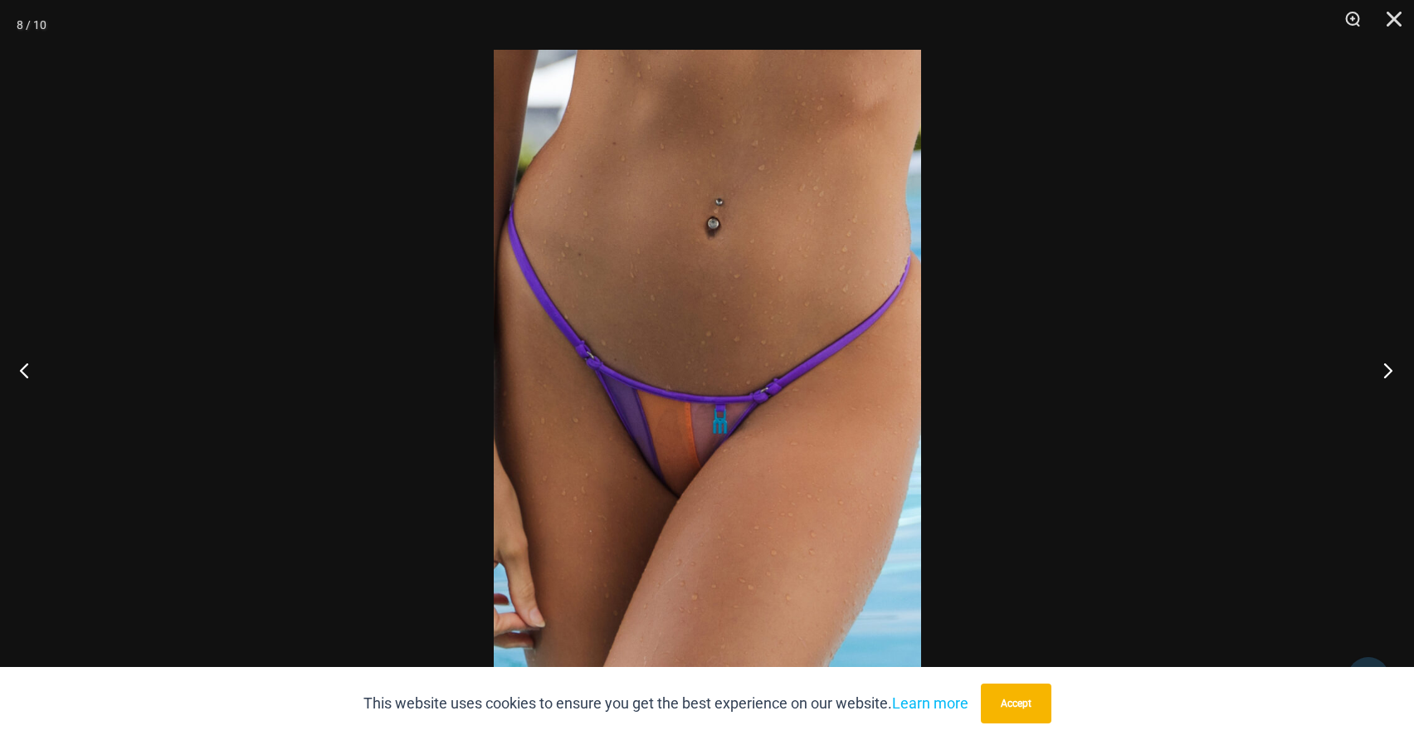
click at [1383, 368] on button "Next" at bounding box center [1383, 370] width 62 height 83
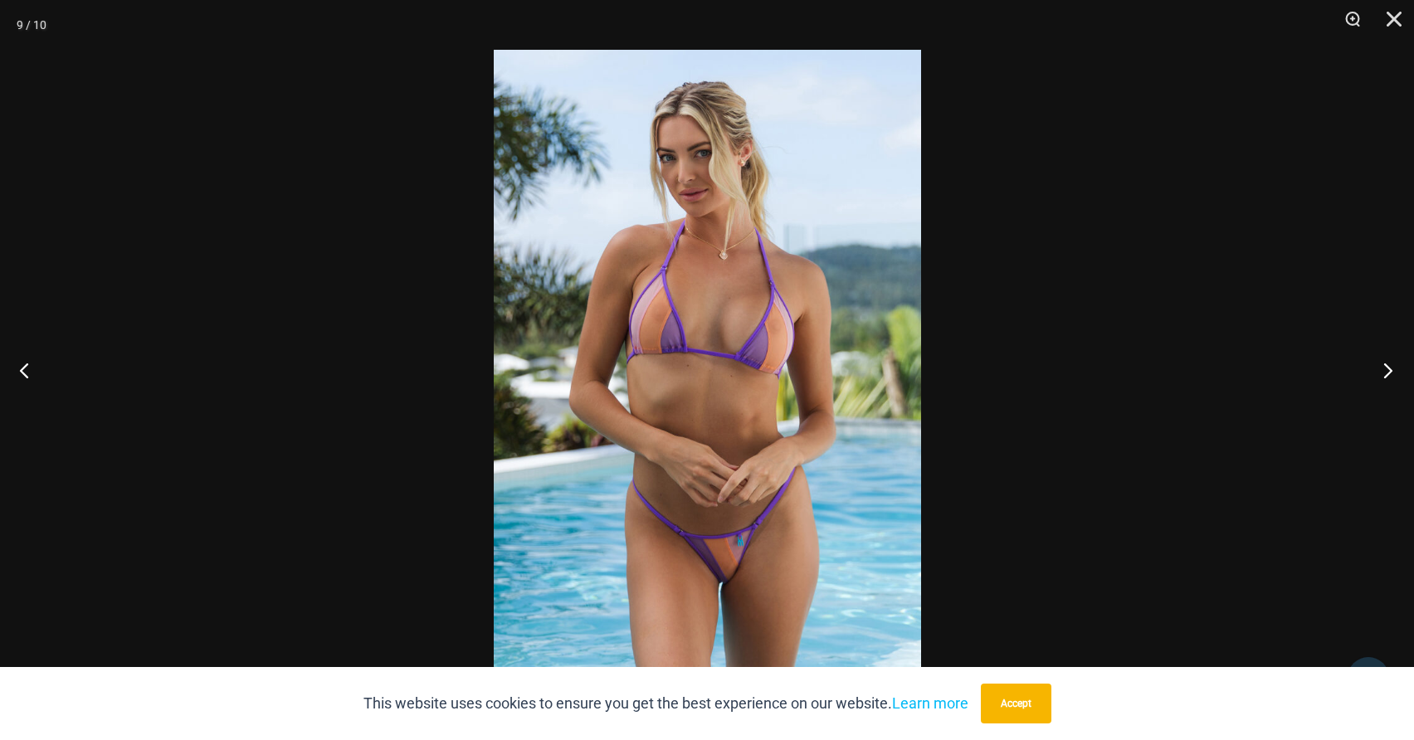
click at [1383, 368] on button "Next" at bounding box center [1383, 370] width 62 height 83
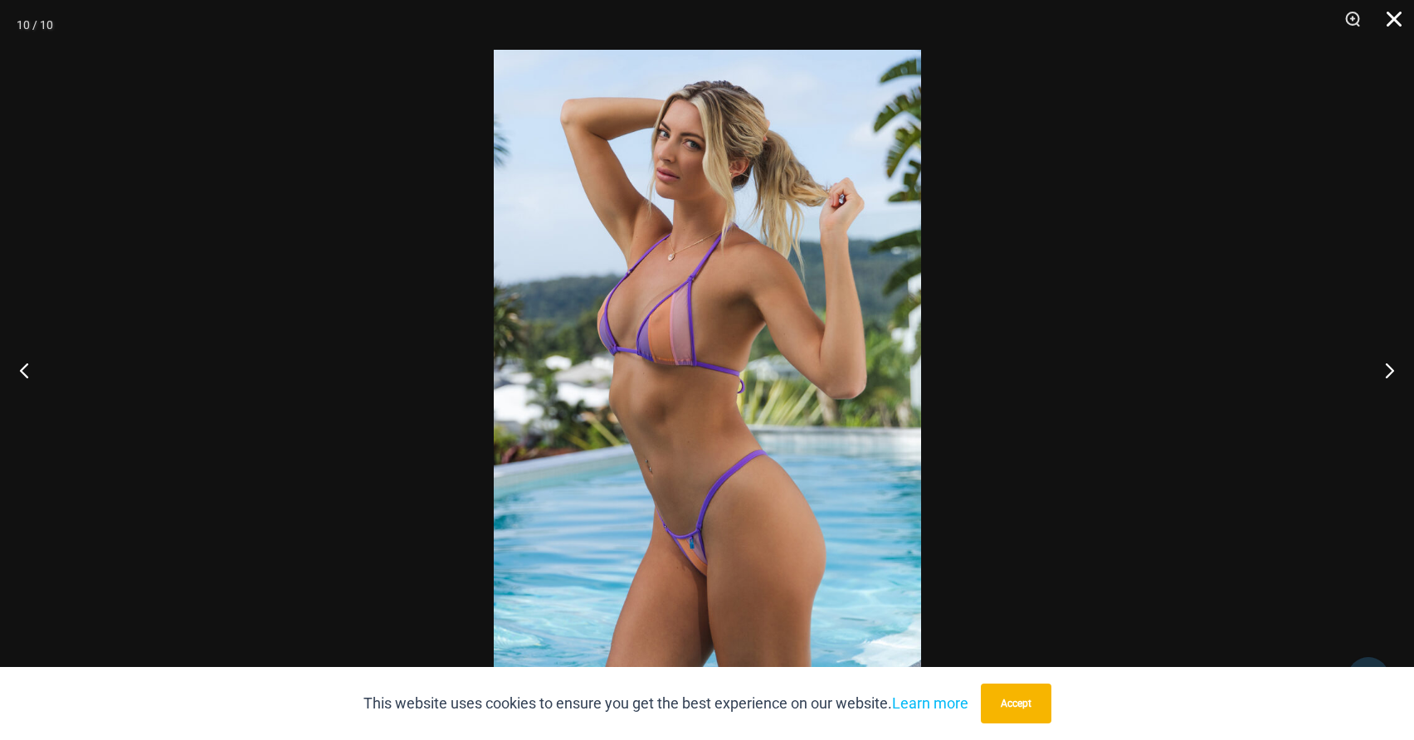
click at [1384, 24] on button "Close" at bounding box center [1388, 25] width 41 height 50
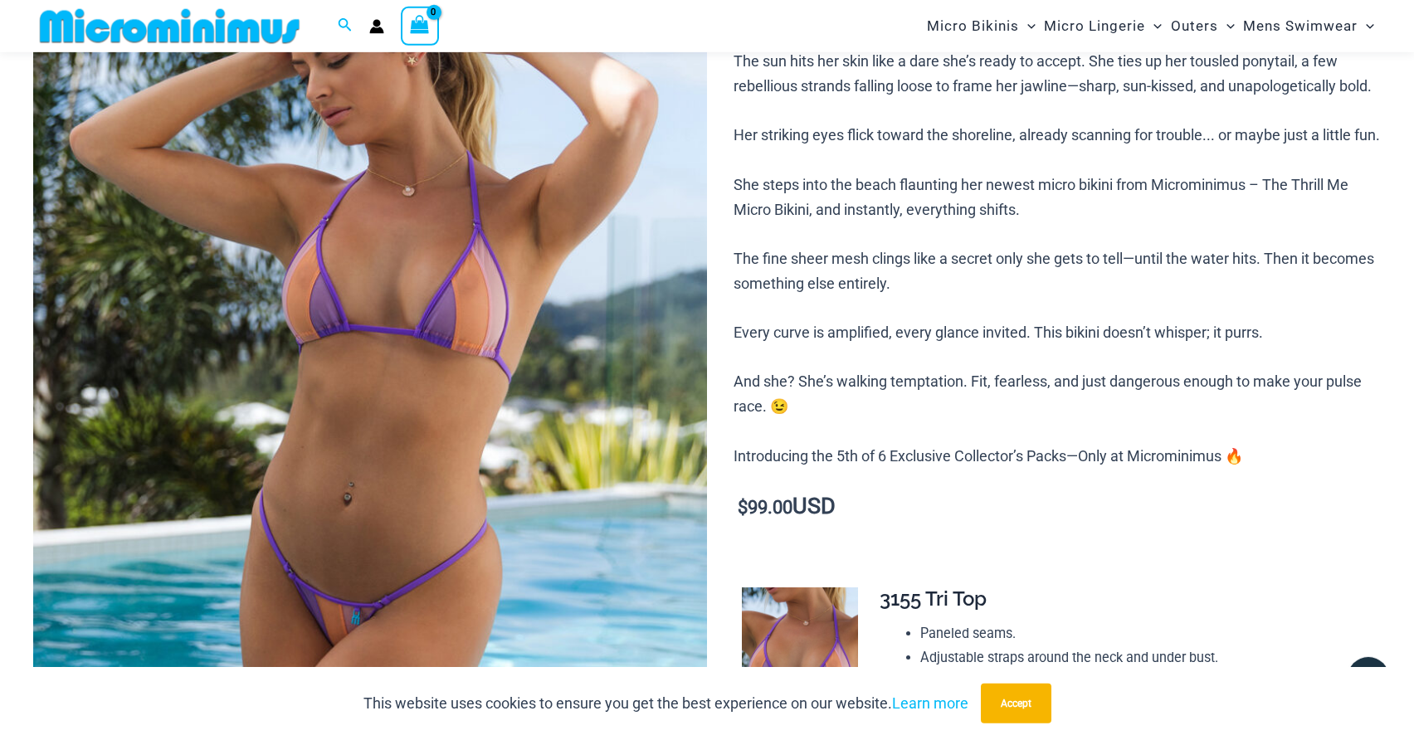
scroll to position [239, 0]
